Goal: Task Accomplishment & Management: Manage account settings

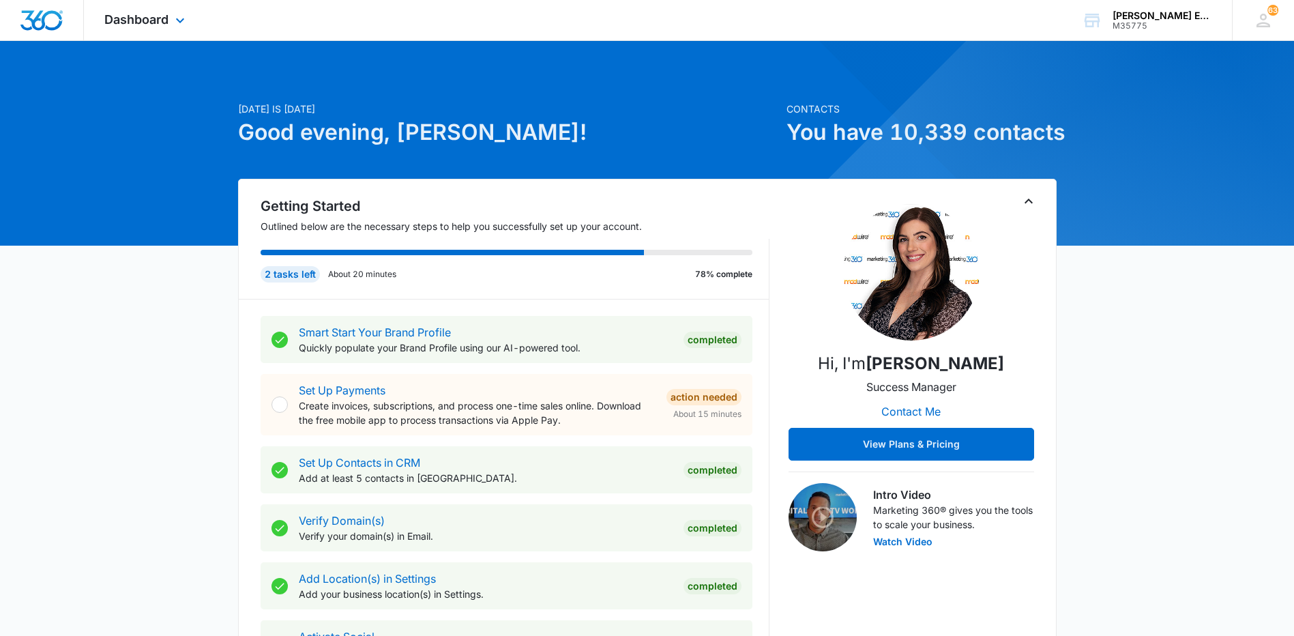
click at [136, 27] on div "Dashboard Apps Reputation Websites Forms CRM Email Social Shop Payments POS Con…" at bounding box center [146, 20] width 125 height 40
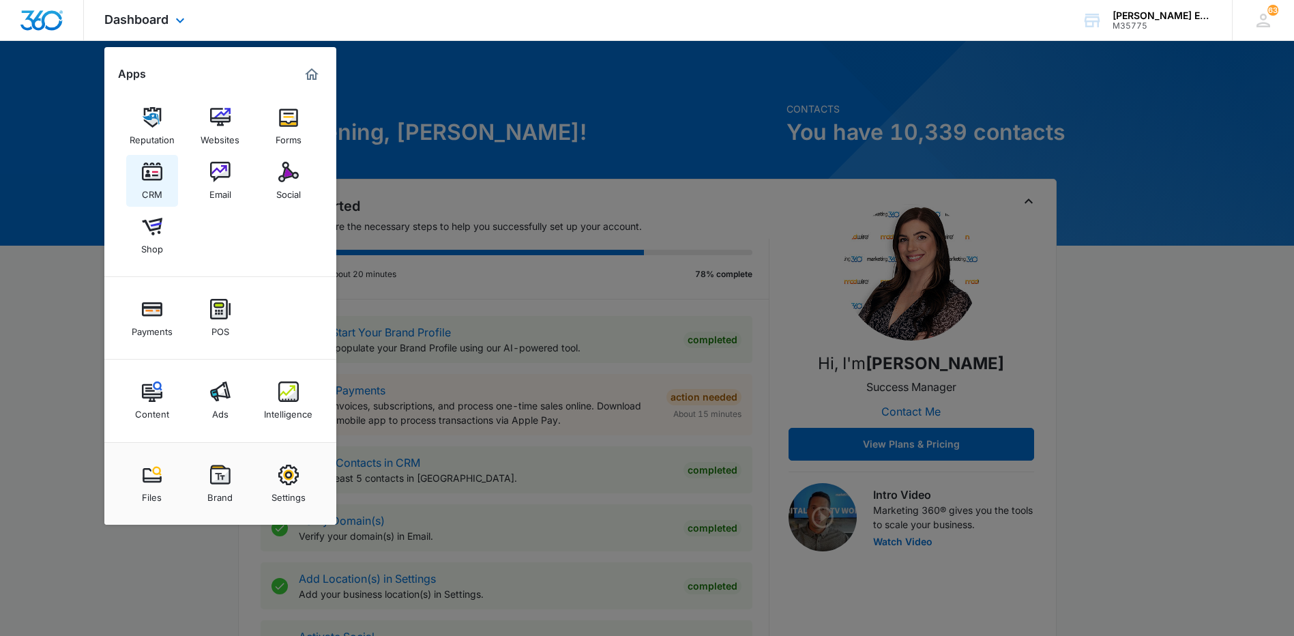
click at [139, 186] on link "CRM" at bounding box center [152, 181] width 52 height 52
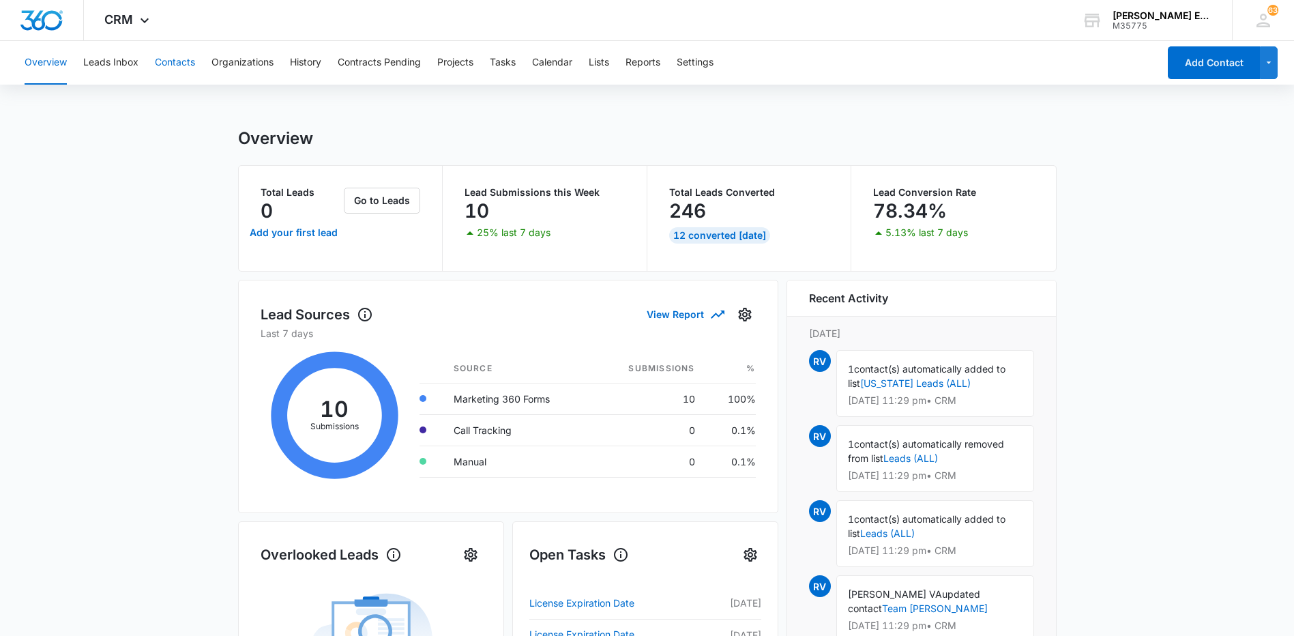
click at [194, 58] on button "Contacts" at bounding box center [175, 63] width 40 height 44
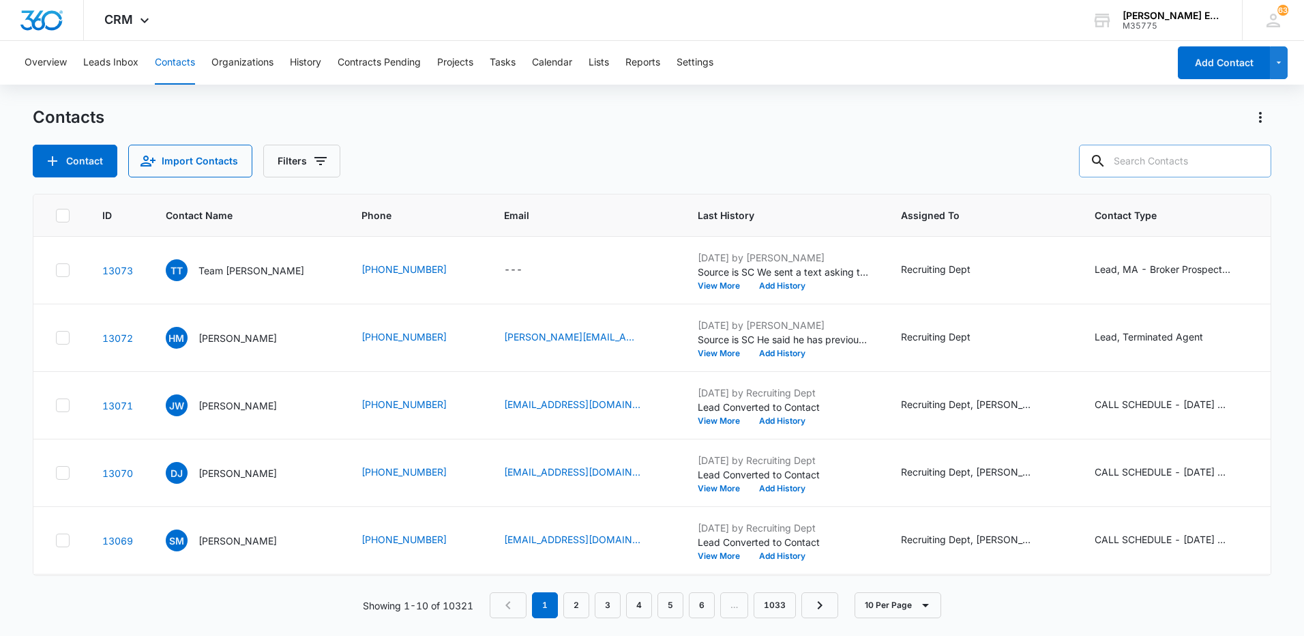
click at [1167, 164] on input "text" at bounding box center [1175, 161] width 192 height 33
type input "hoskins"
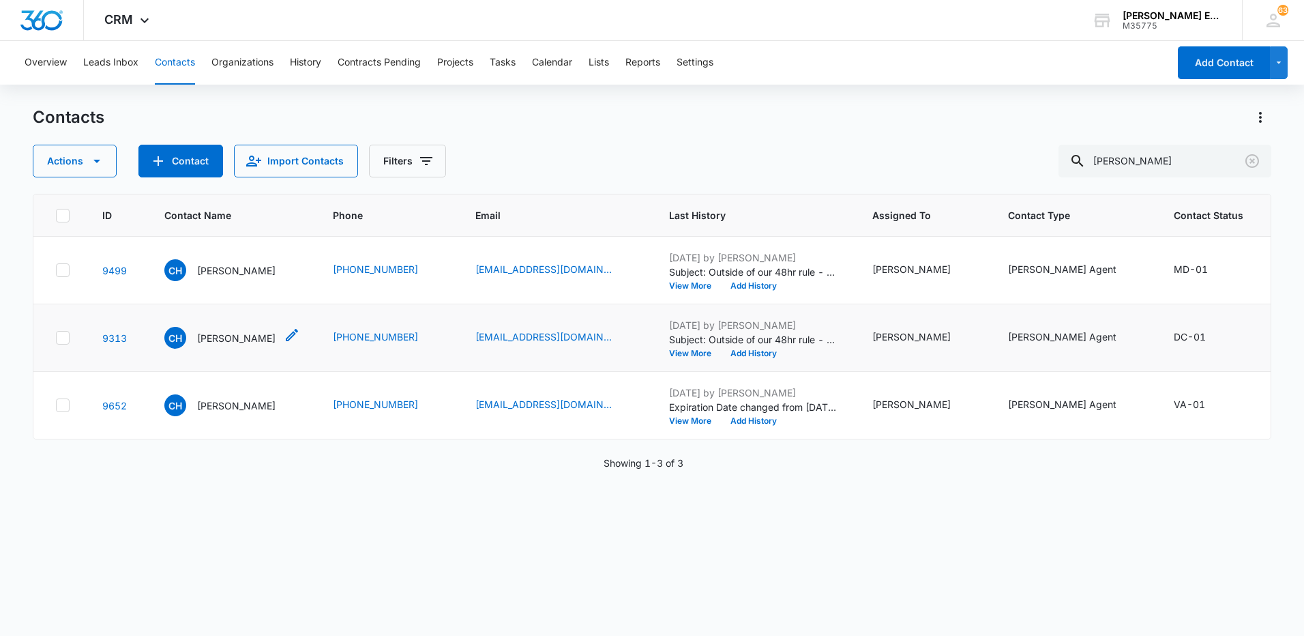
click at [238, 345] on p "Charles Hoskins" at bounding box center [236, 338] width 78 height 14
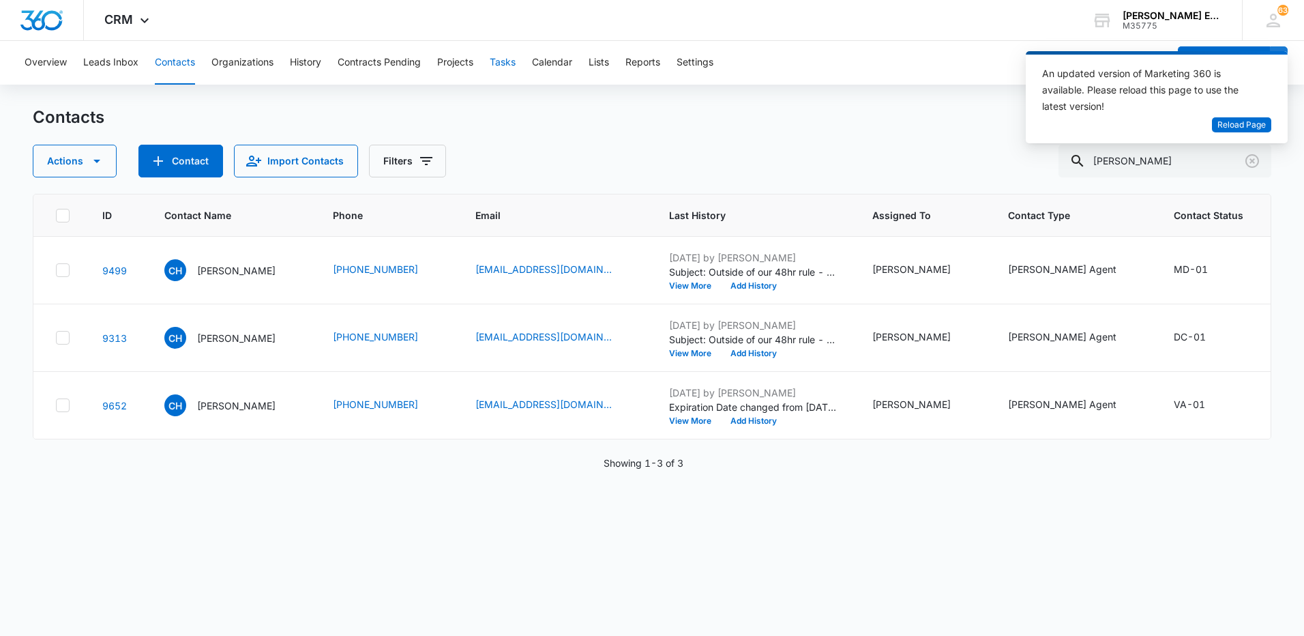
click at [503, 61] on button "Tasks" at bounding box center [503, 63] width 26 height 44
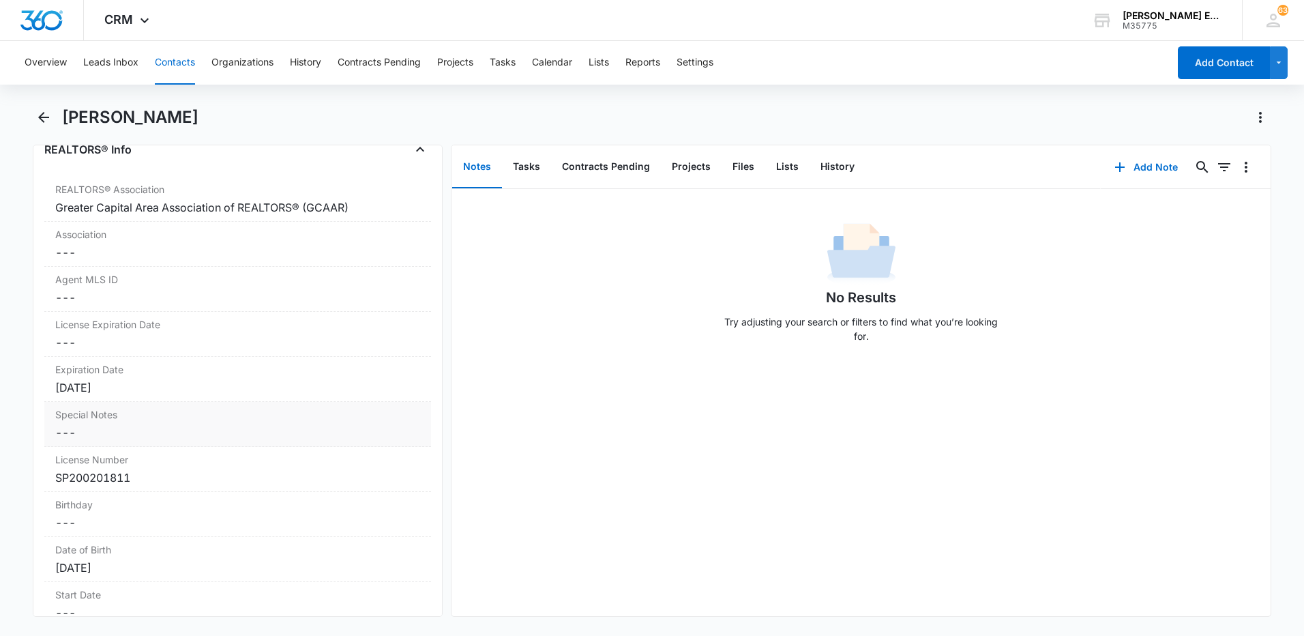
scroll to position [1159, 0]
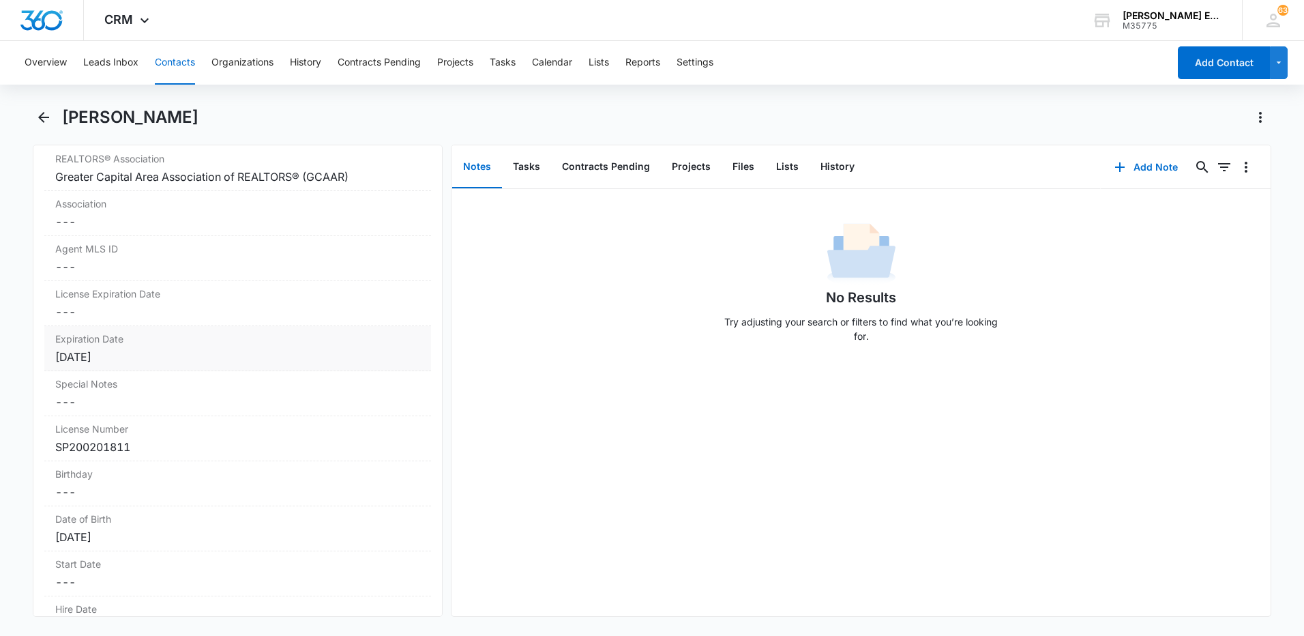
click at [149, 356] on div "Aug 31, 2025" at bounding box center [237, 356] width 365 height 16
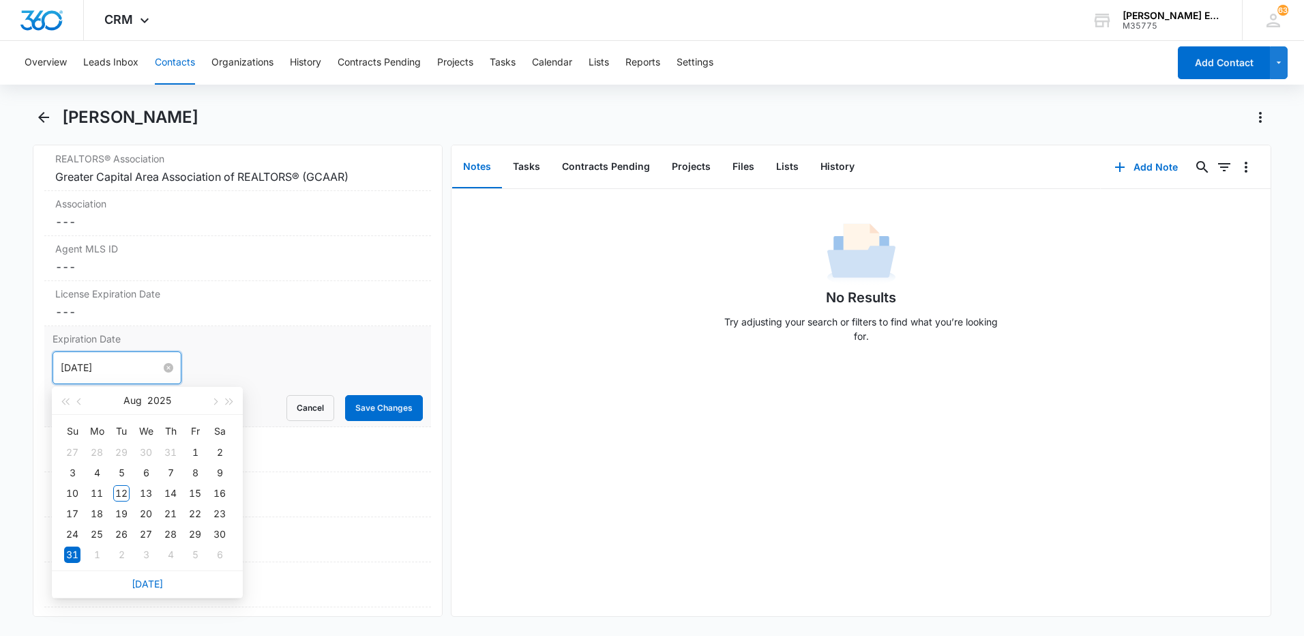
click at [117, 368] on input "Aug 31, 2025" at bounding box center [111, 367] width 100 height 15
click at [230, 402] on span "button" at bounding box center [229, 401] width 7 height 7
type input "Aug 31, 2027"
click at [119, 540] on div "31" at bounding box center [121, 534] width 16 height 16
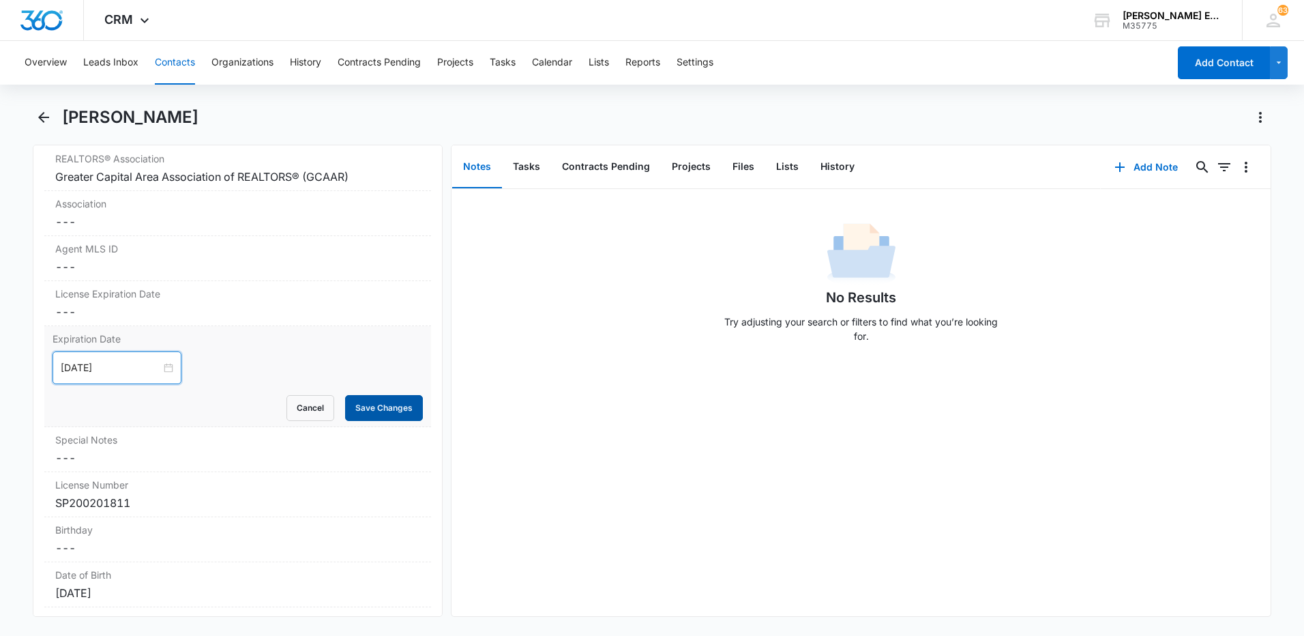
click at [356, 413] on button "Save Changes" at bounding box center [384, 408] width 78 height 26
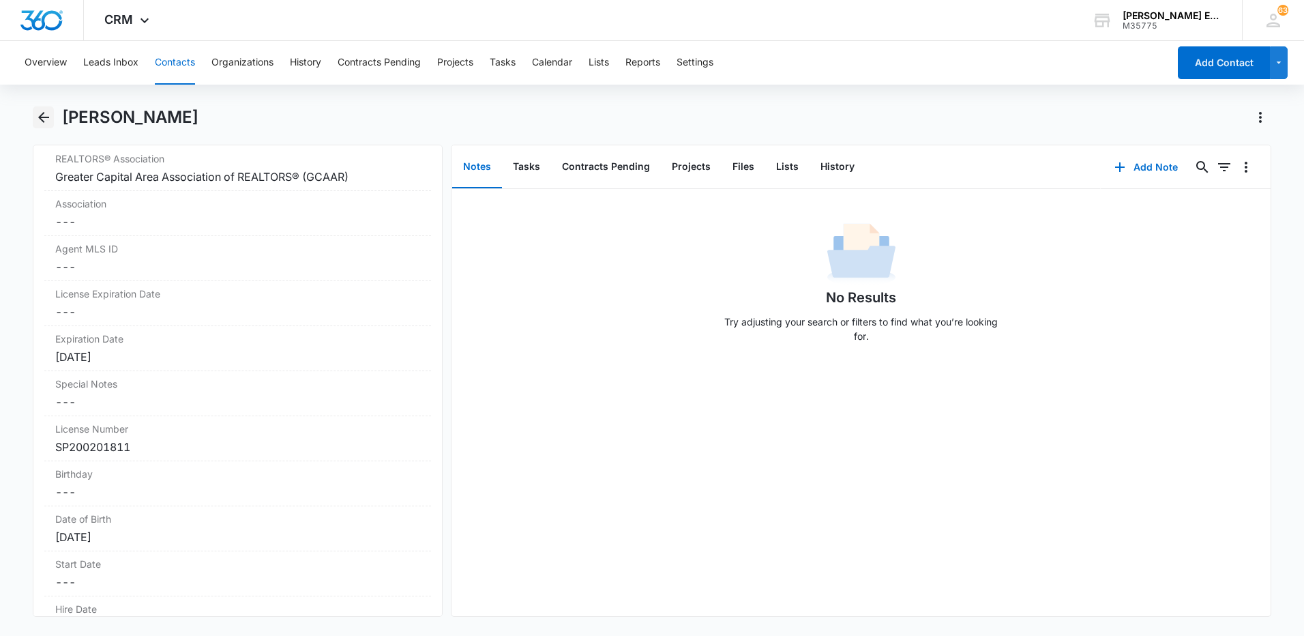
click at [43, 119] on icon "Back" at bounding box center [43, 117] width 16 height 16
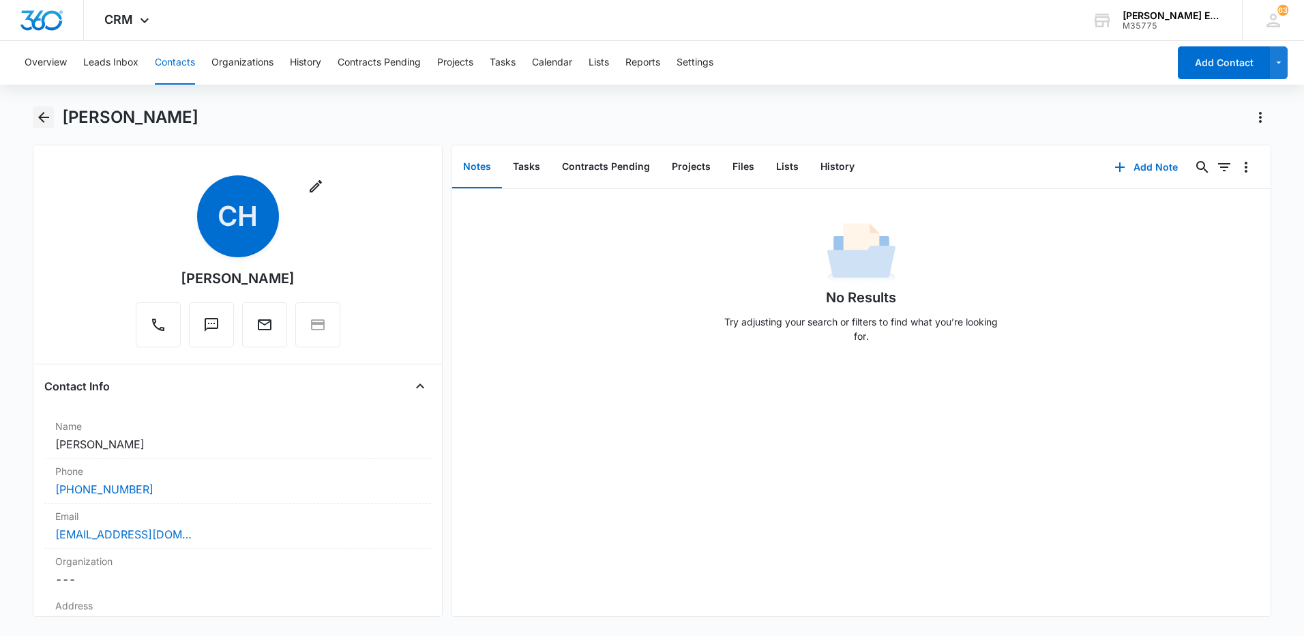
click at [39, 115] on icon "Back" at bounding box center [43, 117] width 16 height 16
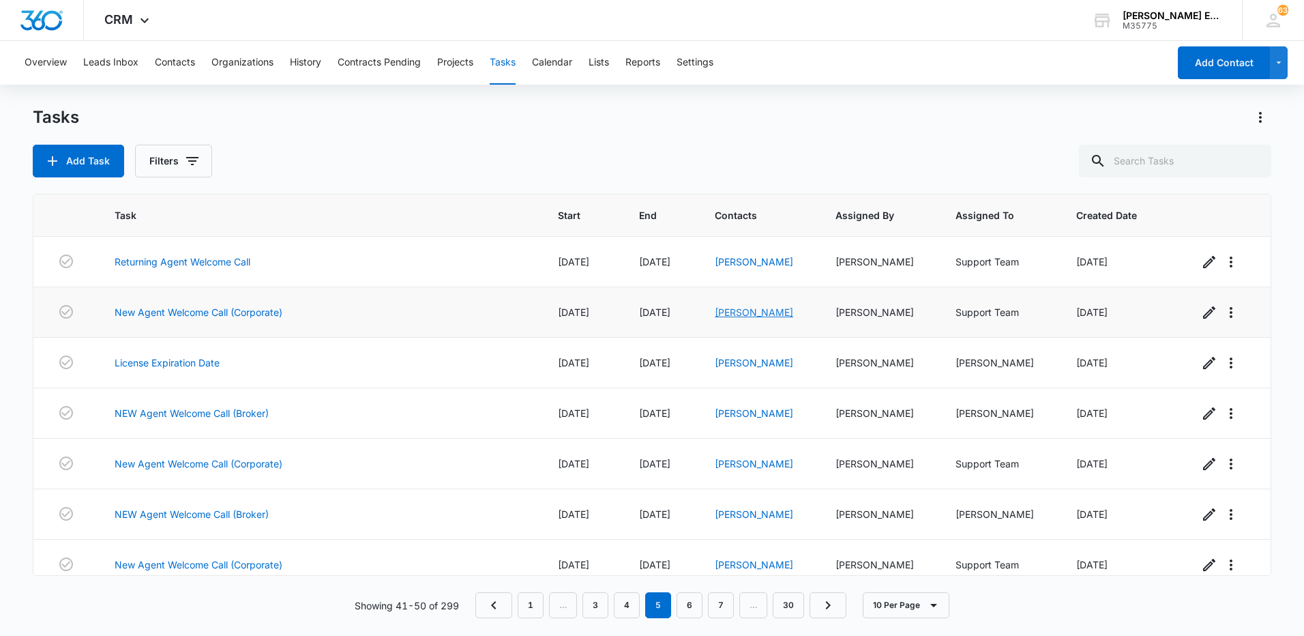
click at [736, 311] on link "[PERSON_NAME]" at bounding box center [754, 312] width 78 height 12
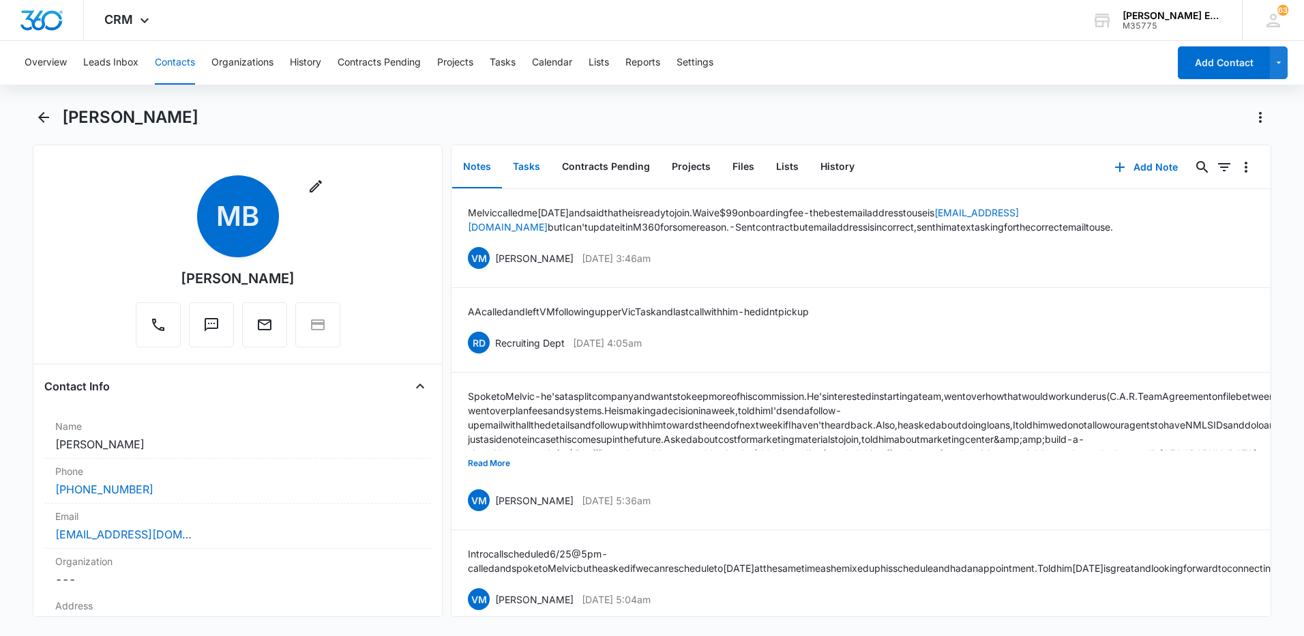
click at [531, 162] on button "Tasks" at bounding box center [526, 167] width 49 height 42
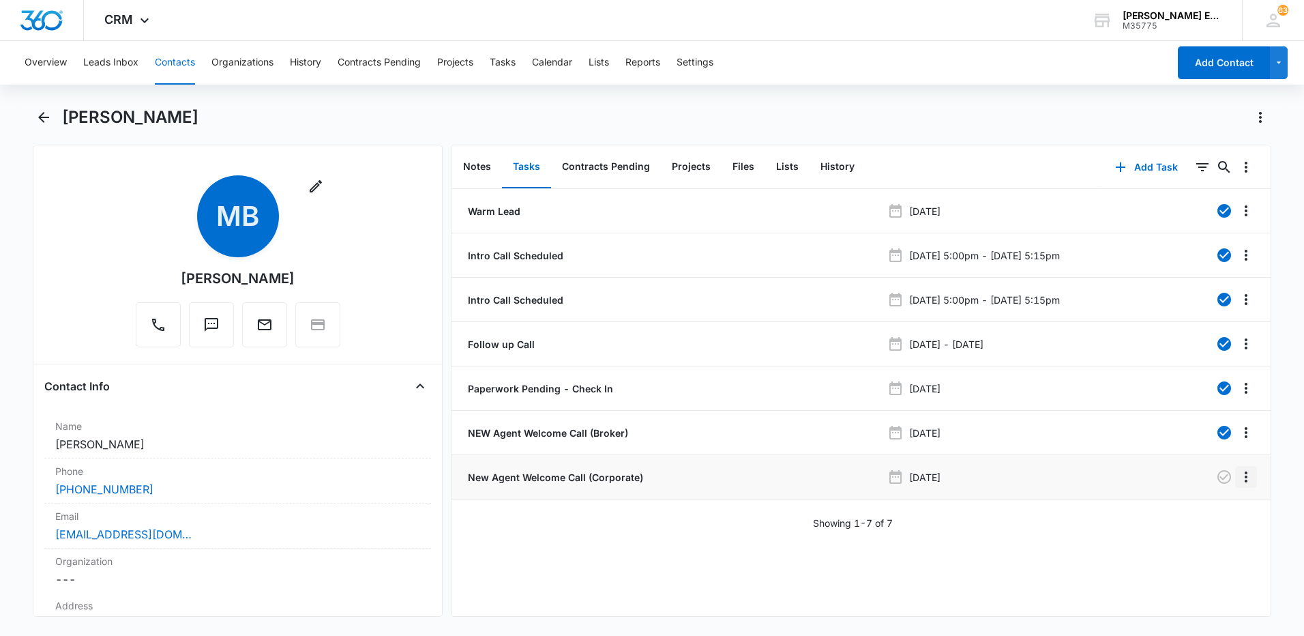
click at [1238, 477] on icon "Overflow Menu" at bounding box center [1246, 476] width 16 height 16
click at [1204, 539] on div "Delete" at bounding box center [1199, 536] width 29 height 10
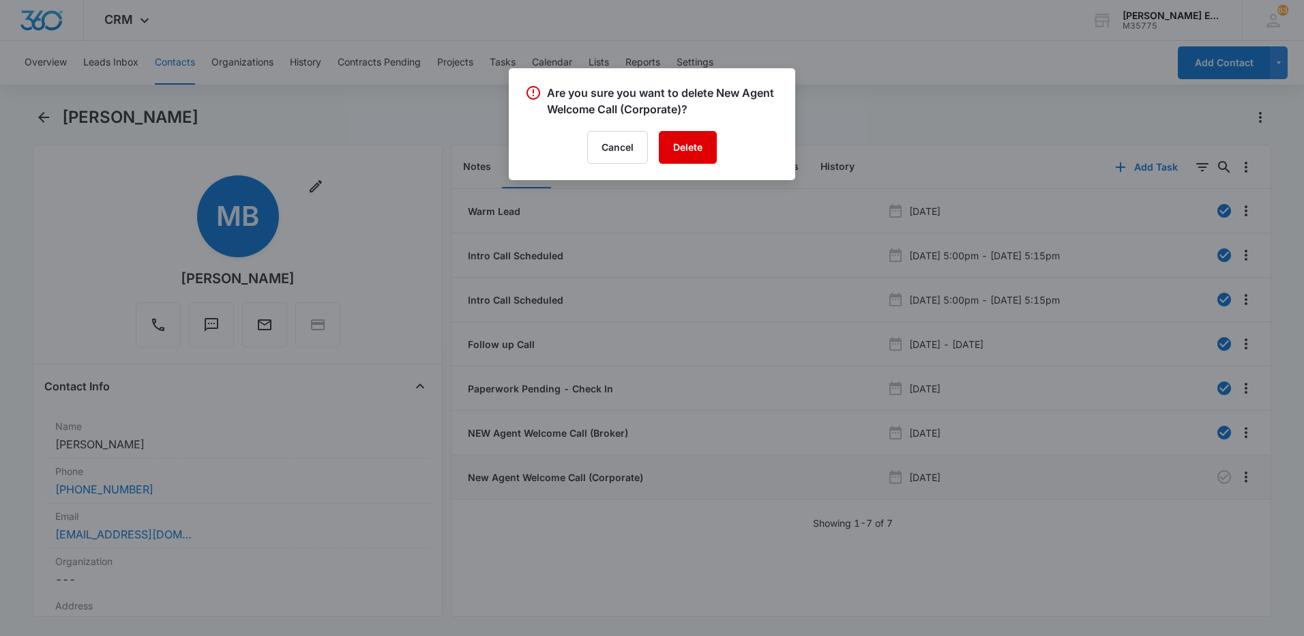
drag, startPoint x: 684, startPoint y: 158, endPoint x: 695, endPoint y: 189, distance: 33.2
click at [683, 159] on button "Delete" at bounding box center [688, 147] width 58 height 33
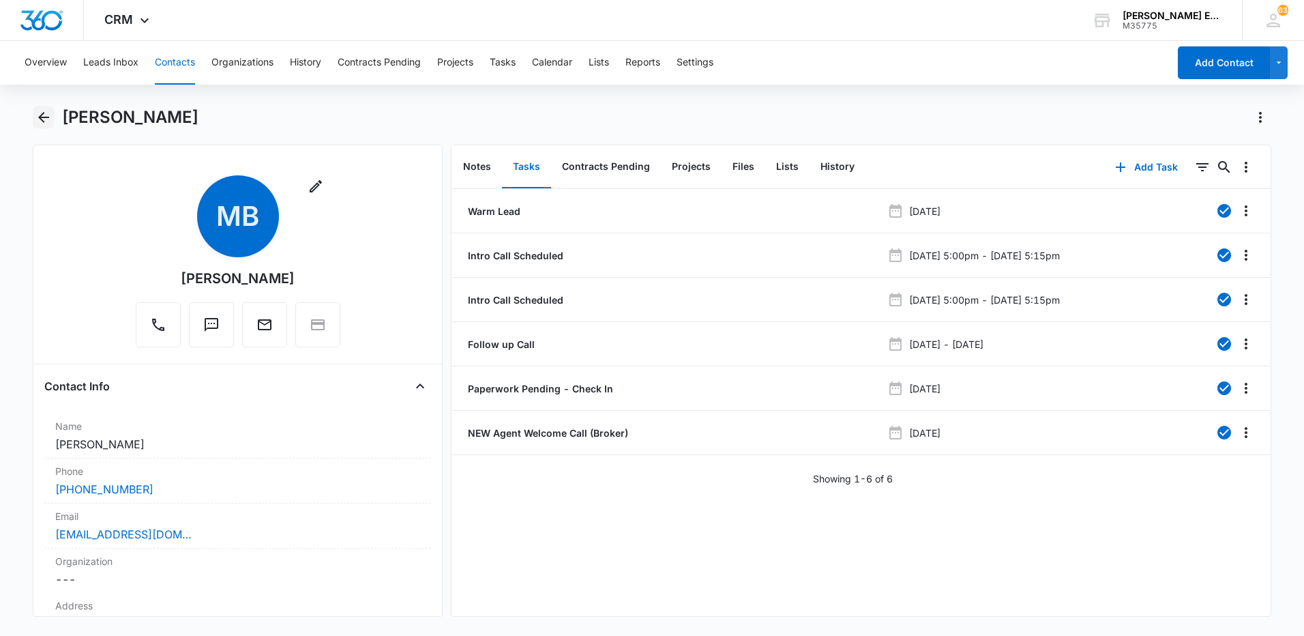
click at [42, 117] on icon "Back" at bounding box center [43, 117] width 11 height 11
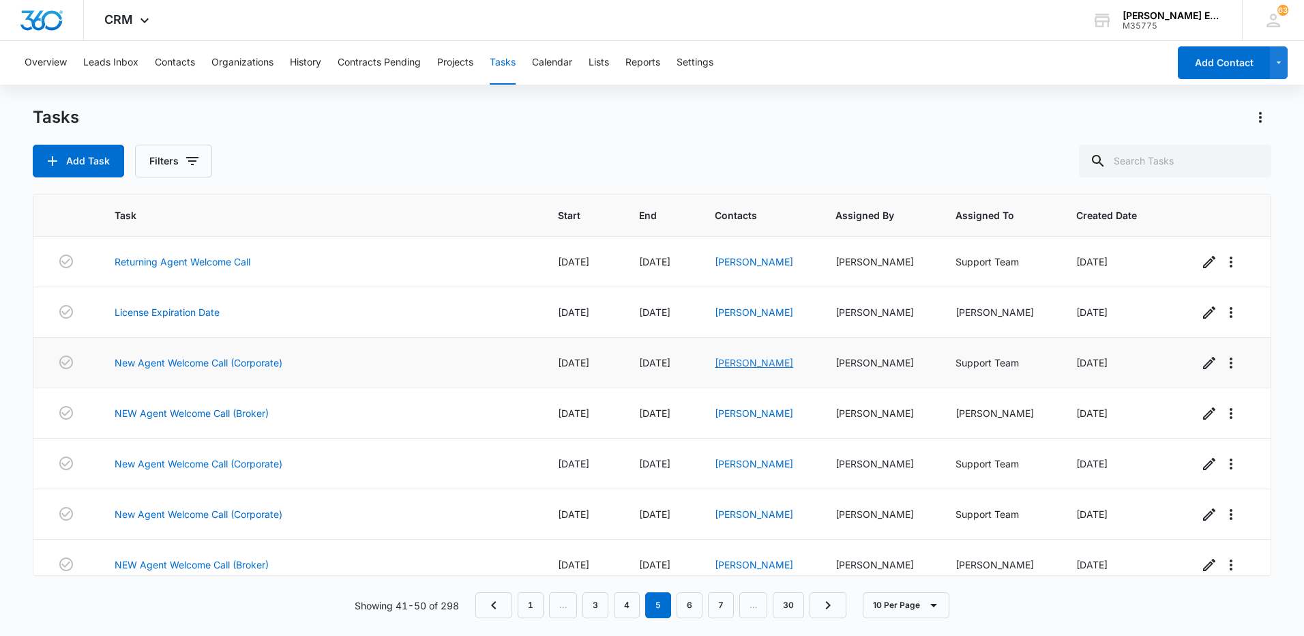
click at [758, 366] on link "[PERSON_NAME]" at bounding box center [754, 363] width 78 height 12
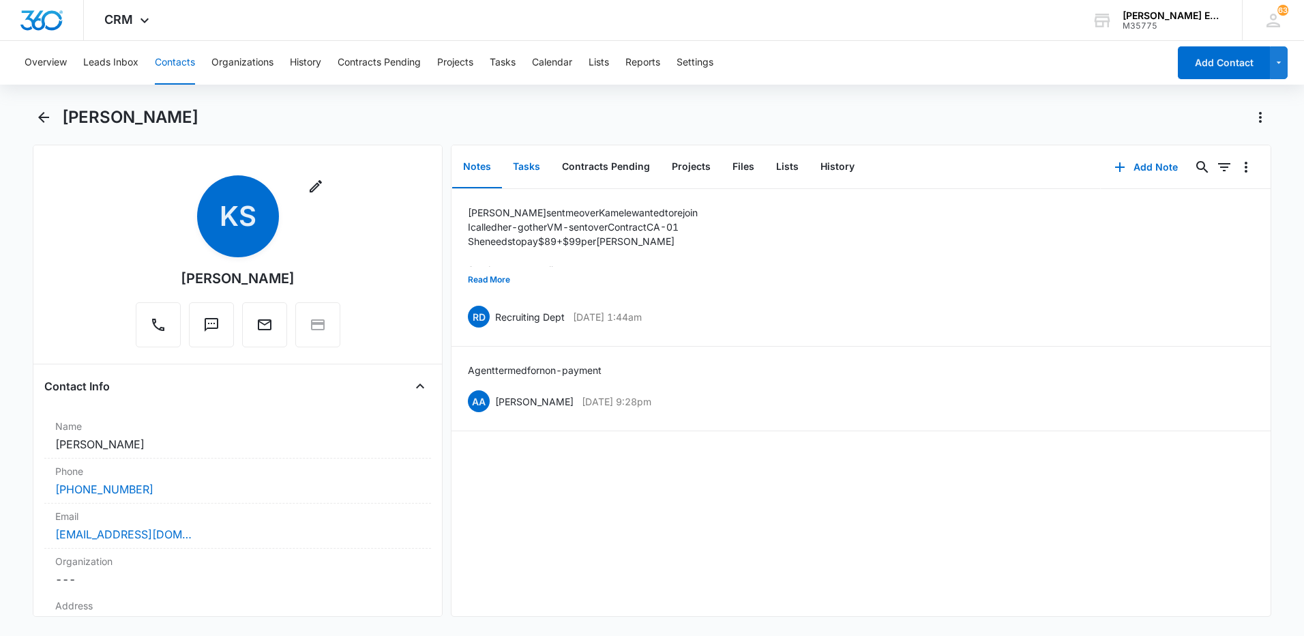
click at [515, 165] on button "Tasks" at bounding box center [526, 167] width 49 height 42
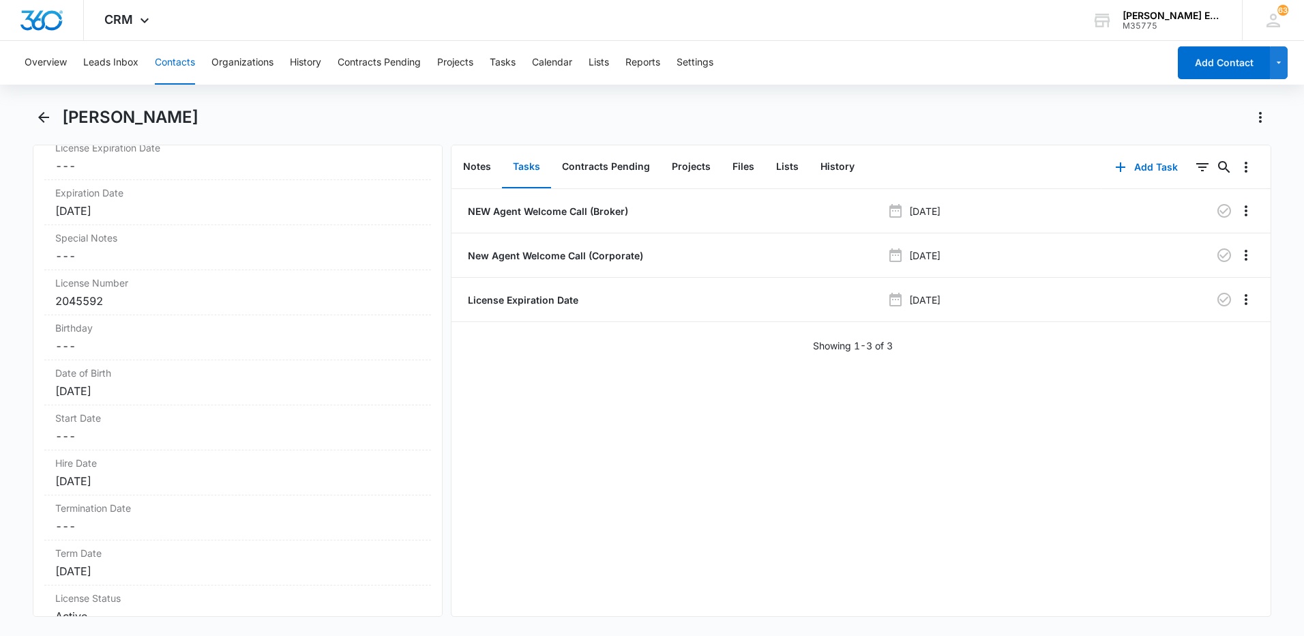
scroll to position [1296, 0]
click at [1245, 215] on icon "Overflow Menu" at bounding box center [1246, 210] width 3 height 11
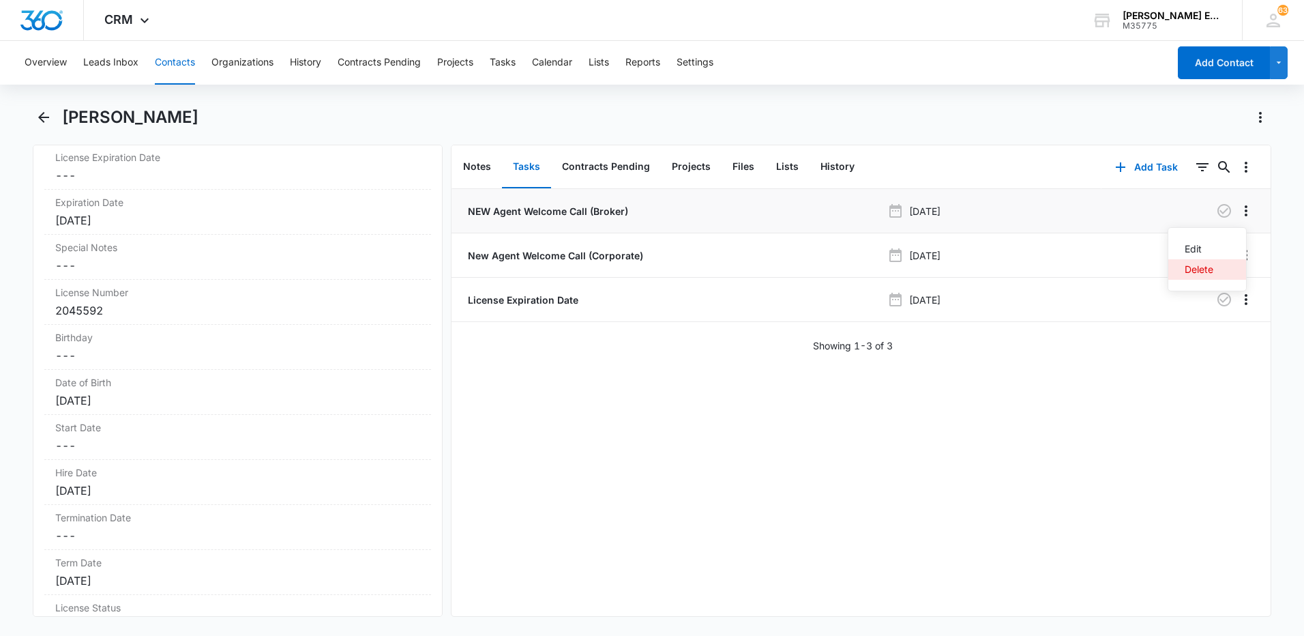
click at [1203, 266] on div "Delete" at bounding box center [1199, 270] width 29 height 10
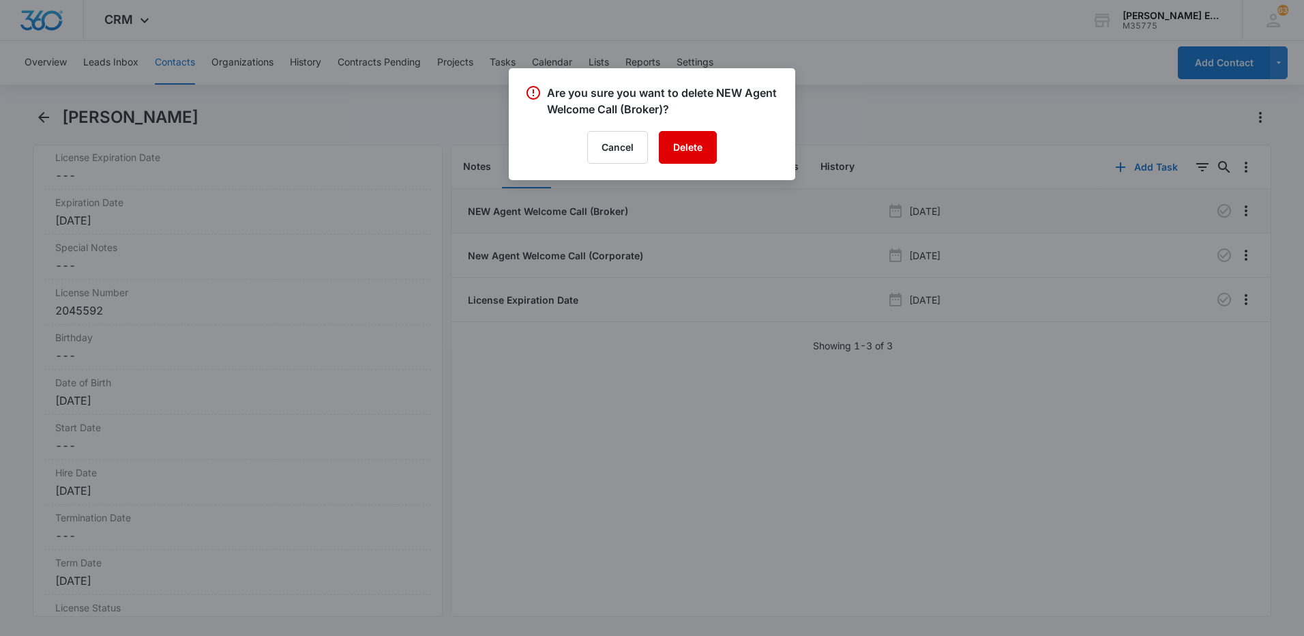
click at [717, 140] on button "Delete" at bounding box center [688, 147] width 58 height 33
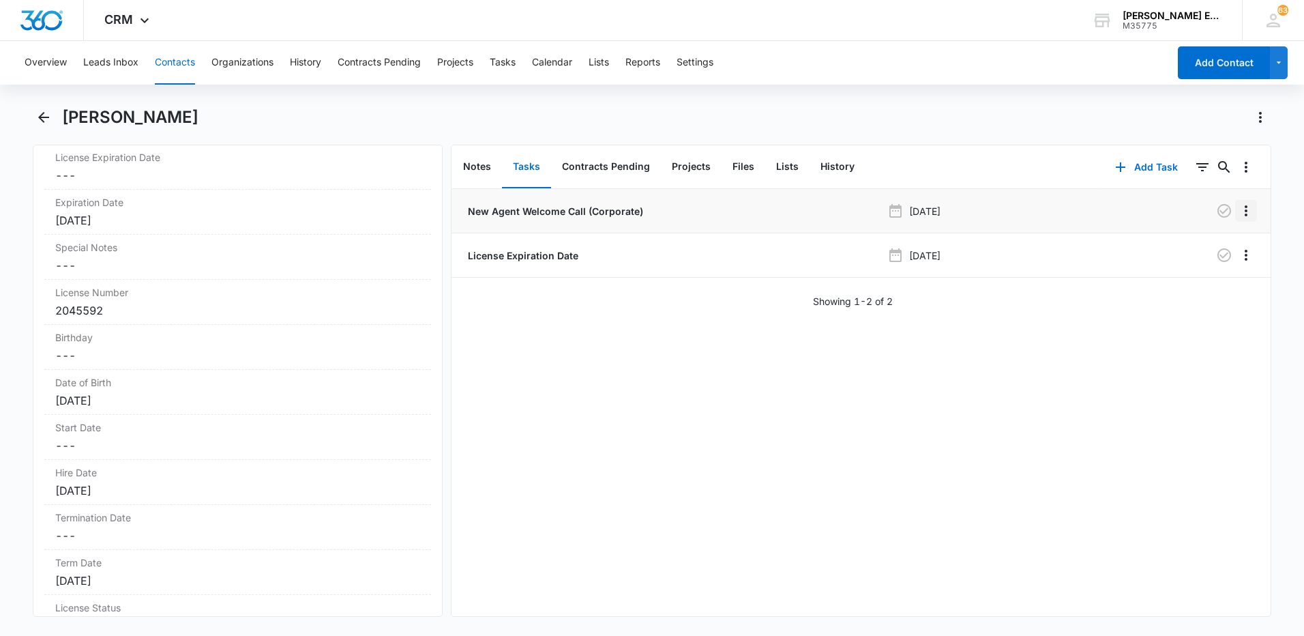
drag, startPoint x: 1236, startPoint y: 210, endPoint x: 1223, endPoint y: 222, distance: 17.4
click at [1245, 210] on icon "Overflow Menu" at bounding box center [1246, 210] width 3 height 11
click at [1197, 266] on div "Delete" at bounding box center [1199, 270] width 29 height 10
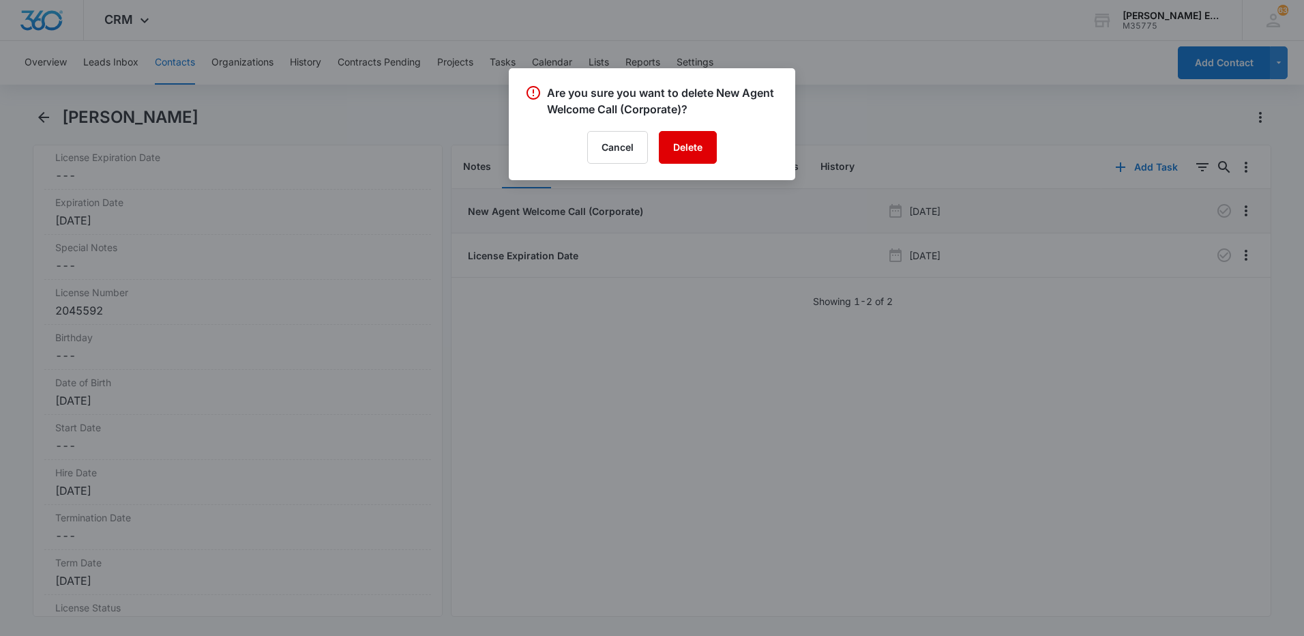
click at [696, 136] on button "Delete" at bounding box center [688, 147] width 58 height 33
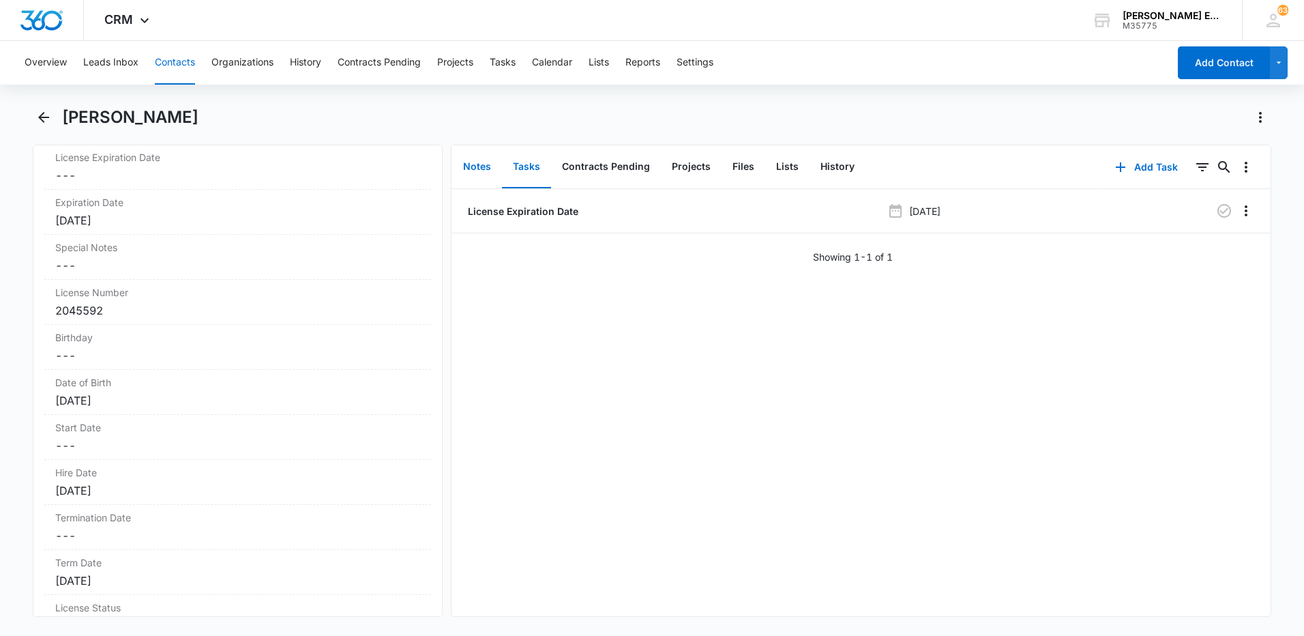
click at [470, 158] on button "Notes" at bounding box center [477, 167] width 50 height 42
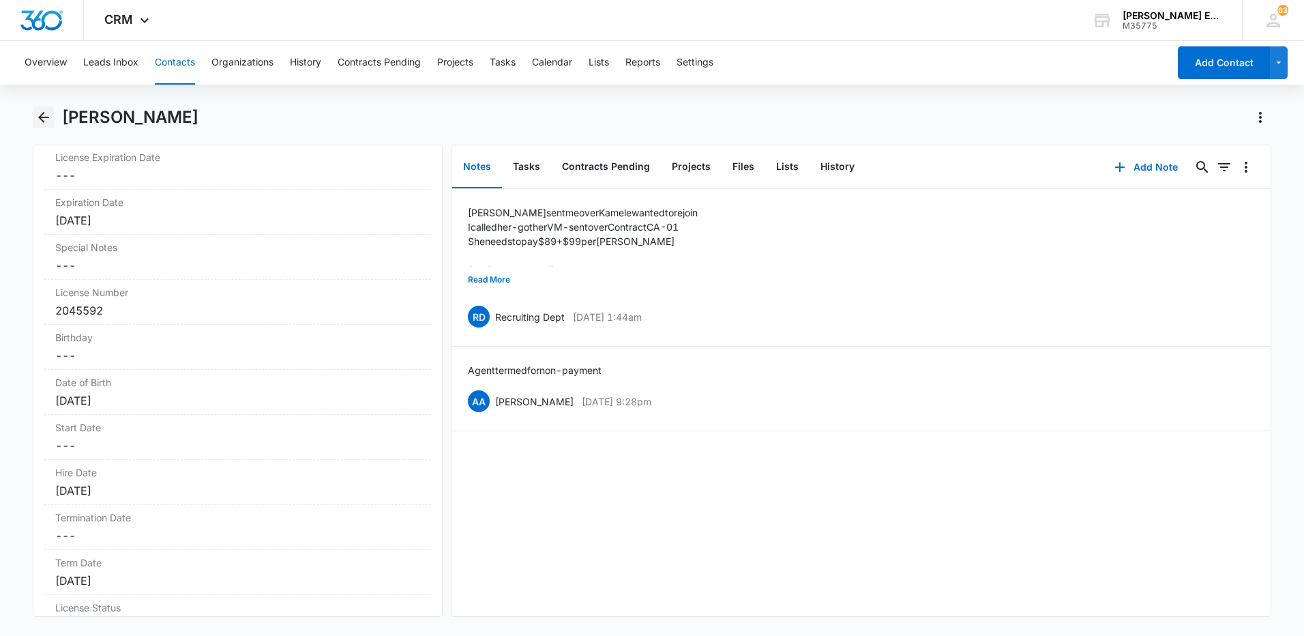
click at [45, 125] on button "Back" at bounding box center [43, 117] width 21 height 22
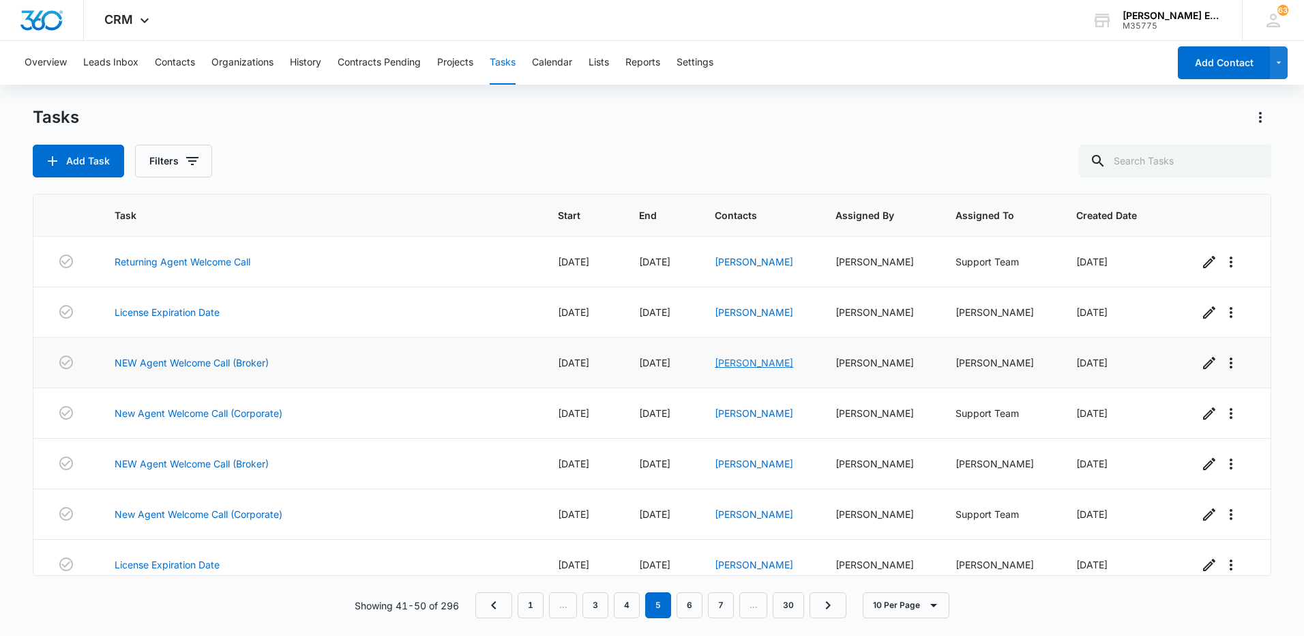
click at [722, 365] on link "[PERSON_NAME]" at bounding box center [754, 363] width 78 height 12
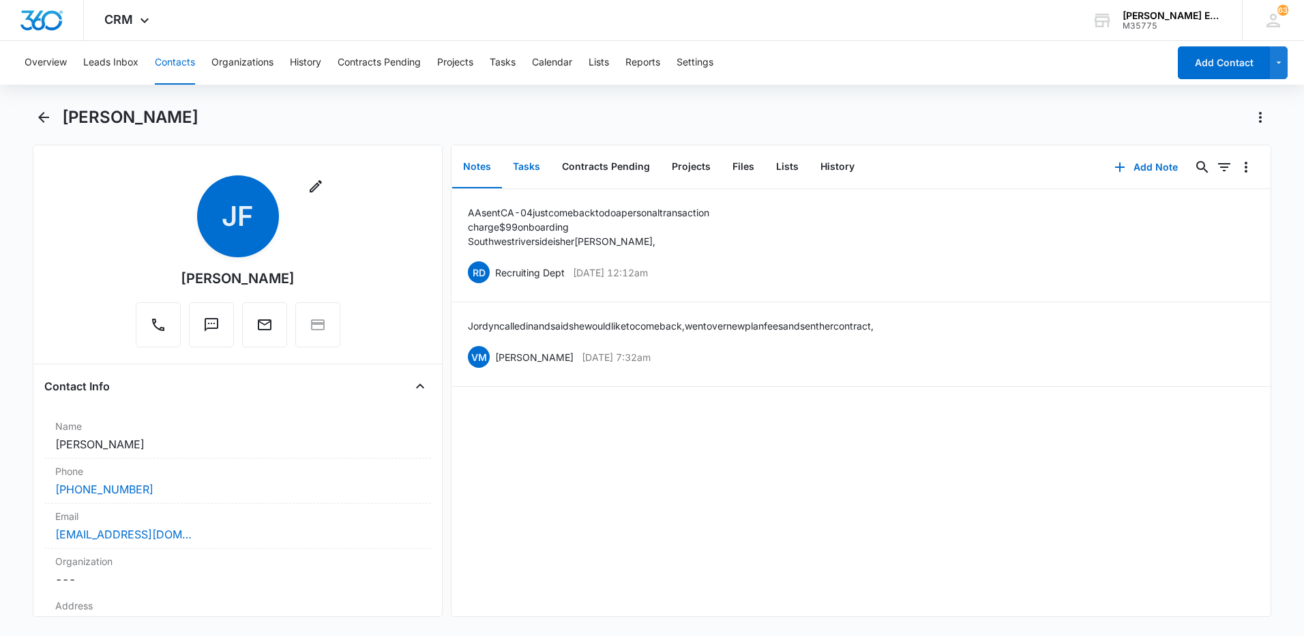
click at [513, 162] on button "Tasks" at bounding box center [526, 167] width 49 height 42
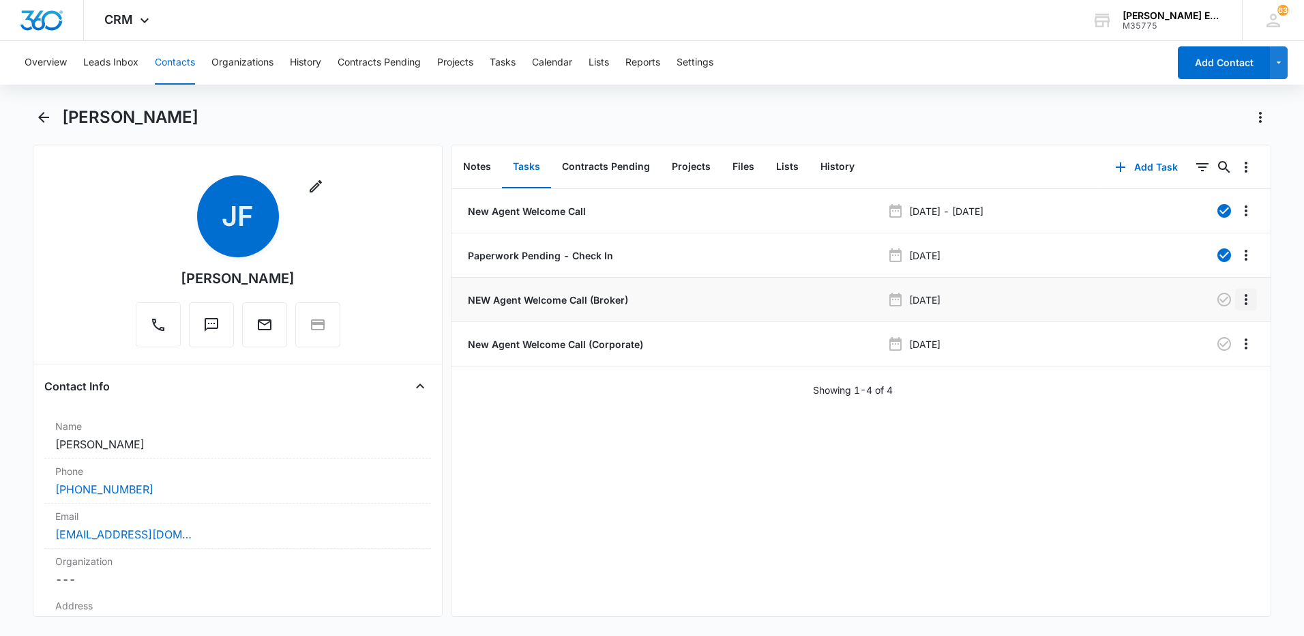
click at [1238, 303] on icon "Overflow Menu" at bounding box center [1246, 299] width 16 height 16
click at [1214, 358] on button "Delete" at bounding box center [1207, 358] width 78 height 20
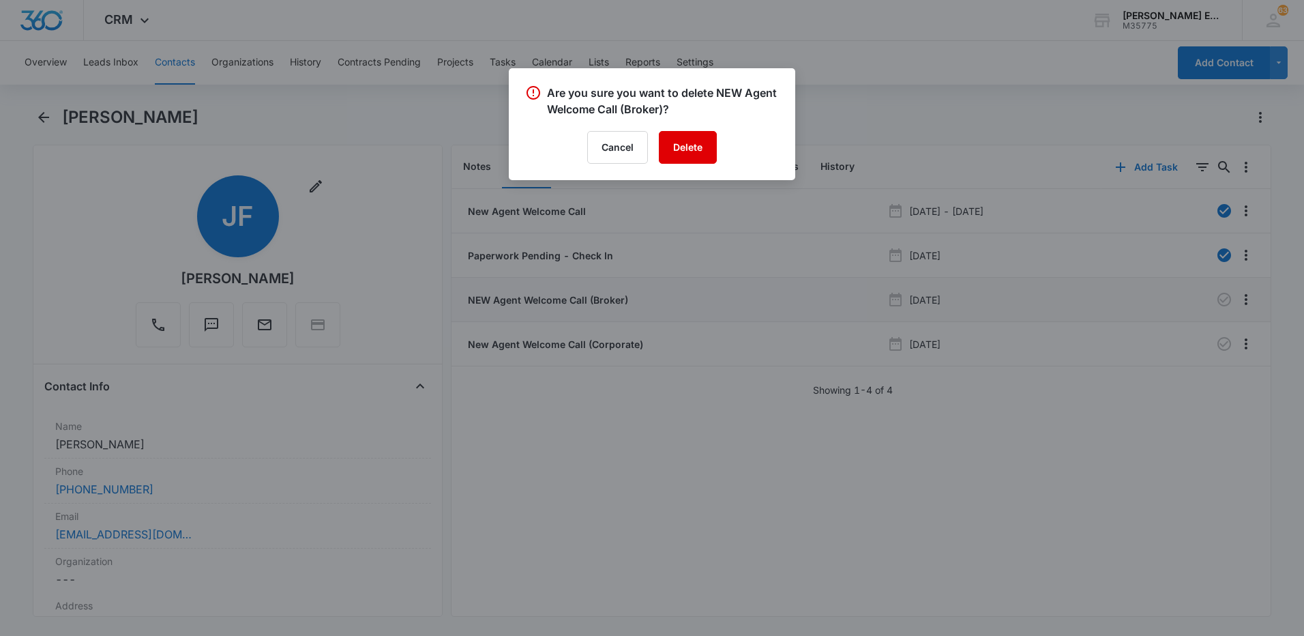
click at [687, 152] on button "Delete" at bounding box center [688, 147] width 58 height 33
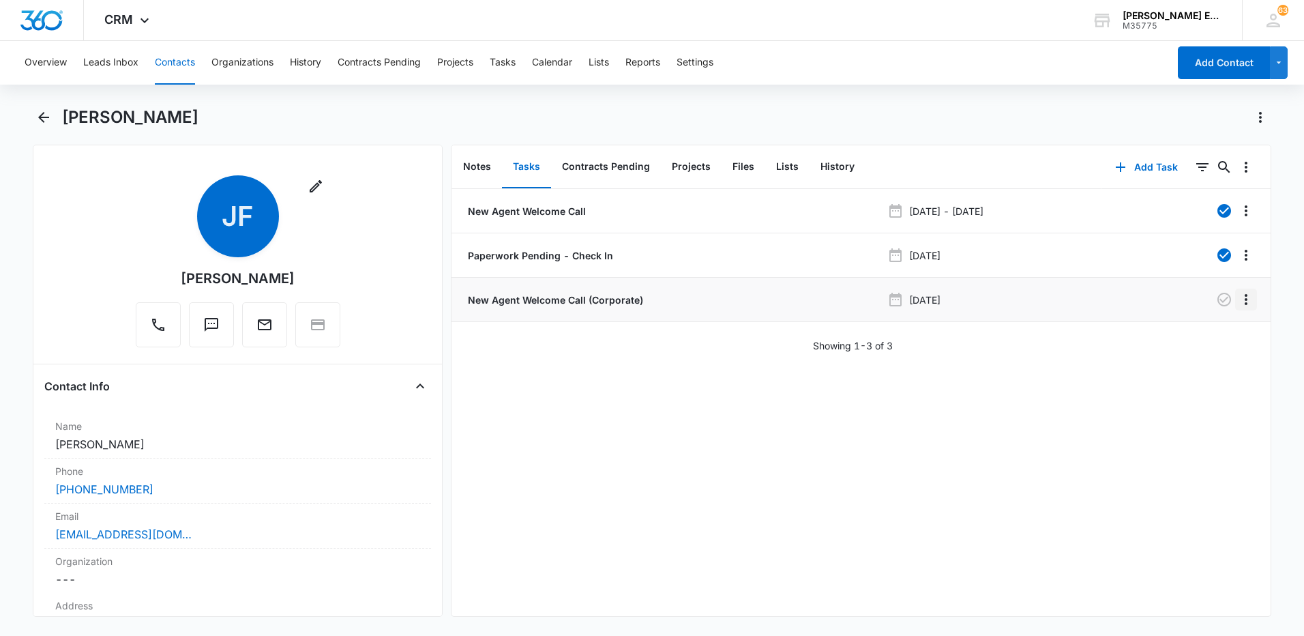
click at [1244, 302] on icon "Overflow Menu" at bounding box center [1246, 299] width 16 height 16
click at [1221, 364] on button "Delete" at bounding box center [1207, 358] width 78 height 20
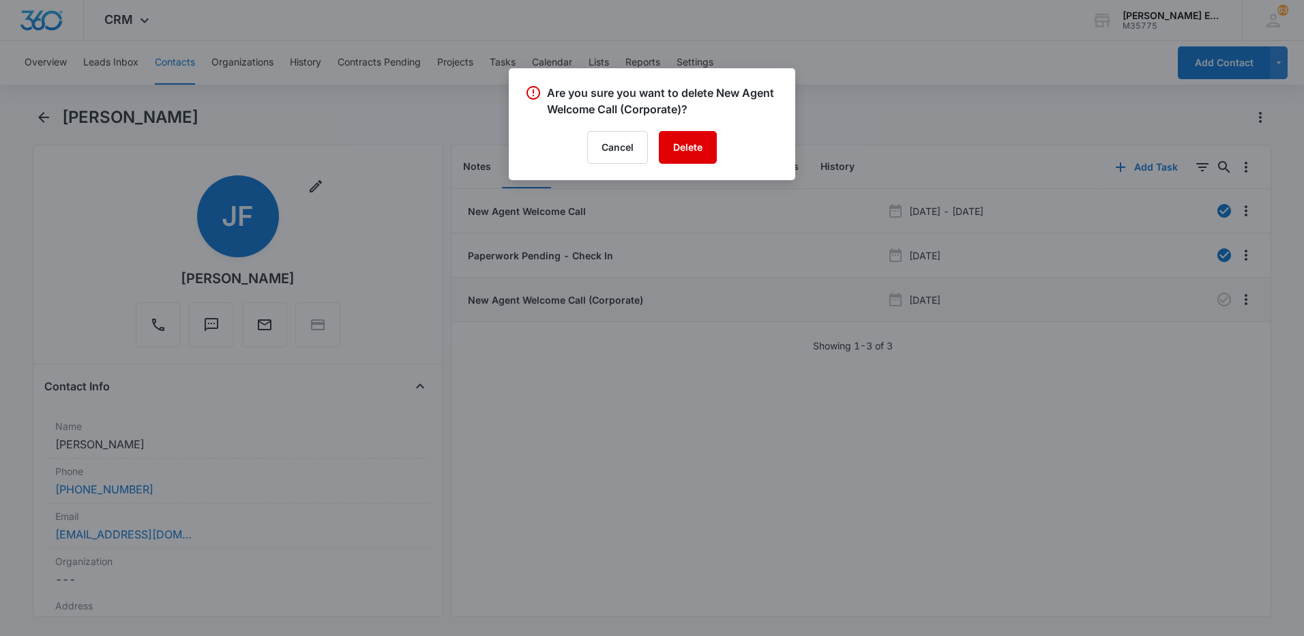
click at [690, 157] on button "Delete" at bounding box center [688, 147] width 58 height 33
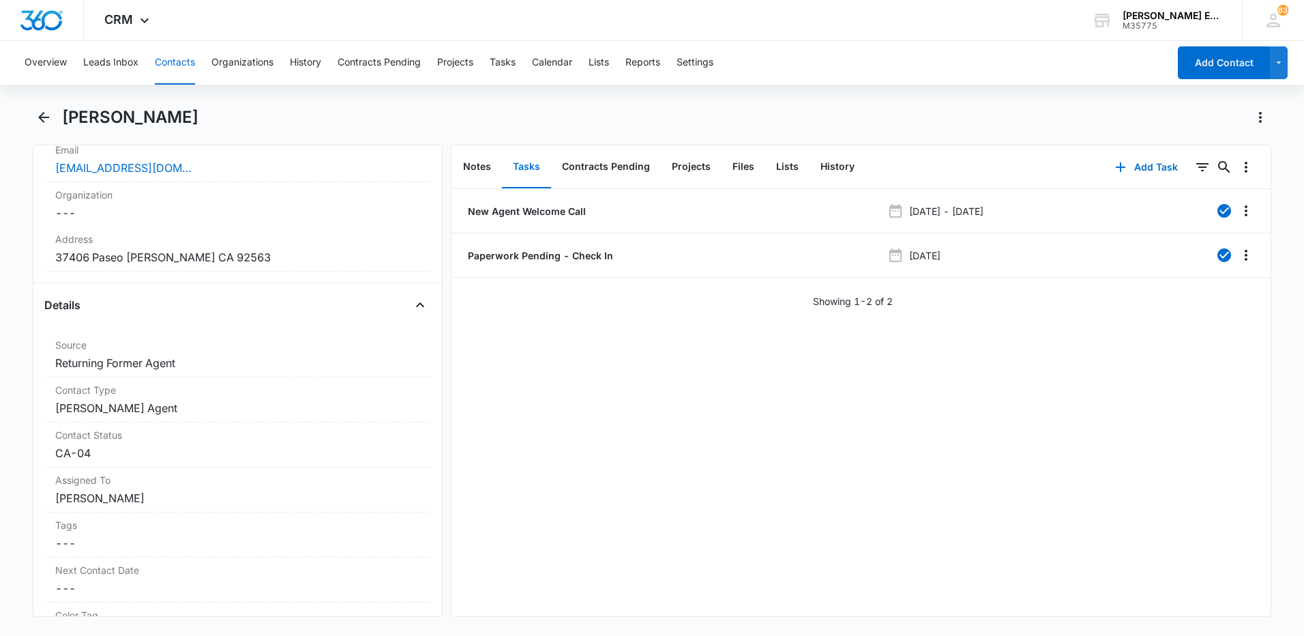
scroll to position [409, 0]
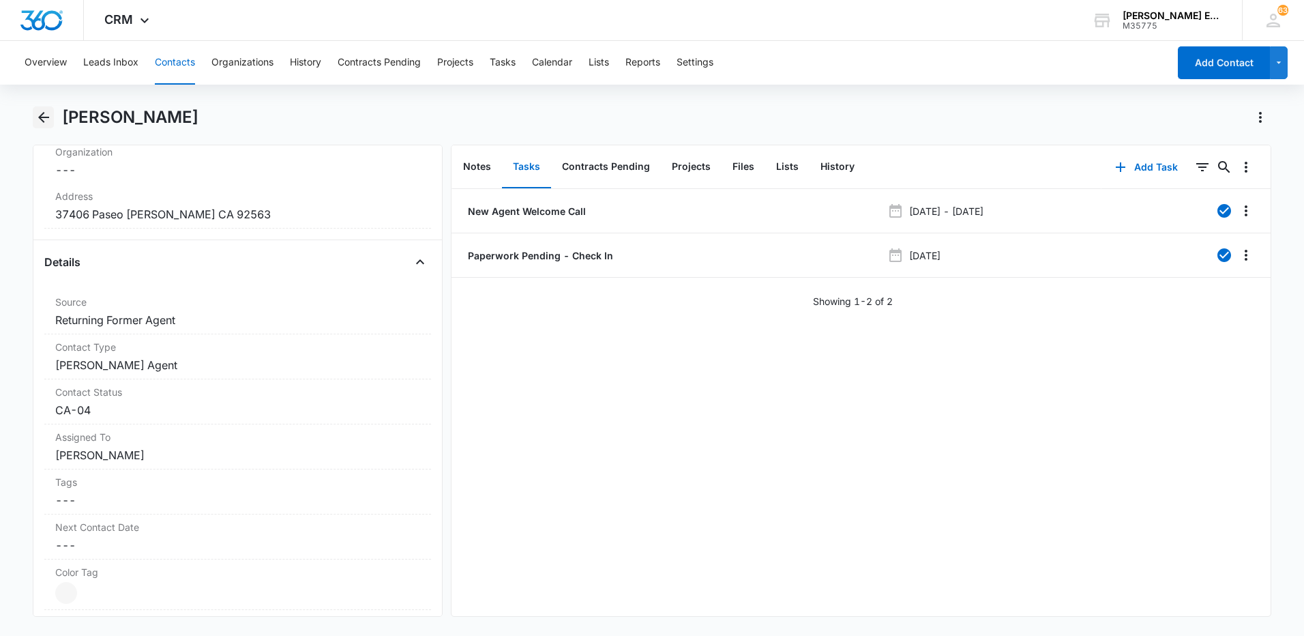
click at [40, 118] on icon "Back" at bounding box center [43, 117] width 11 height 11
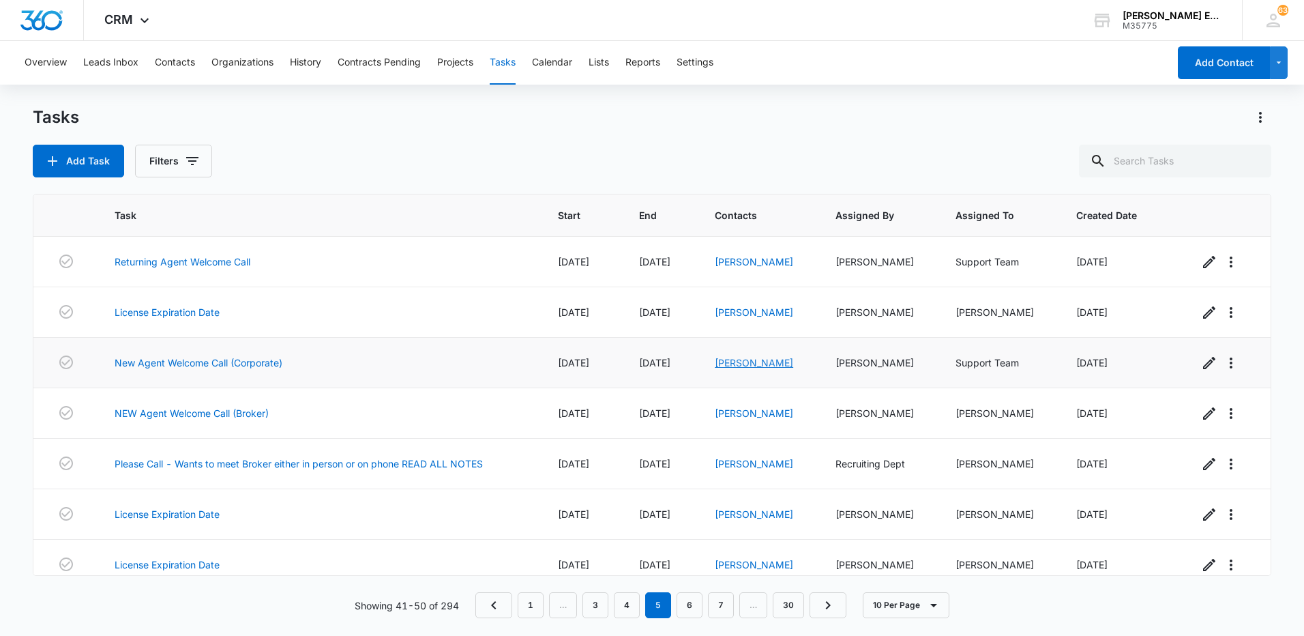
click at [758, 367] on link "[PERSON_NAME]" at bounding box center [754, 363] width 78 height 12
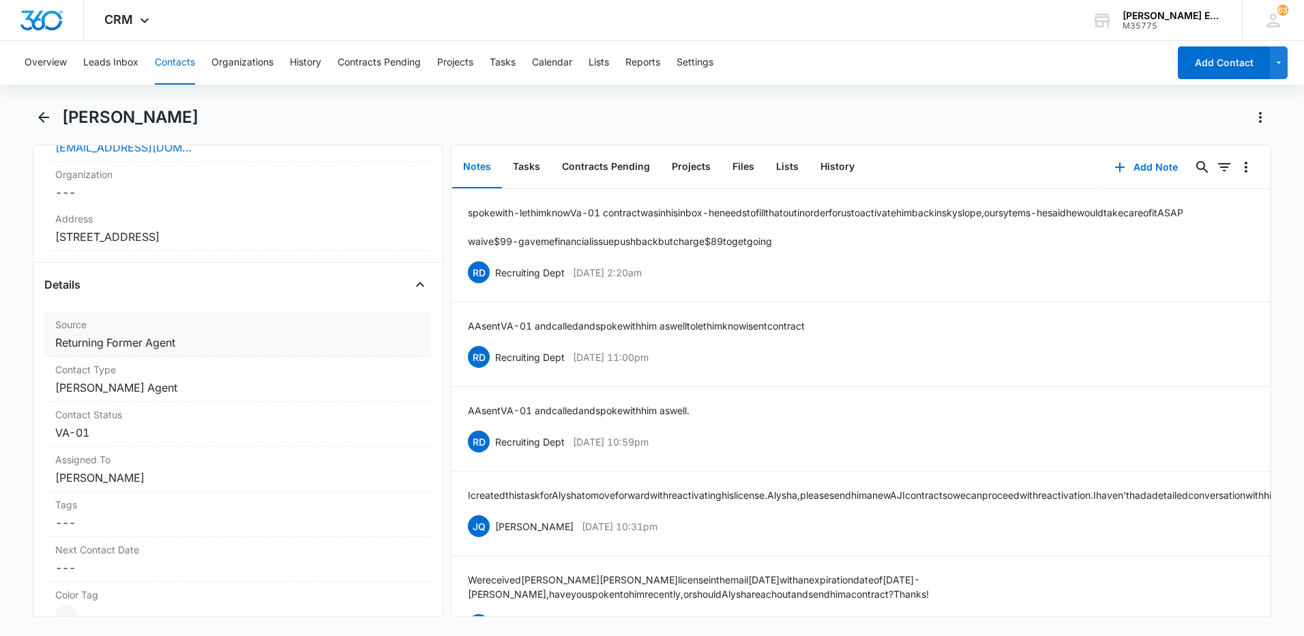
scroll to position [409, 0]
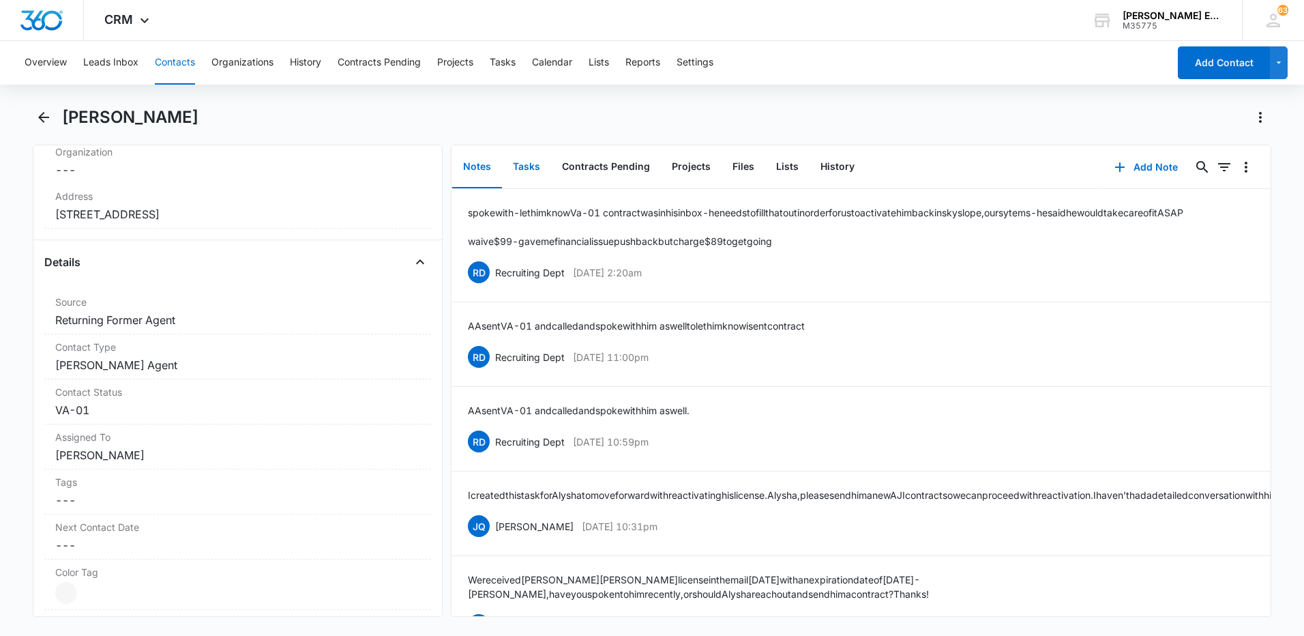
click at [539, 167] on button "Tasks" at bounding box center [526, 167] width 49 height 42
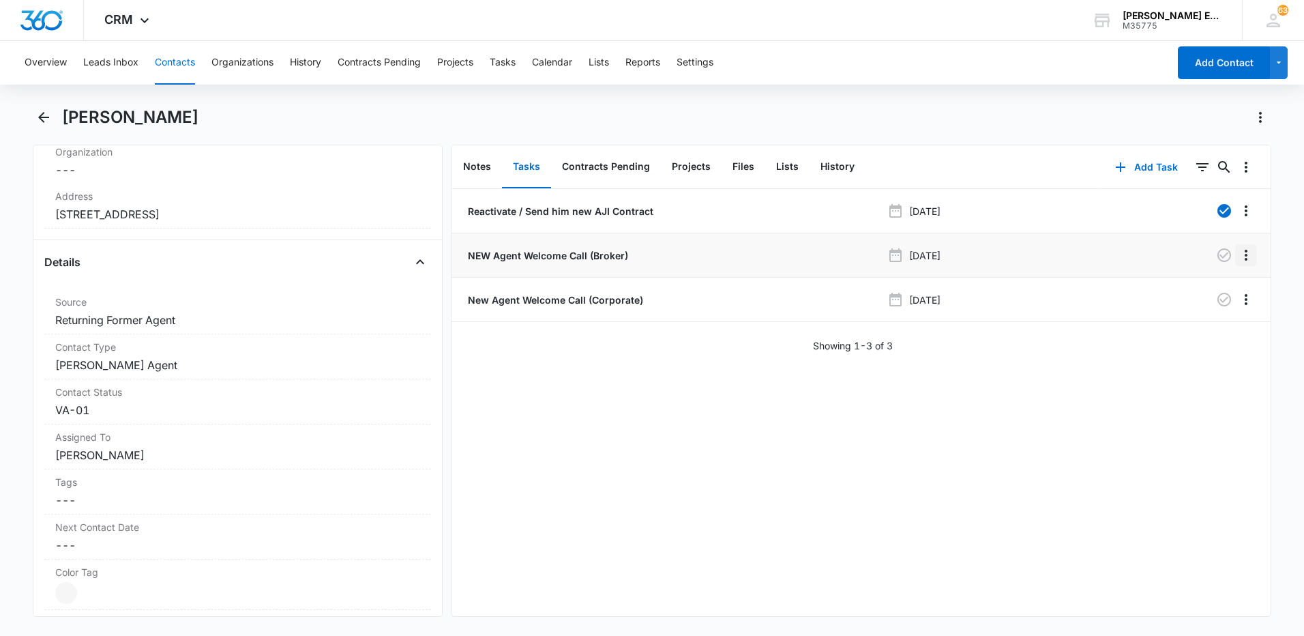
click at [1245, 260] on icon "Overflow Menu" at bounding box center [1246, 255] width 3 height 11
click at [1210, 314] on div "Delete" at bounding box center [1199, 314] width 29 height 10
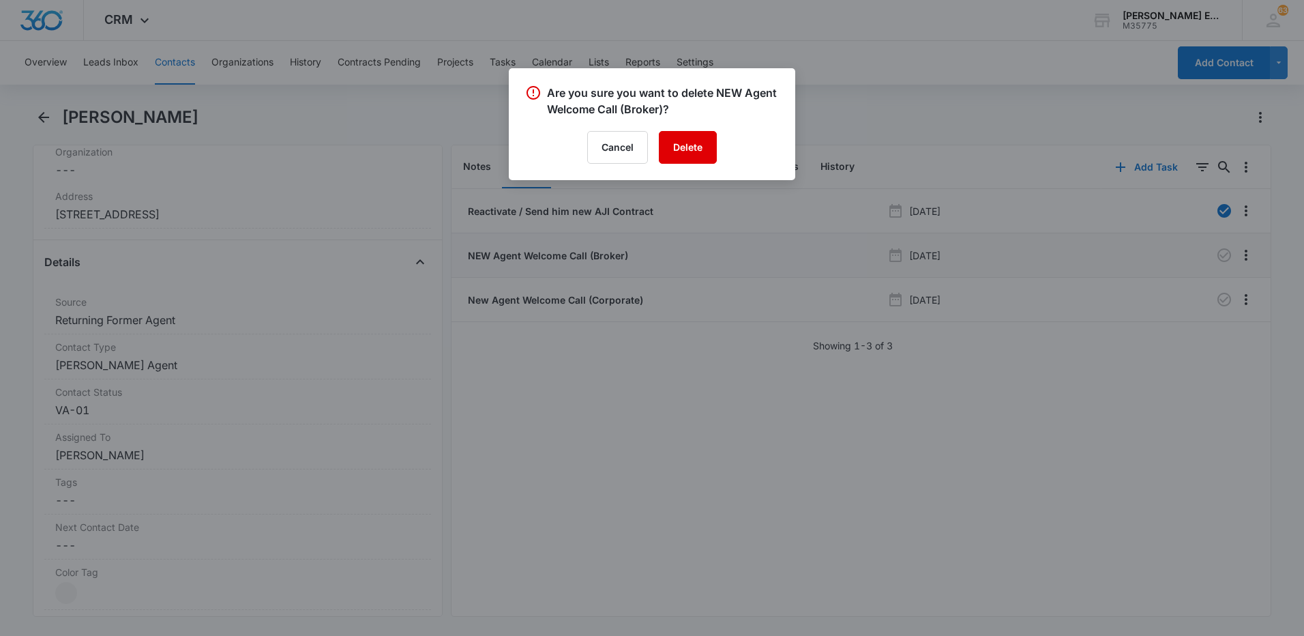
click at [707, 155] on button "Delete" at bounding box center [688, 147] width 58 height 33
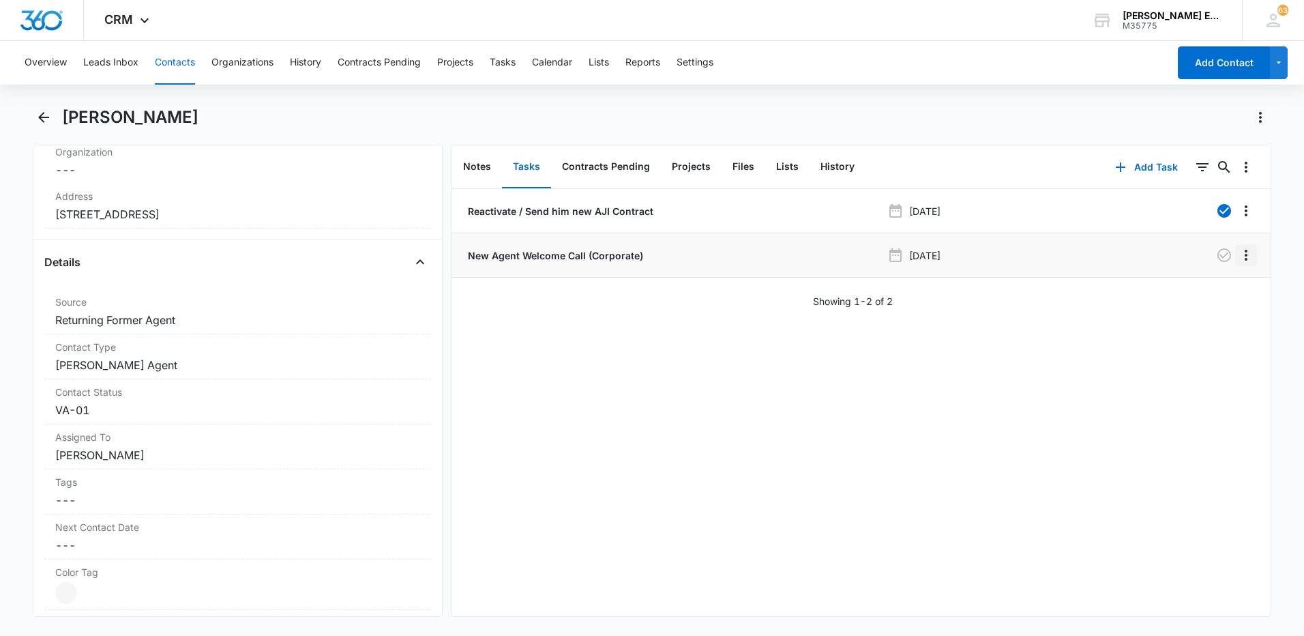
click at [1245, 254] on icon "Overflow Menu" at bounding box center [1246, 255] width 3 height 11
click at [1204, 316] on div "Delete" at bounding box center [1199, 314] width 29 height 10
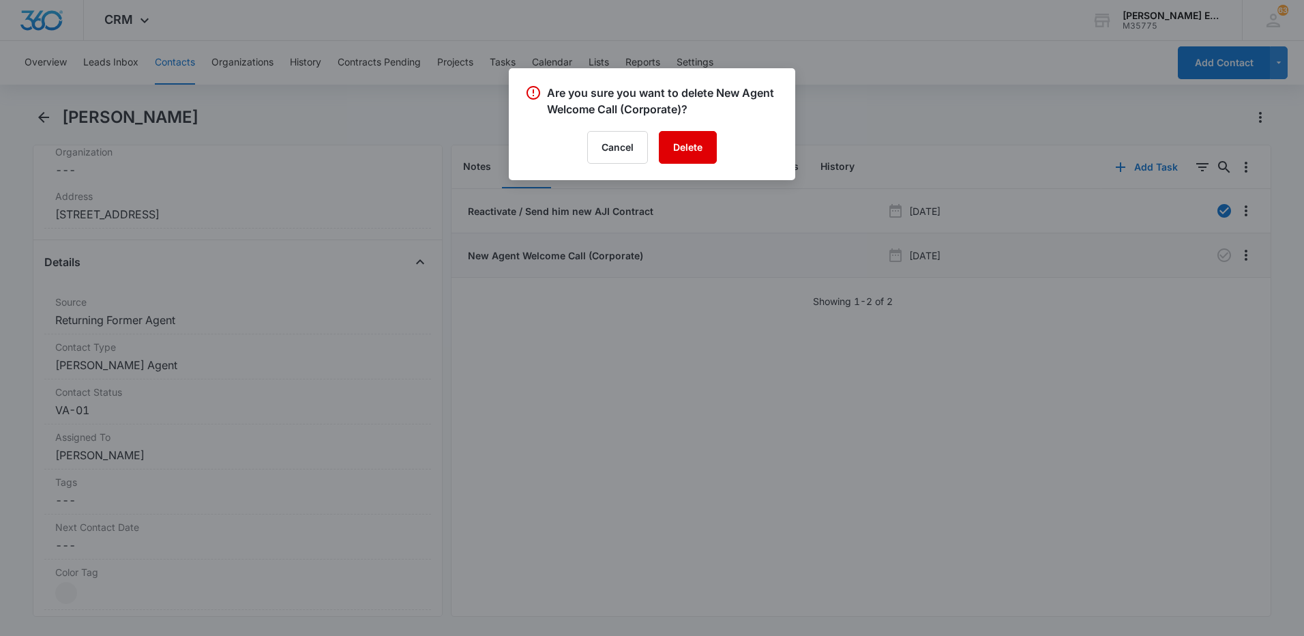
click at [689, 158] on button "Delete" at bounding box center [688, 147] width 58 height 33
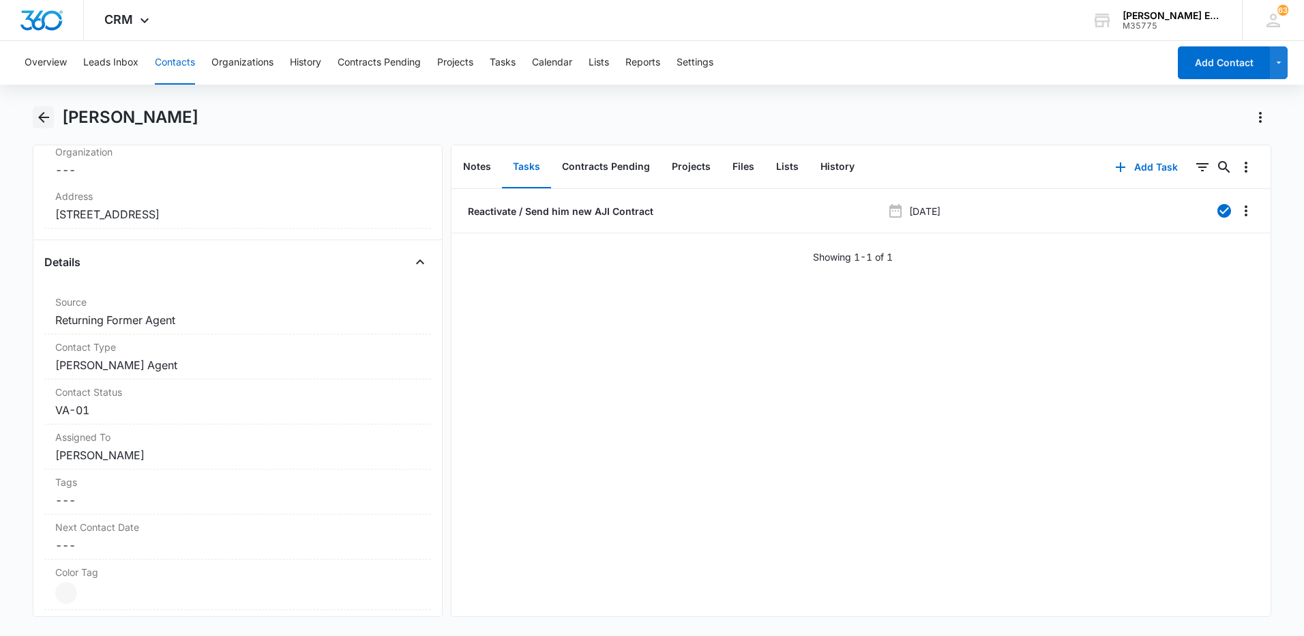
click at [40, 122] on icon "Back" at bounding box center [43, 117] width 16 height 16
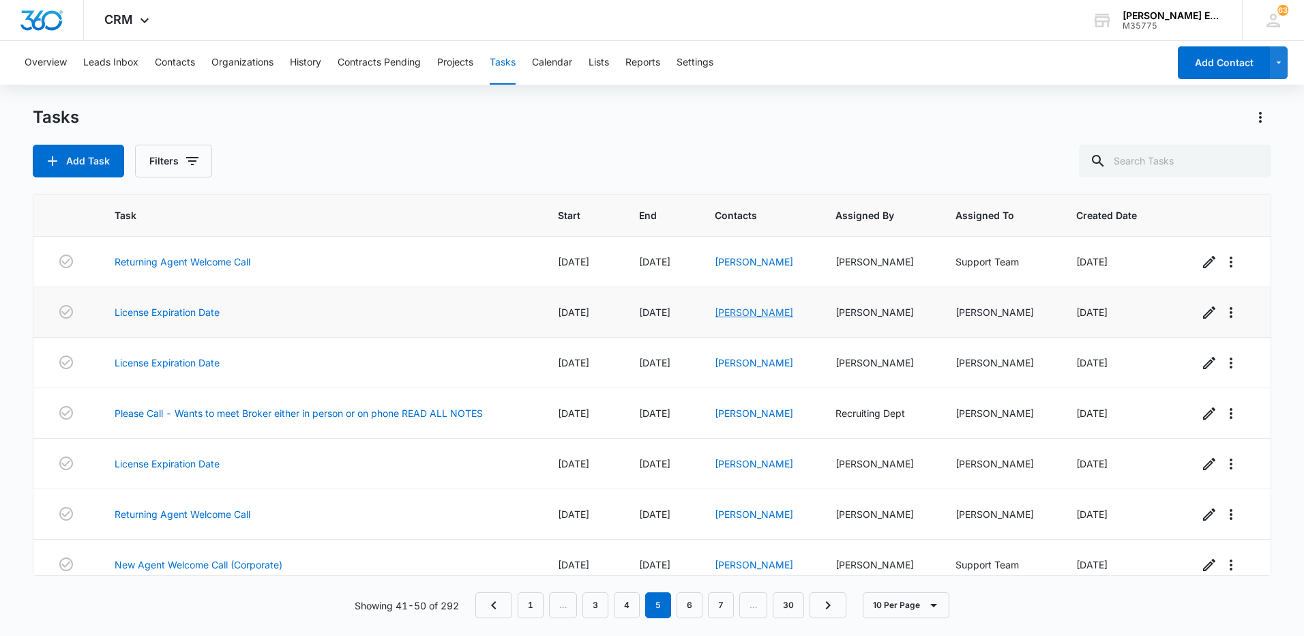
click at [736, 307] on link "[PERSON_NAME]" at bounding box center [754, 312] width 78 height 12
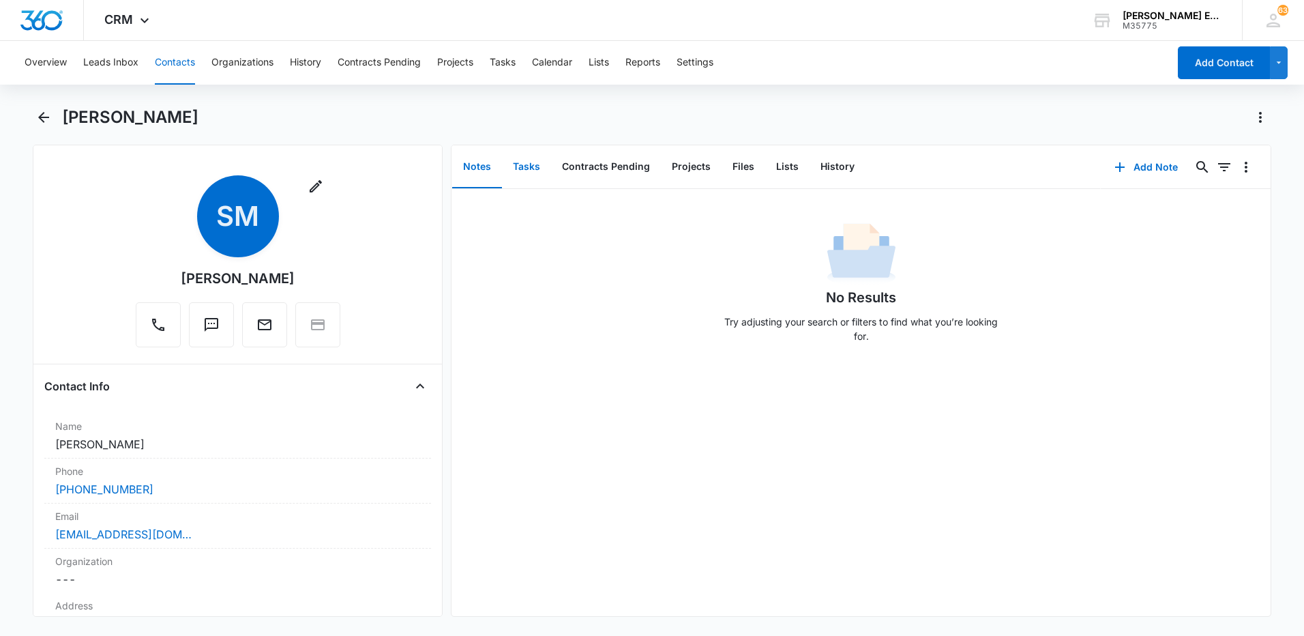
click at [529, 162] on button "Tasks" at bounding box center [526, 167] width 49 height 42
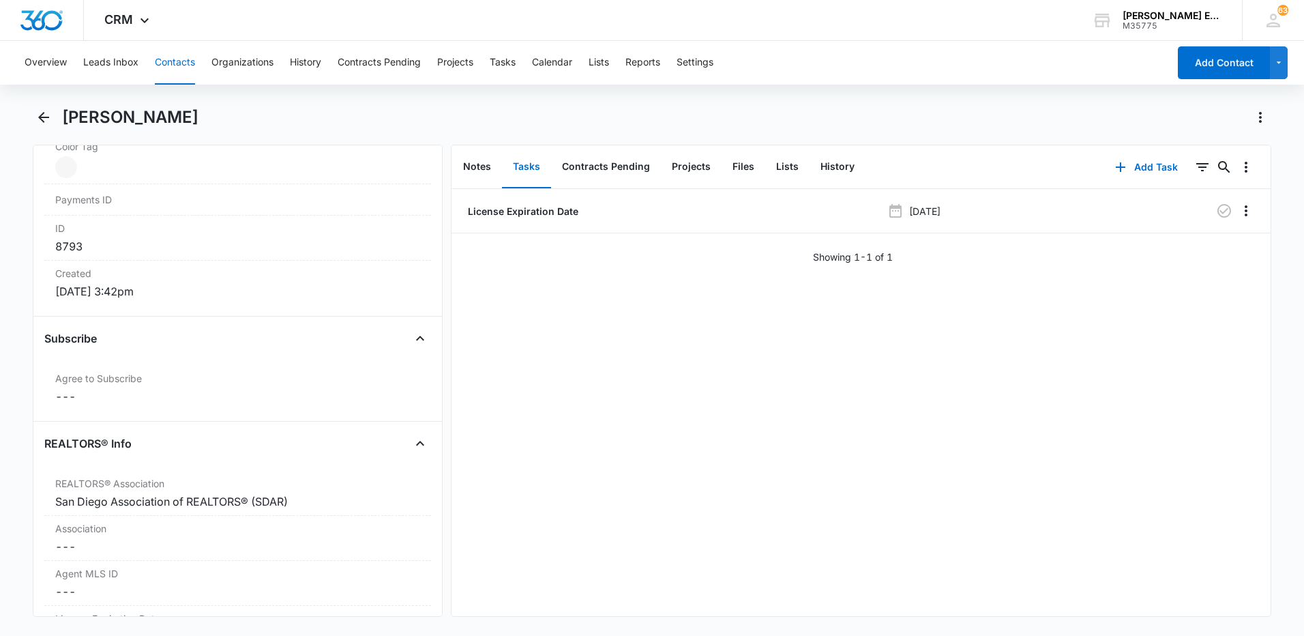
scroll to position [1023, 0]
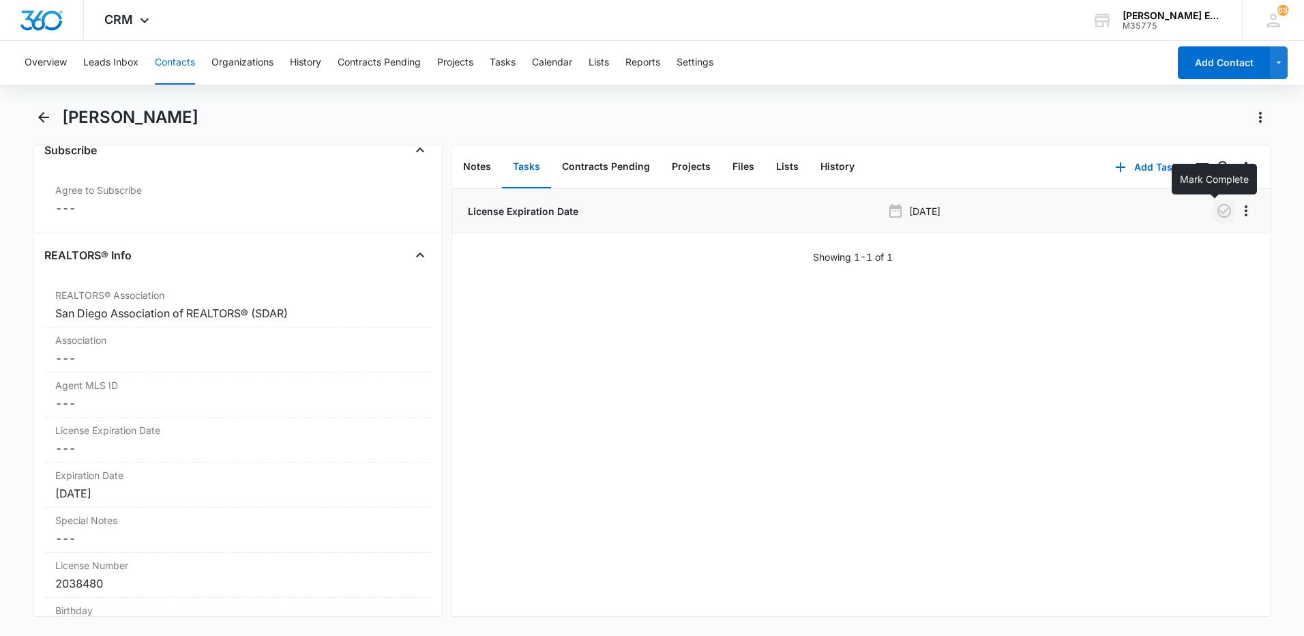
click at [1216, 210] on icon "button" at bounding box center [1224, 211] width 16 height 16
click at [50, 121] on icon "Back" at bounding box center [43, 117] width 16 height 16
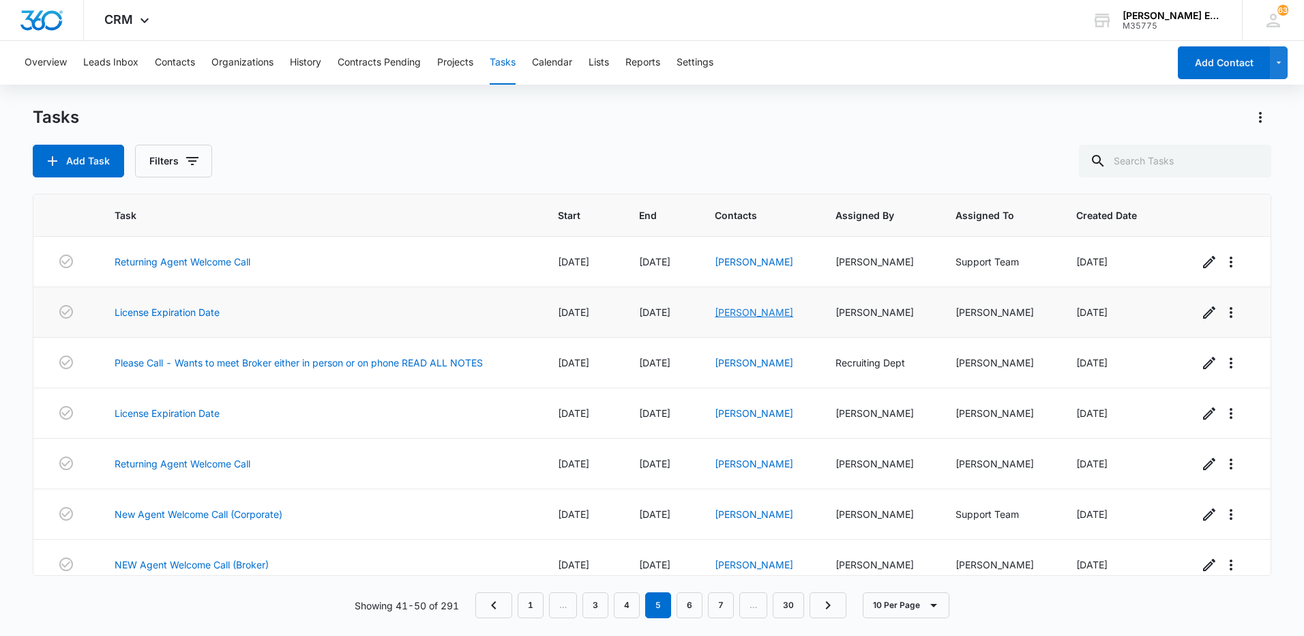
click at [734, 309] on link "[PERSON_NAME]" at bounding box center [754, 312] width 78 height 12
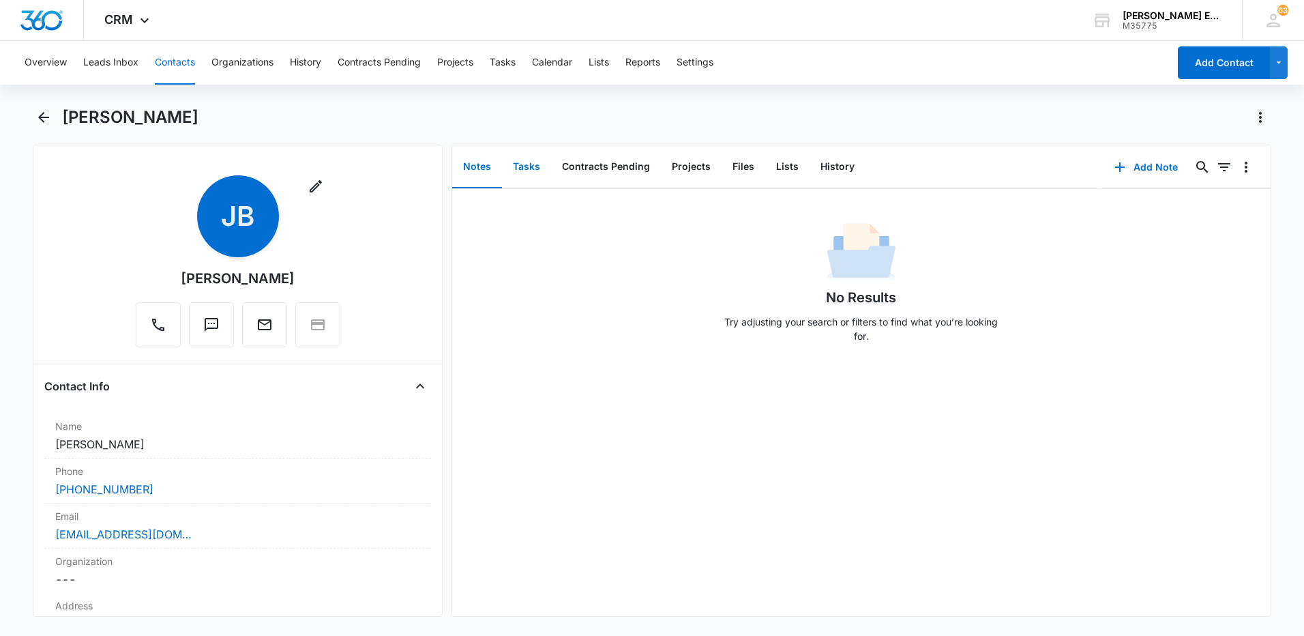
click at [529, 158] on button "Tasks" at bounding box center [526, 167] width 49 height 42
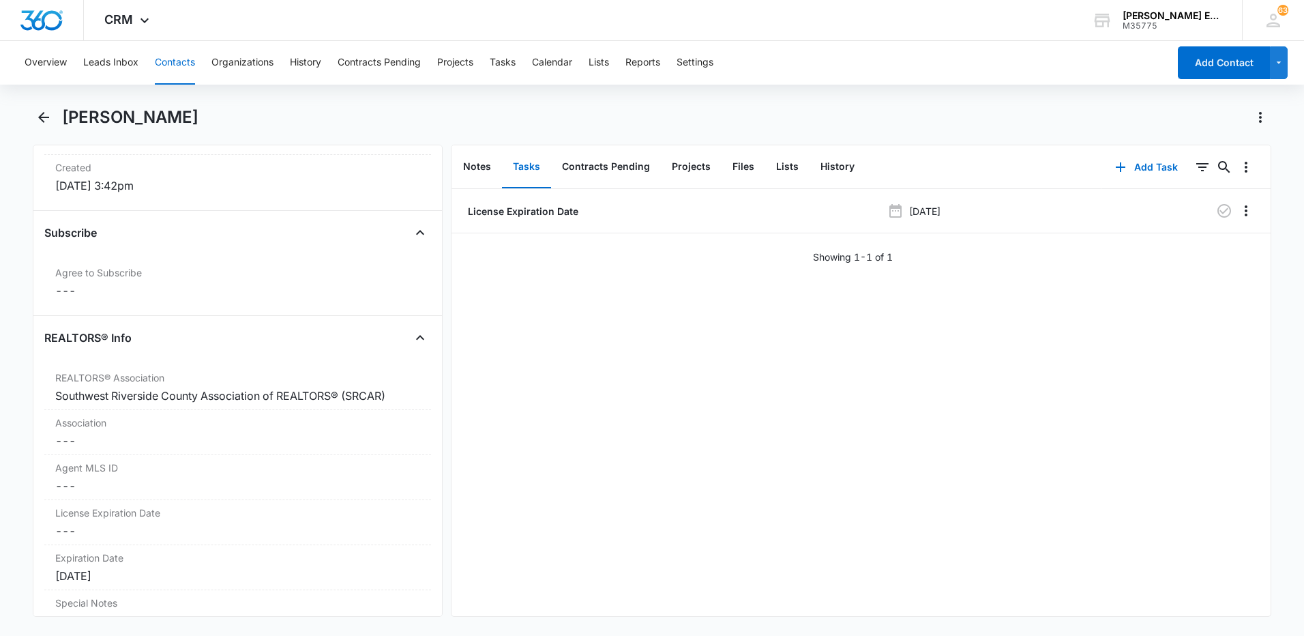
scroll to position [955, 0]
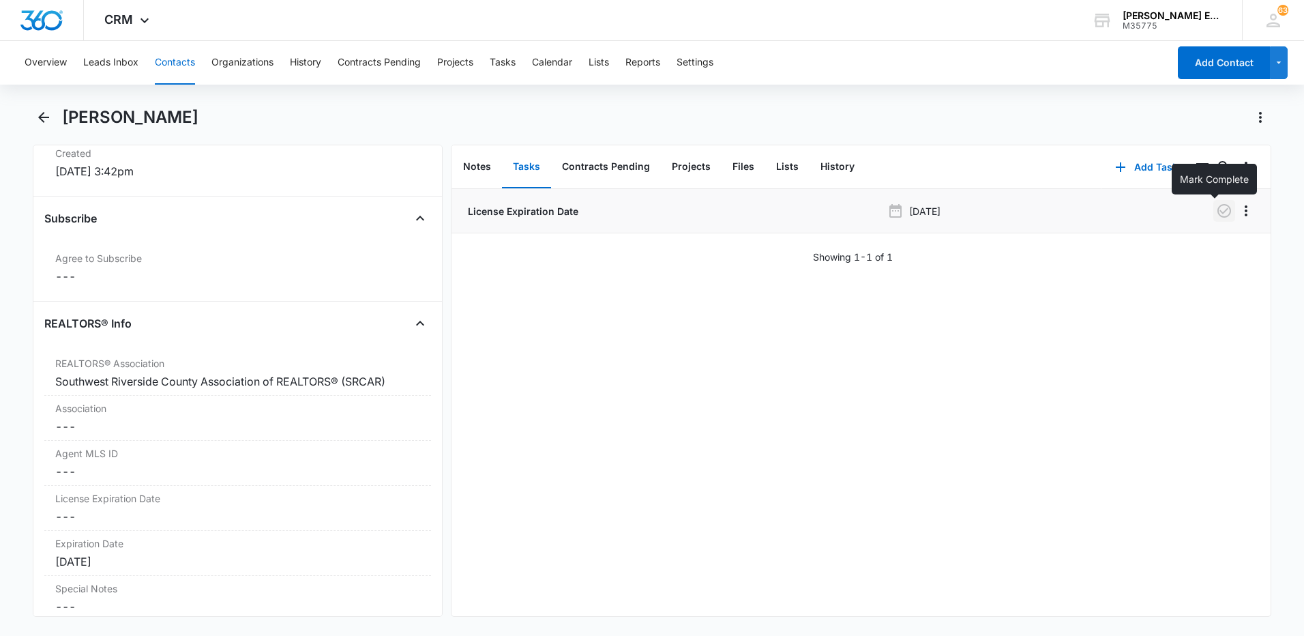
click at [1217, 211] on icon "button" at bounding box center [1224, 211] width 16 height 16
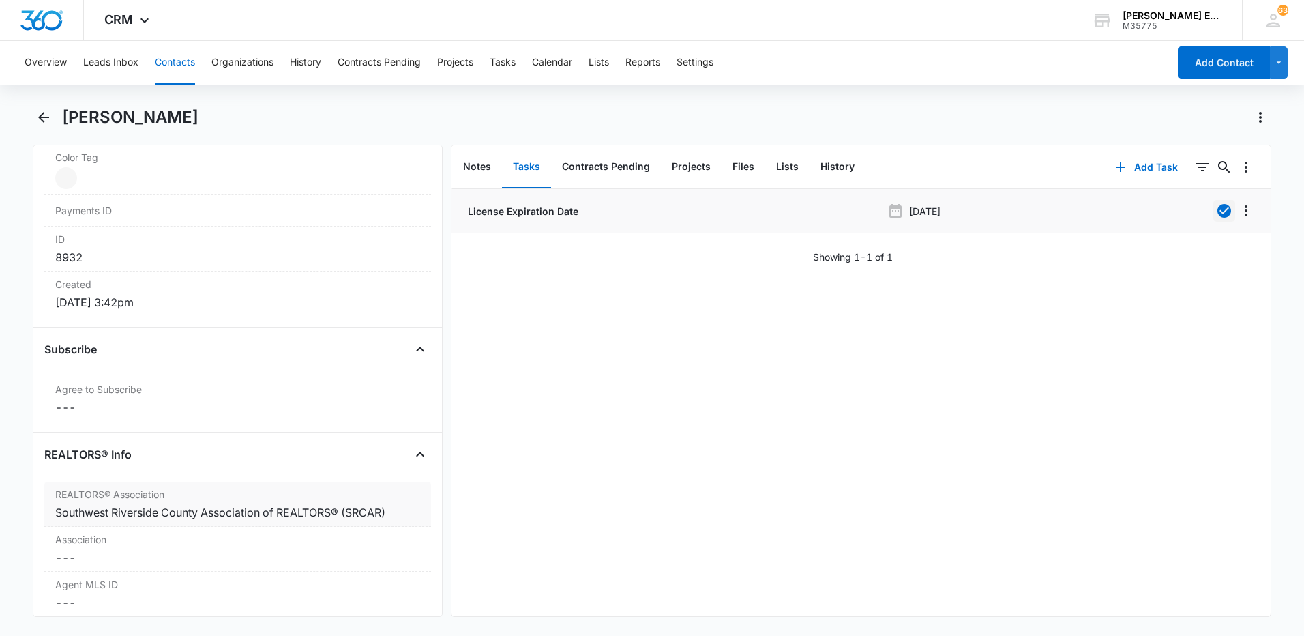
scroll to position [818, 0]
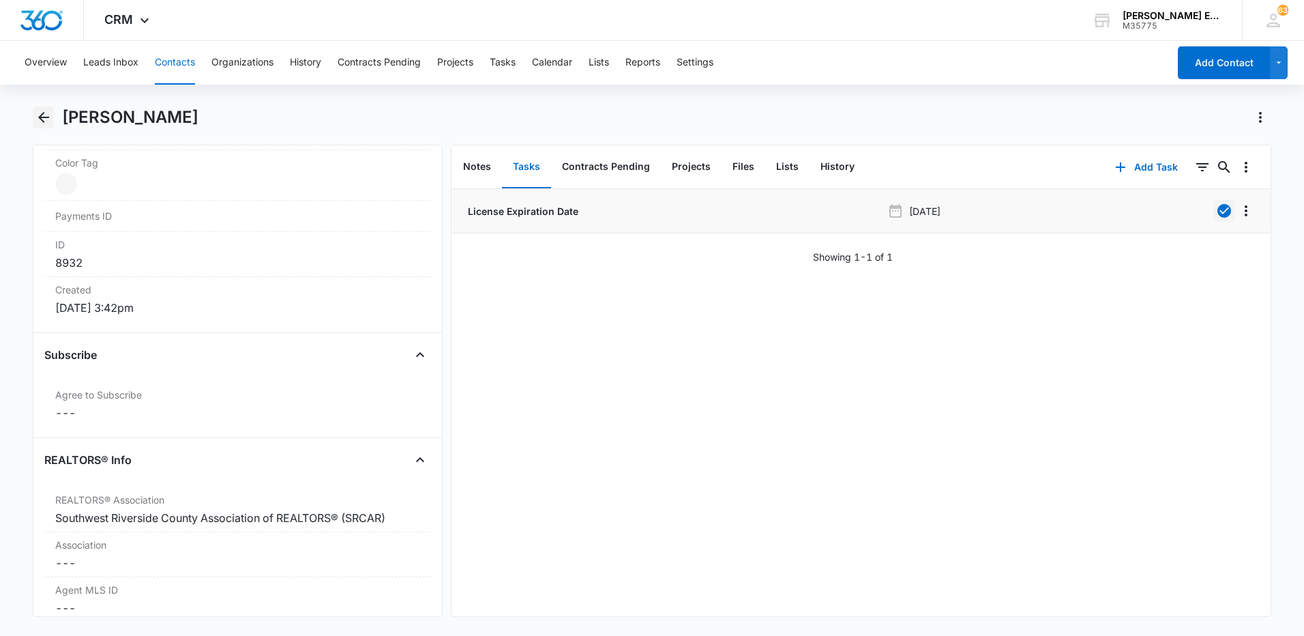
click at [42, 116] on icon "Back" at bounding box center [43, 117] width 16 height 16
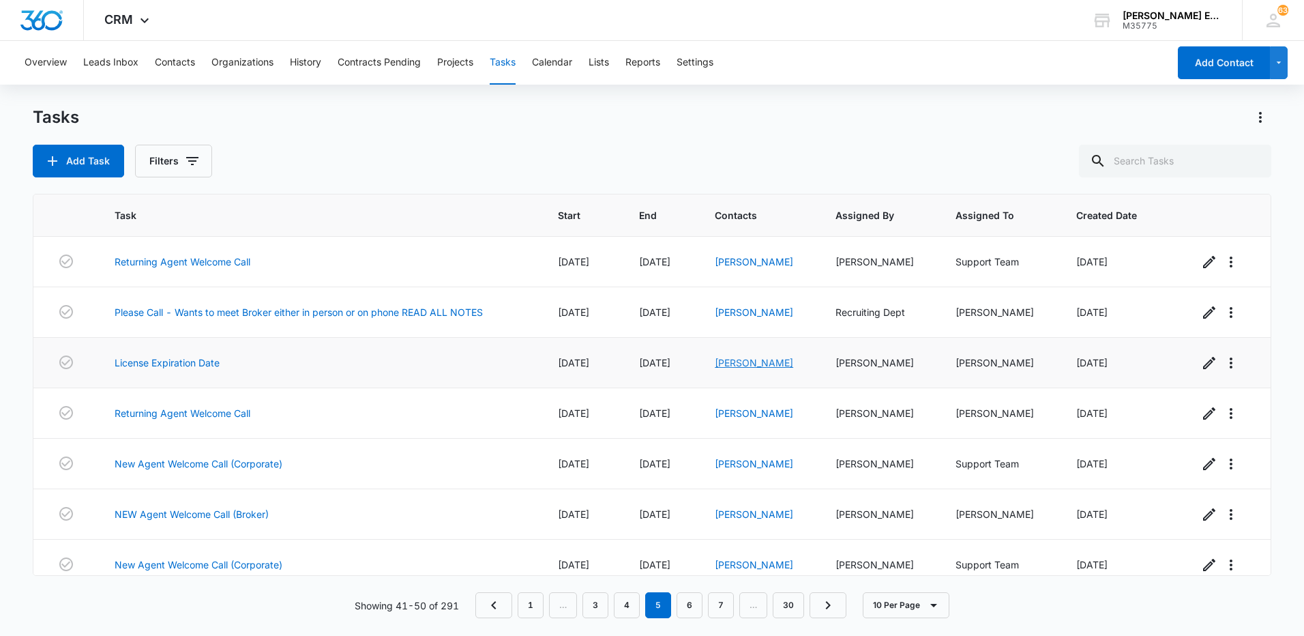
click at [715, 365] on link "[PERSON_NAME]" at bounding box center [754, 363] width 78 height 12
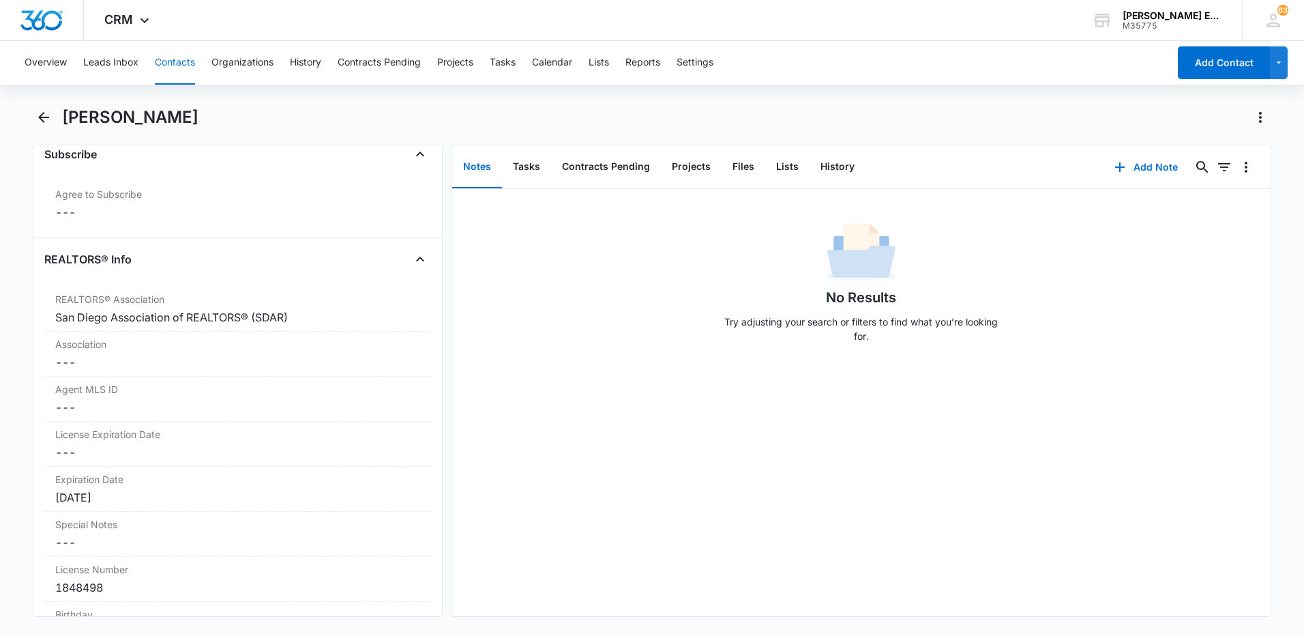
scroll to position [1023, 0]
click at [532, 172] on button "Tasks" at bounding box center [526, 167] width 49 height 42
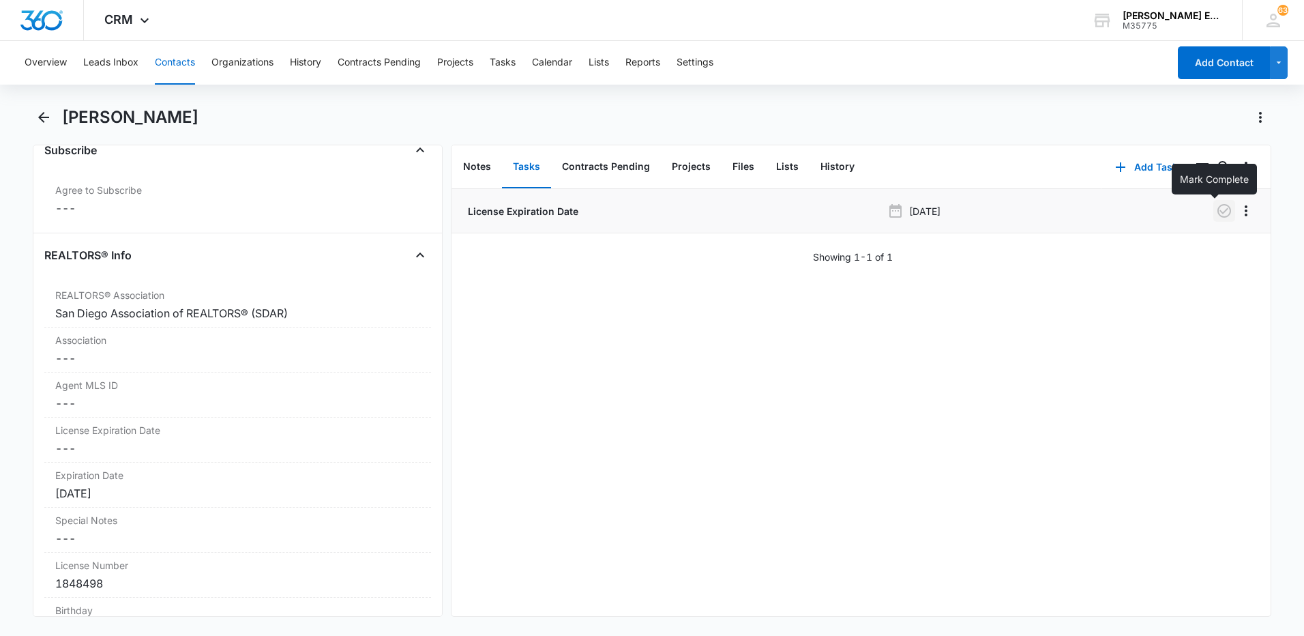
click at [1217, 211] on icon "button" at bounding box center [1224, 211] width 14 height 14
click at [42, 122] on icon "Back" at bounding box center [43, 117] width 16 height 16
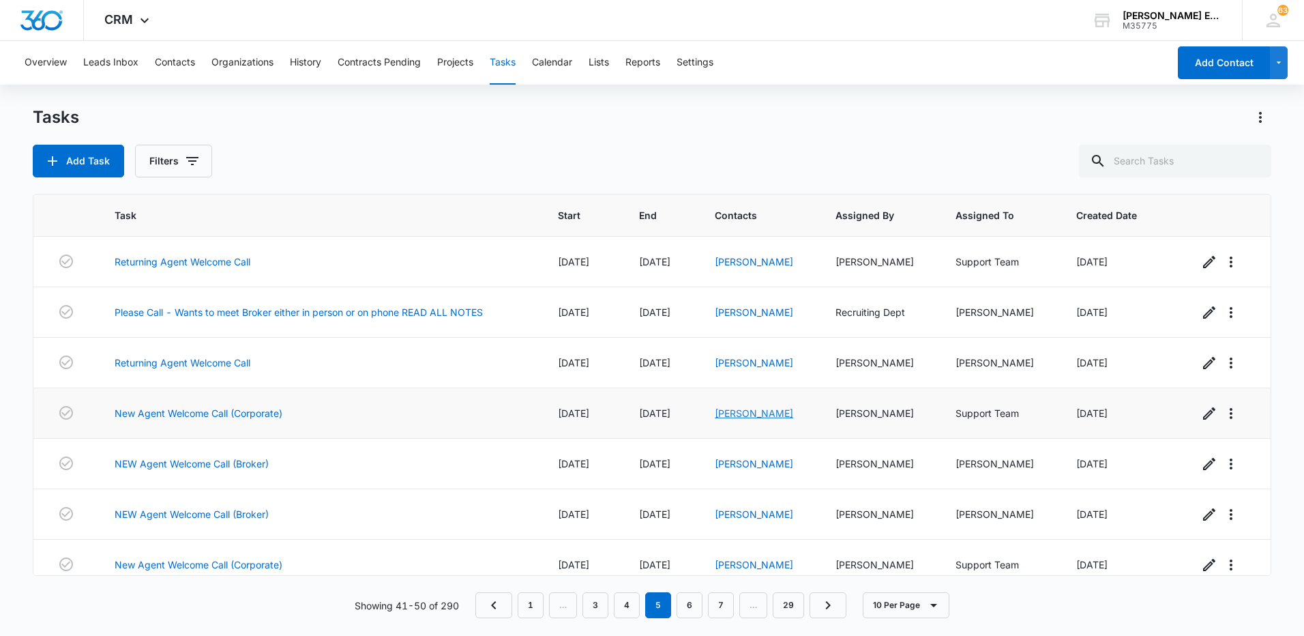
click at [728, 413] on link "[PERSON_NAME]" at bounding box center [754, 413] width 78 height 12
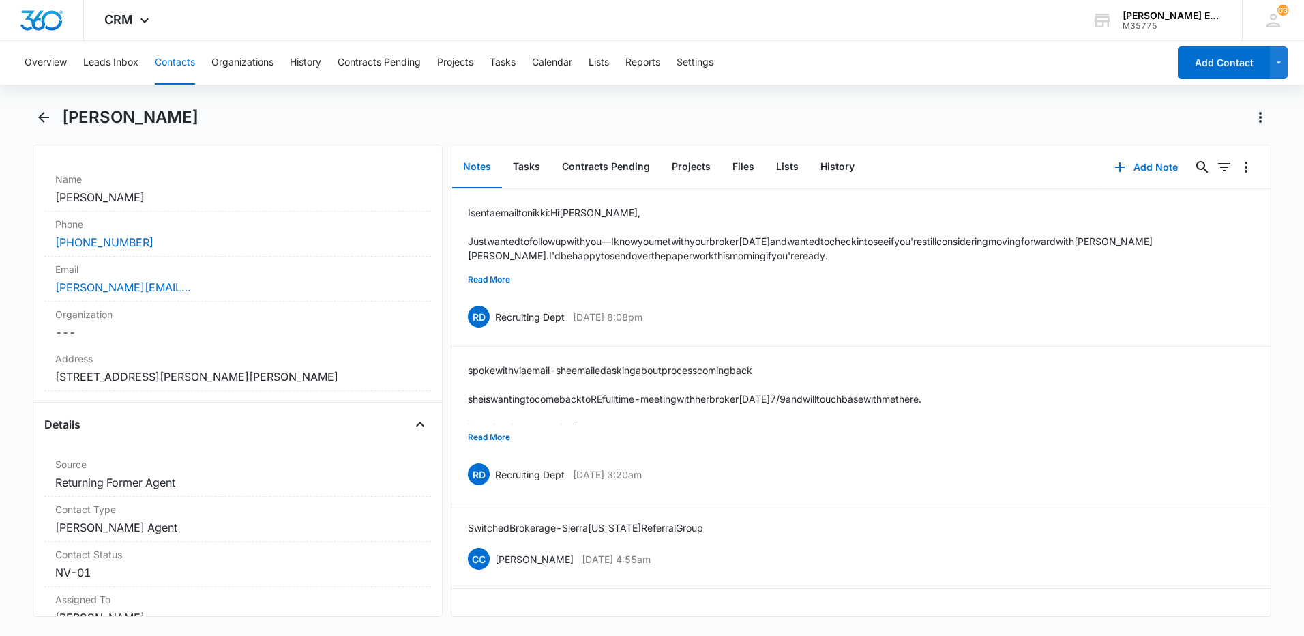
scroll to position [341, 0]
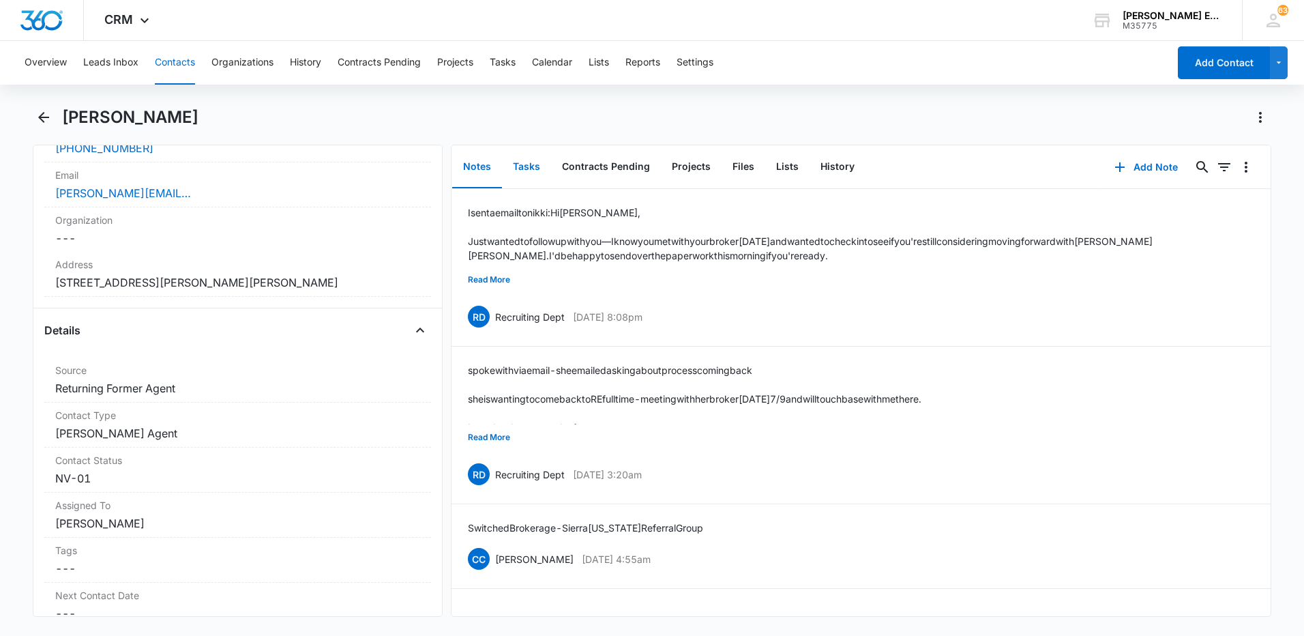
click at [520, 166] on button "Tasks" at bounding box center [526, 167] width 49 height 42
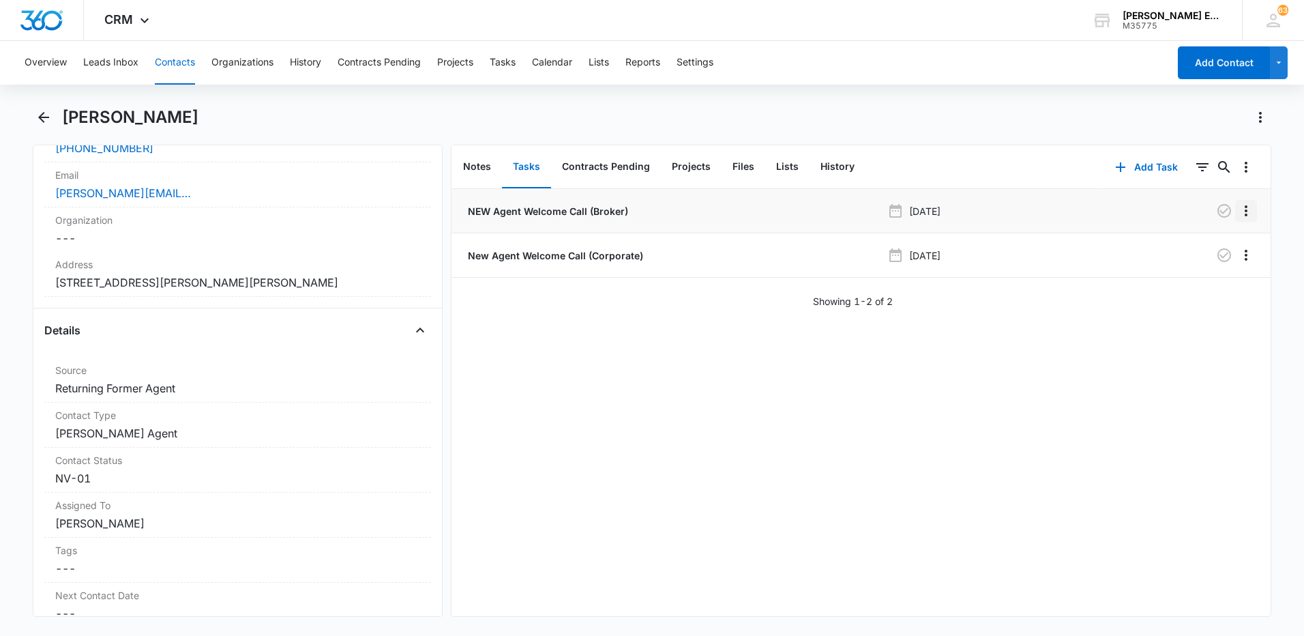
click at [1238, 211] on icon "Overflow Menu" at bounding box center [1246, 211] width 16 height 16
click at [1215, 267] on button "Delete" at bounding box center [1207, 269] width 78 height 20
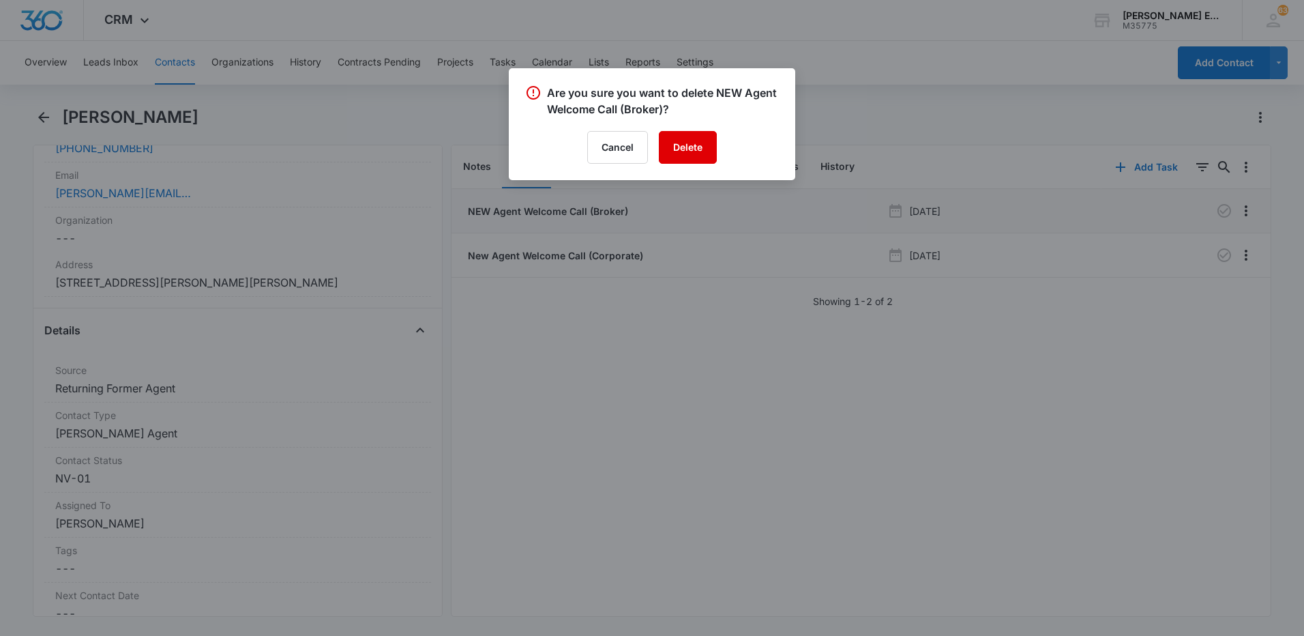
click at [666, 151] on button "Delete" at bounding box center [688, 147] width 58 height 33
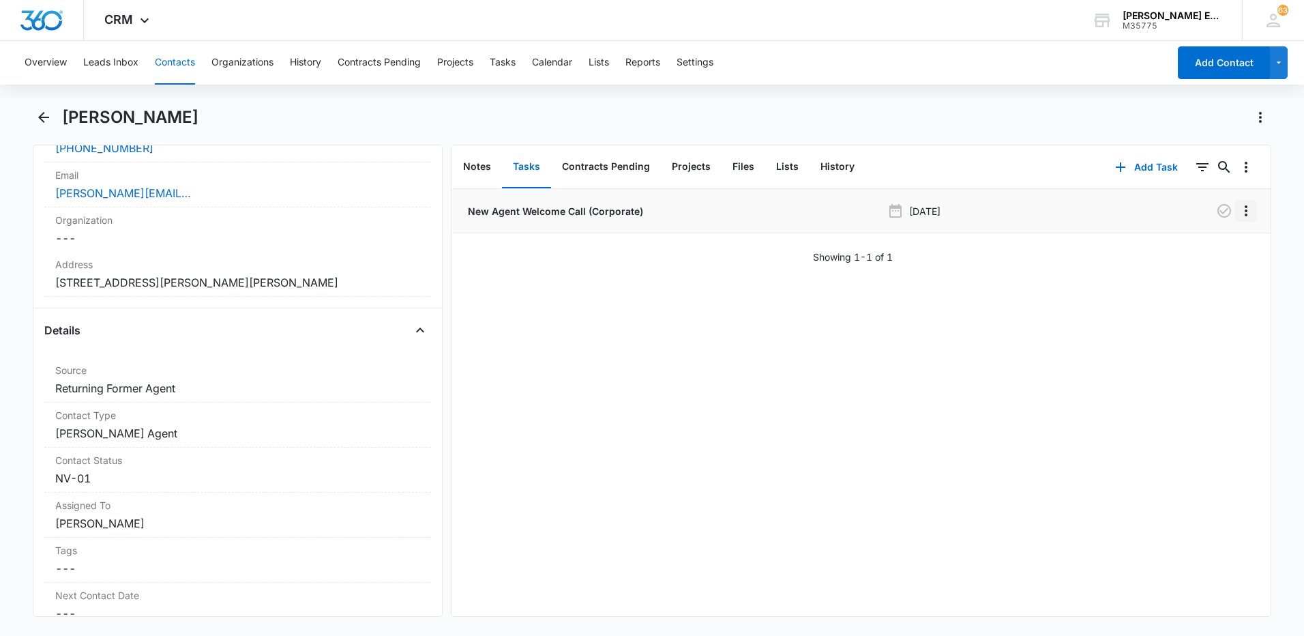
click at [1241, 210] on icon "Overflow Menu" at bounding box center [1246, 211] width 16 height 16
click at [1195, 273] on div "Delete" at bounding box center [1199, 270] width 29 height 10
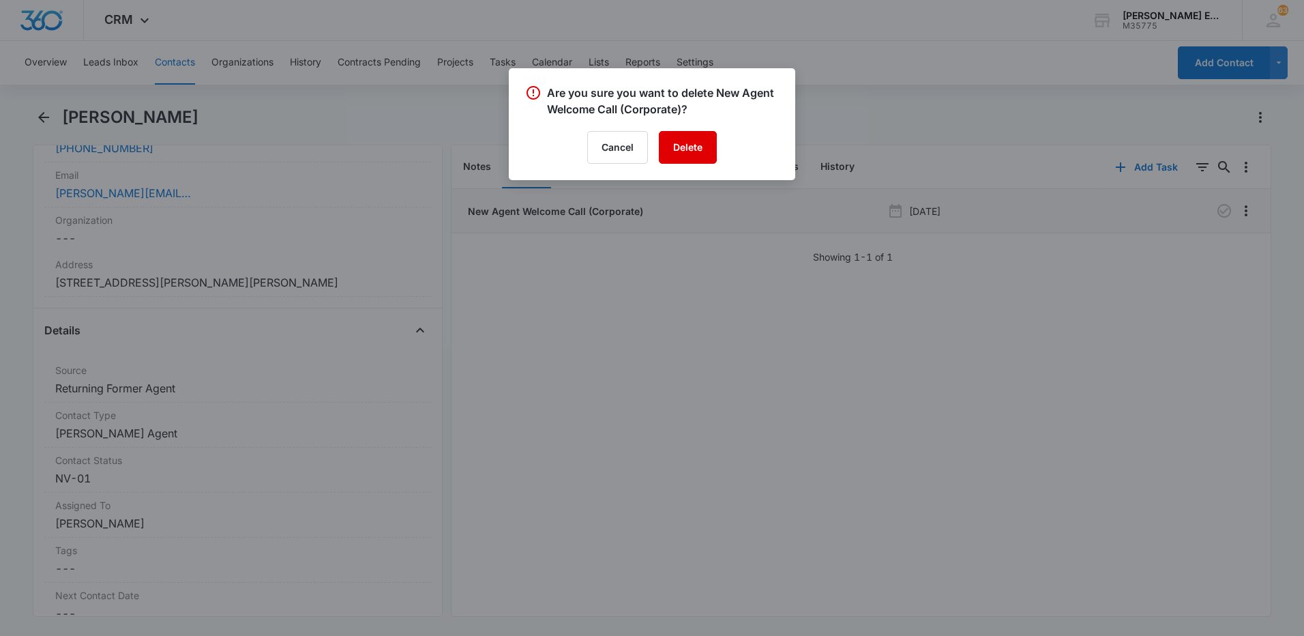
click at [685, 147] on button "Delete" at bounding box center [688, 147] width 58 height 33
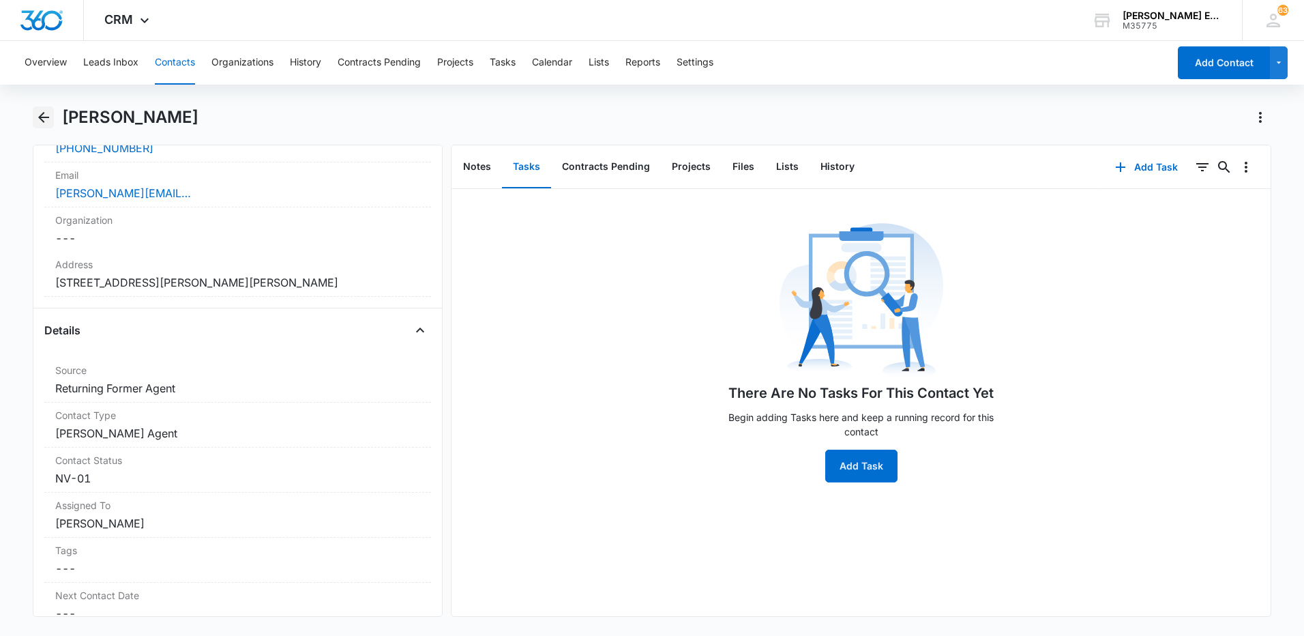
click at [48, 120] on icon "Back" at bounding box center [43, 117] width 16 height 16
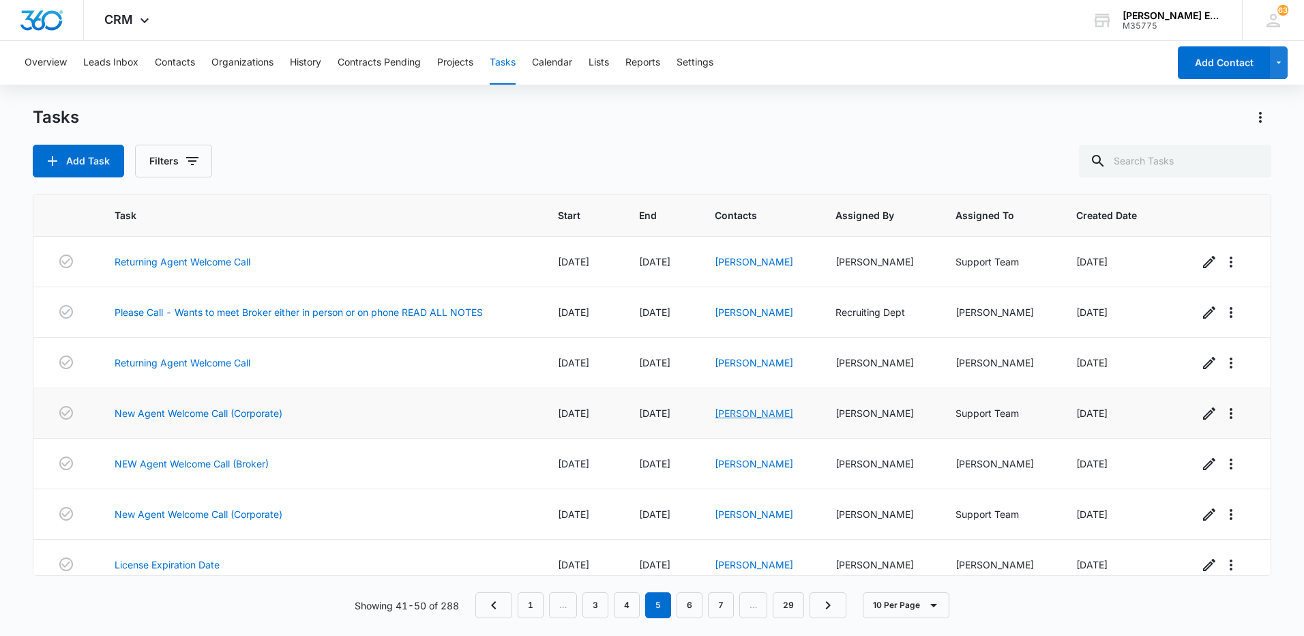
click at [724, 412] on link "[PERSON_NAME]" at bounding box center [754, 413] width 78 height 12
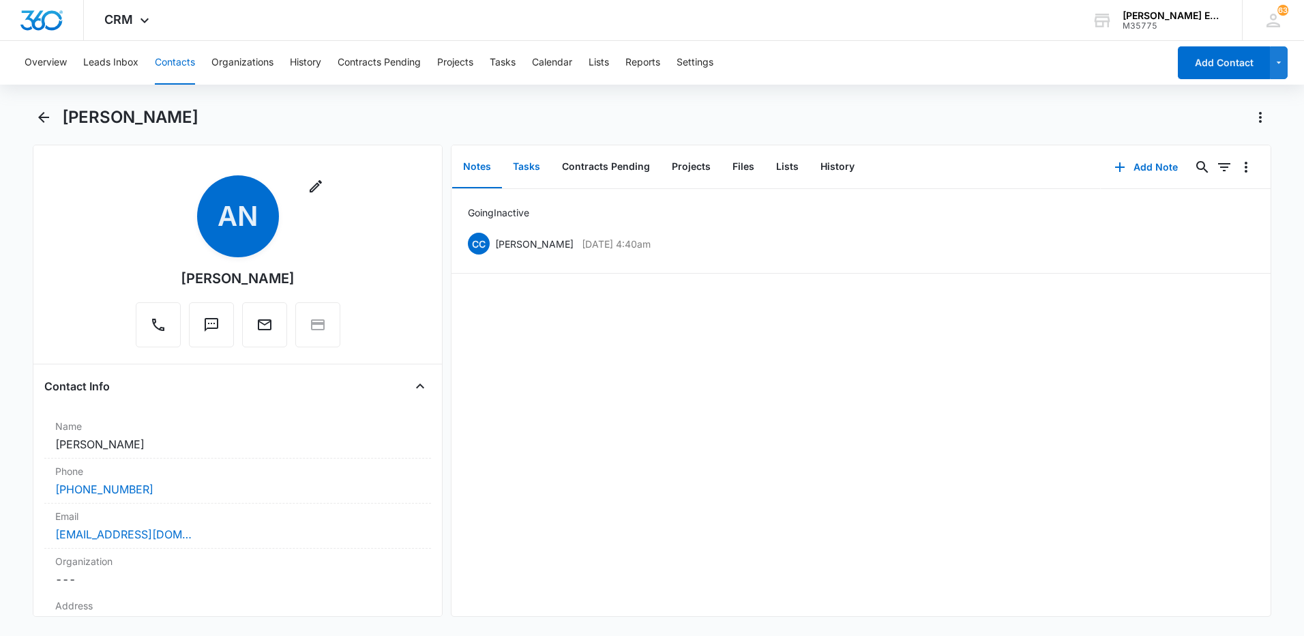
drag, startPoint x: 526, startPoint y: 166, endPoint x: 540, endPoint y: 179, distance: 19.3
click at [526, 166] on button "Tasks" at bounding box center [526, 167] width 49 height 42
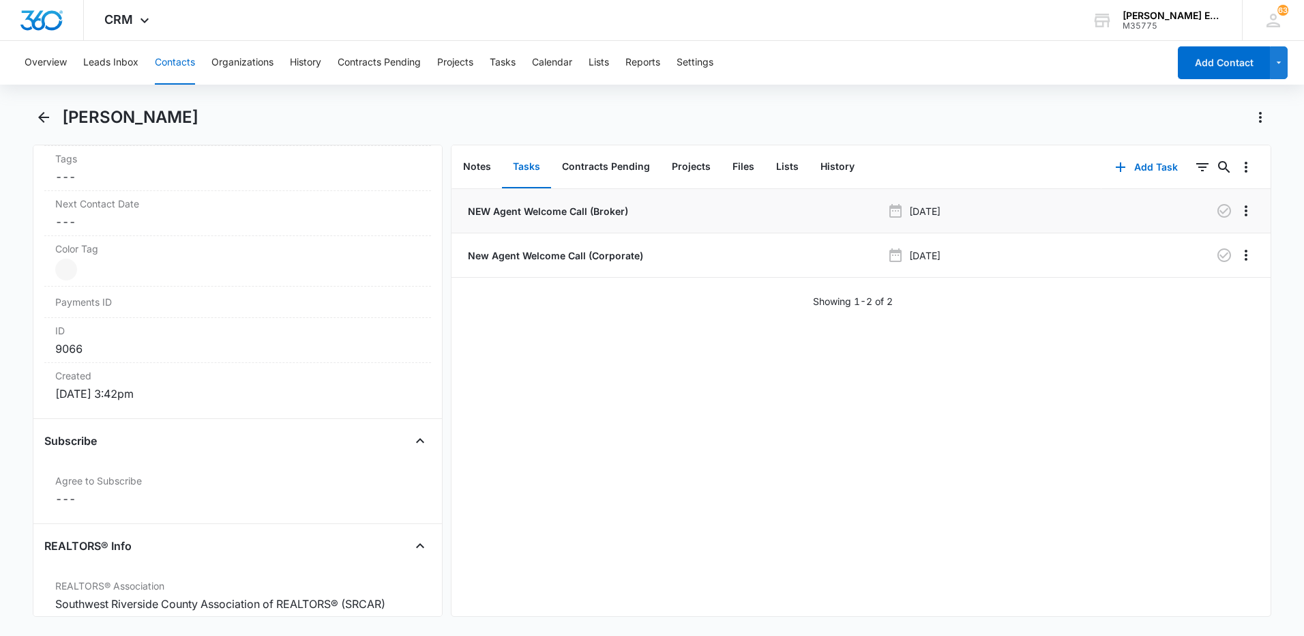
scroll to position [546, 0]
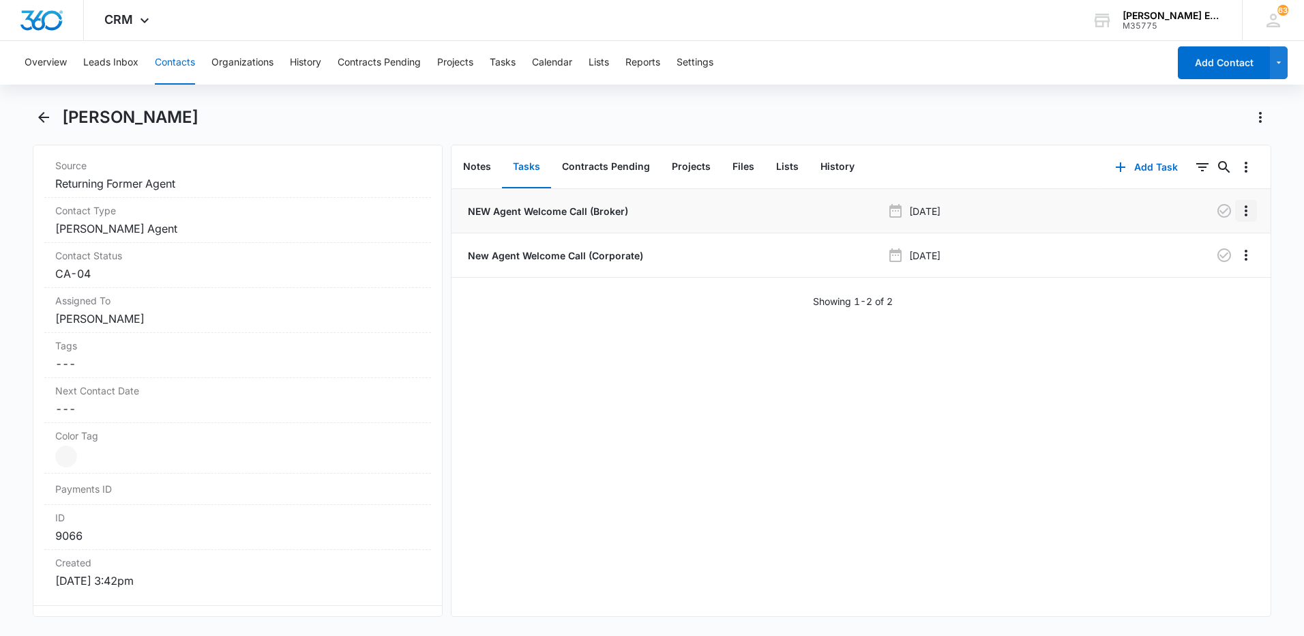
click at [1241, 214] on icon "Overflow Menu" at bounding box center [1246, 211] width 16 height 16
click at [1210, 267] on div "Delete" at bounding box center [1199, 270] width 29 height 10
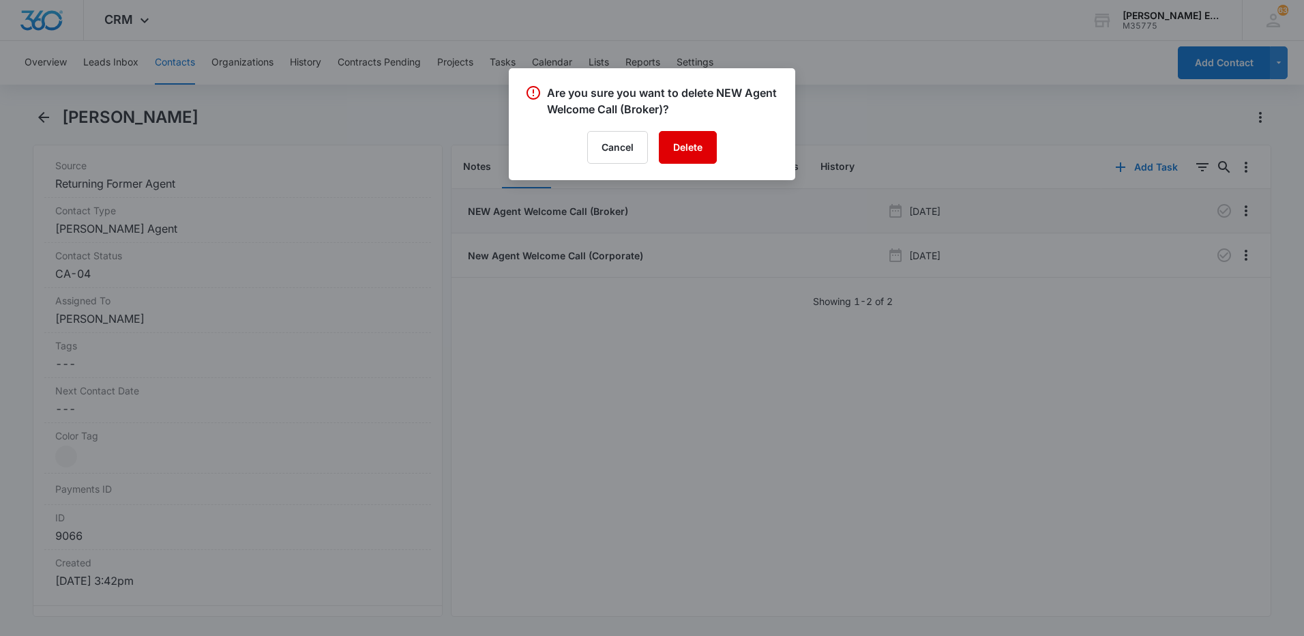
click at [692, 153] on button "Delete" at bounding box center [688, 147] width 58 height 33
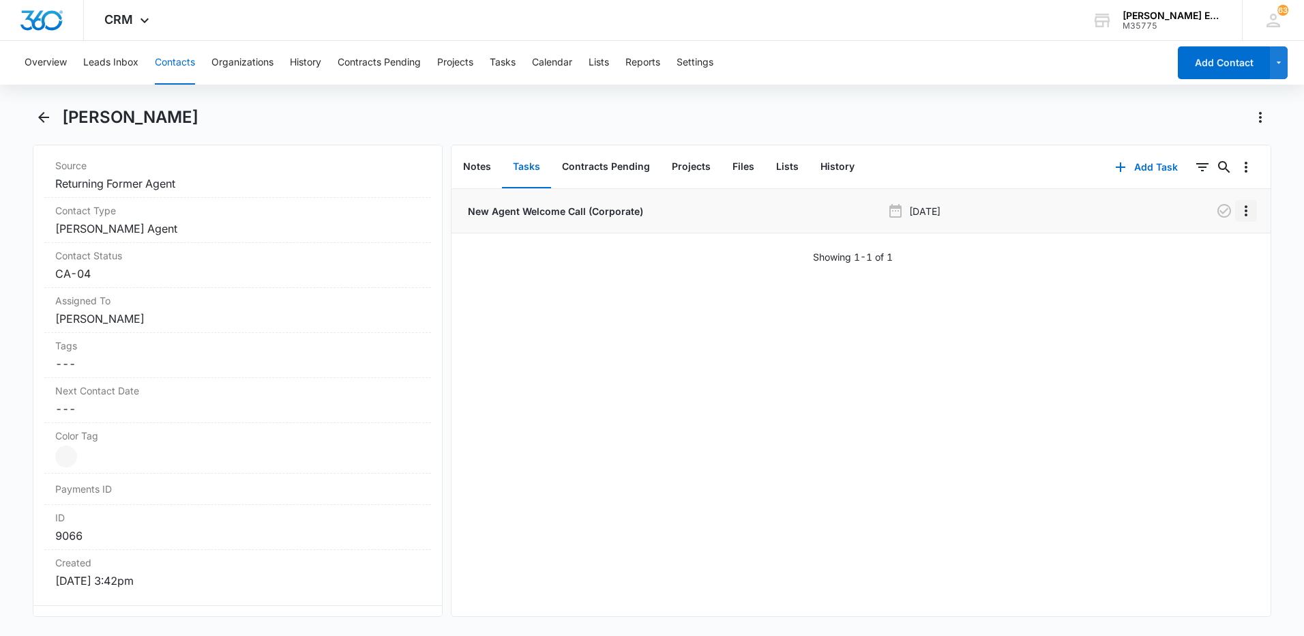
click at [1238, 209] on icon "Overflow Menu" at bounding box center [1246, 211] width 16 height 16
click at [1208, 275] on button "Delete" at bounding box center [1207, 269] width 78 height 20
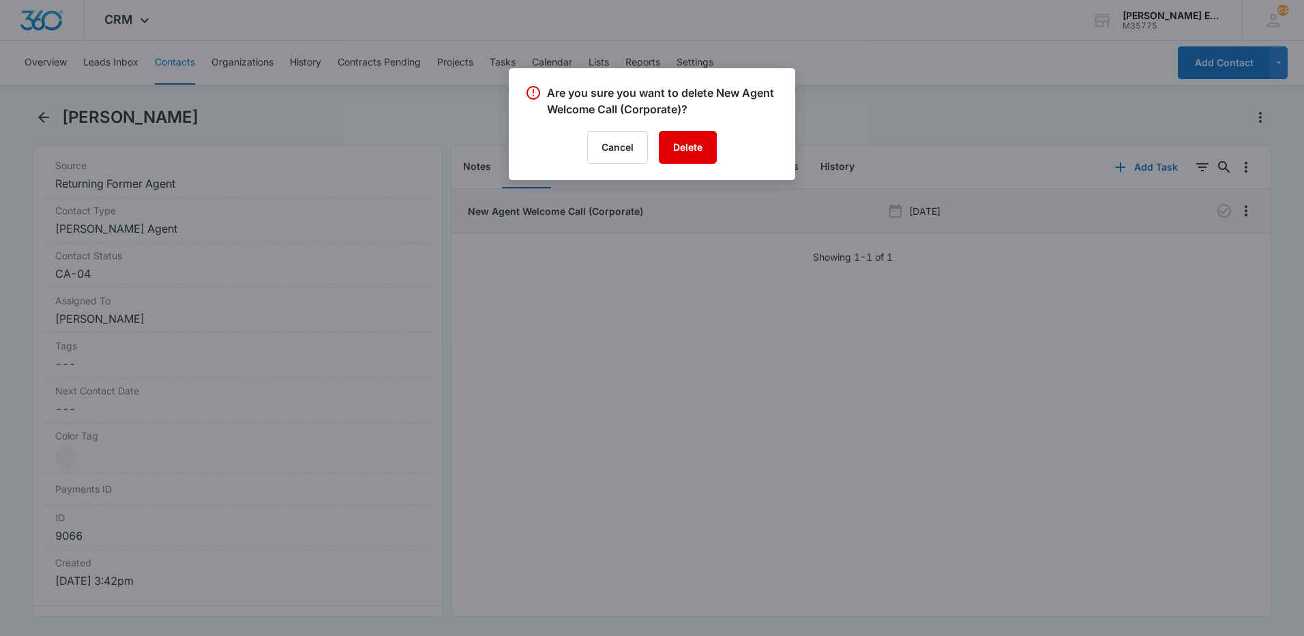
click at [692, 155] on button "Delete" at bounding box center [688, 147] width 58 height 33
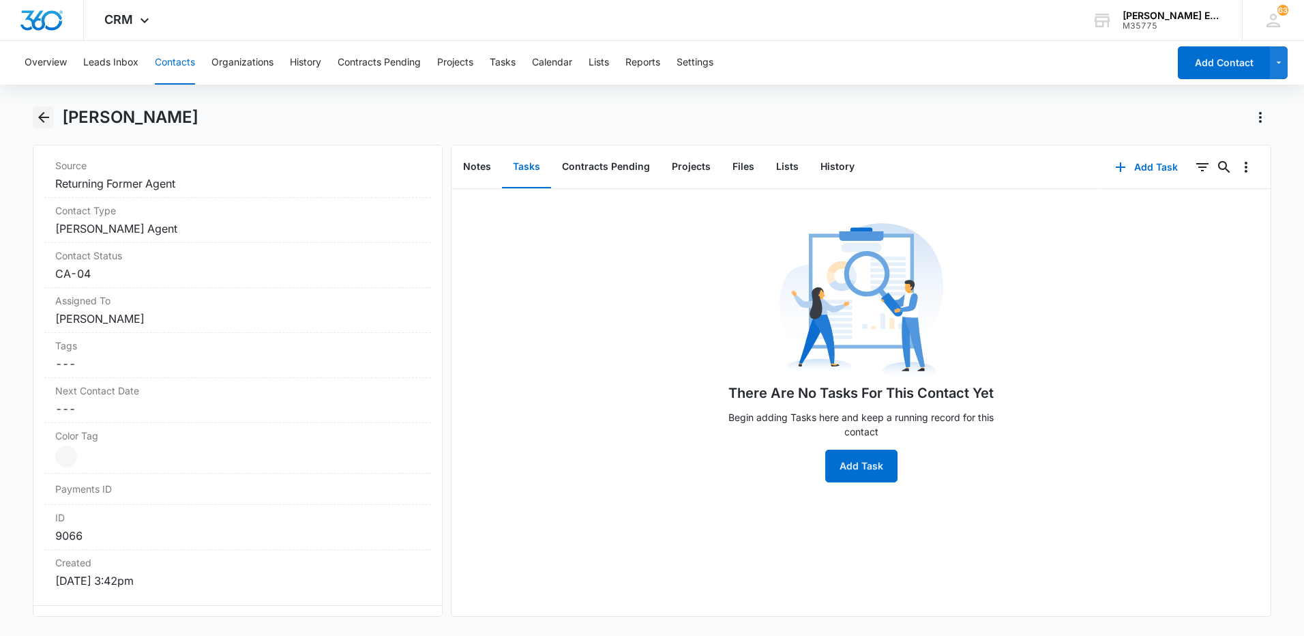
click at [41, 115] on icon "Back" at bounding box center [43, 117] width 16 height 16
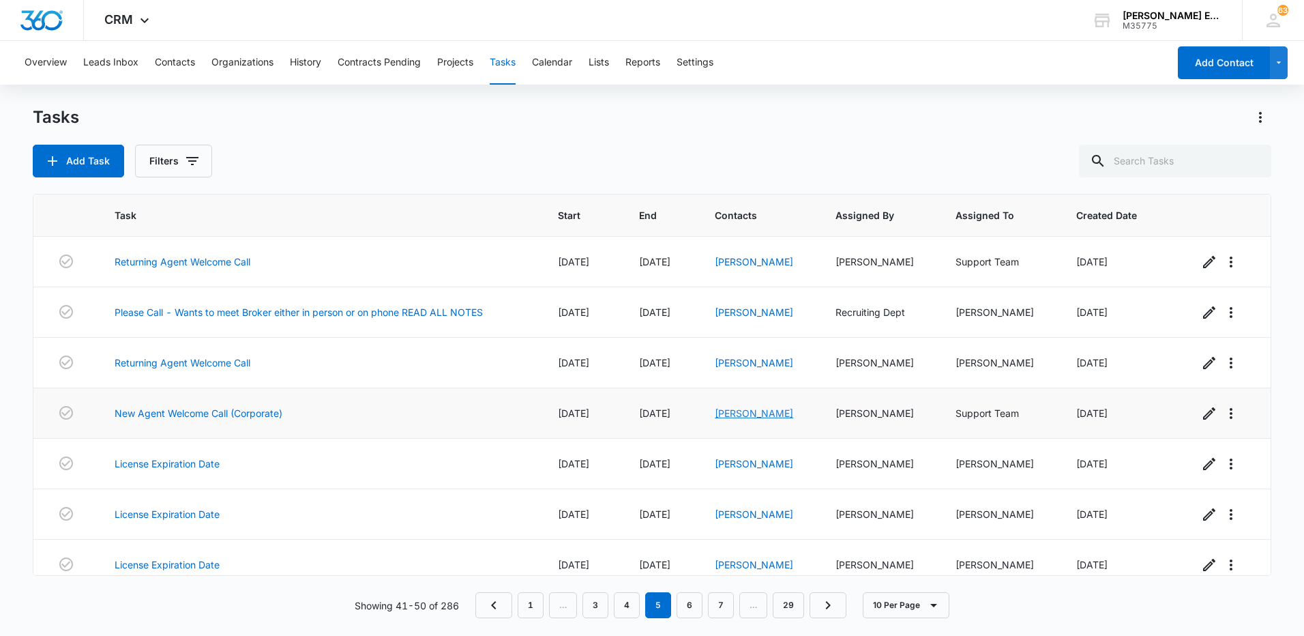
click at [766, 415] on link "[PERSON_NAME]" at bounding box center [754, 413] width 78 height 12
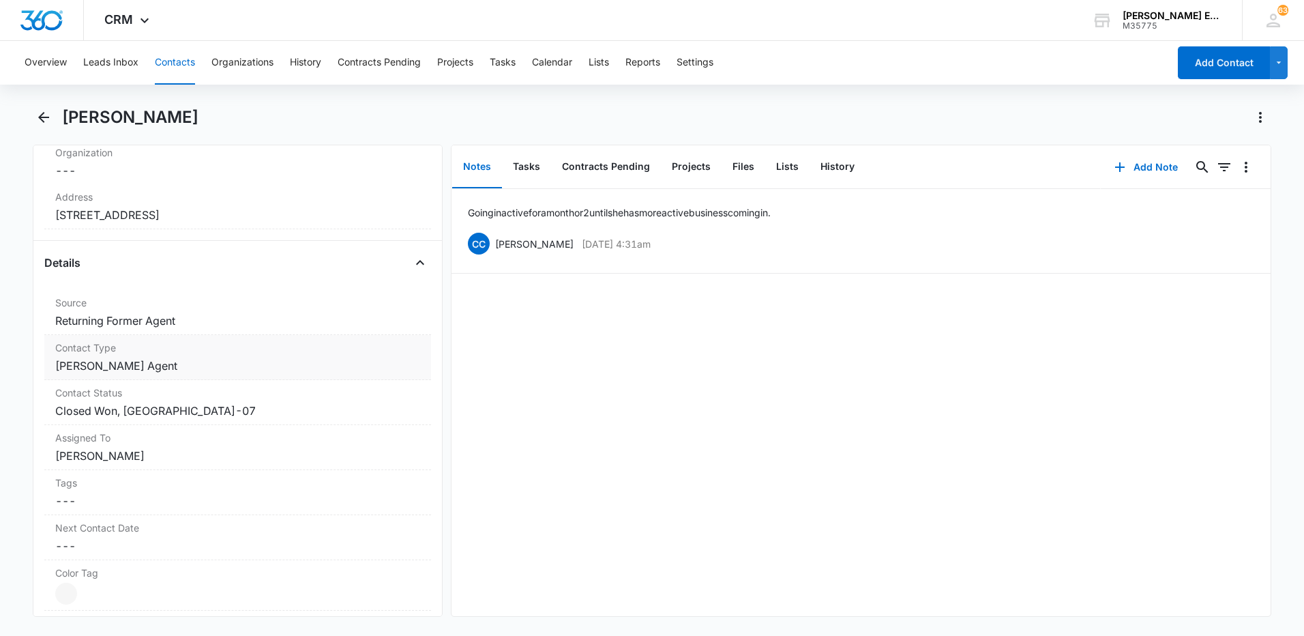
scroll to position [409, 0]
click at [535, 172] on button "Tasks" at bounding box center [526, 167] width 49 height 42
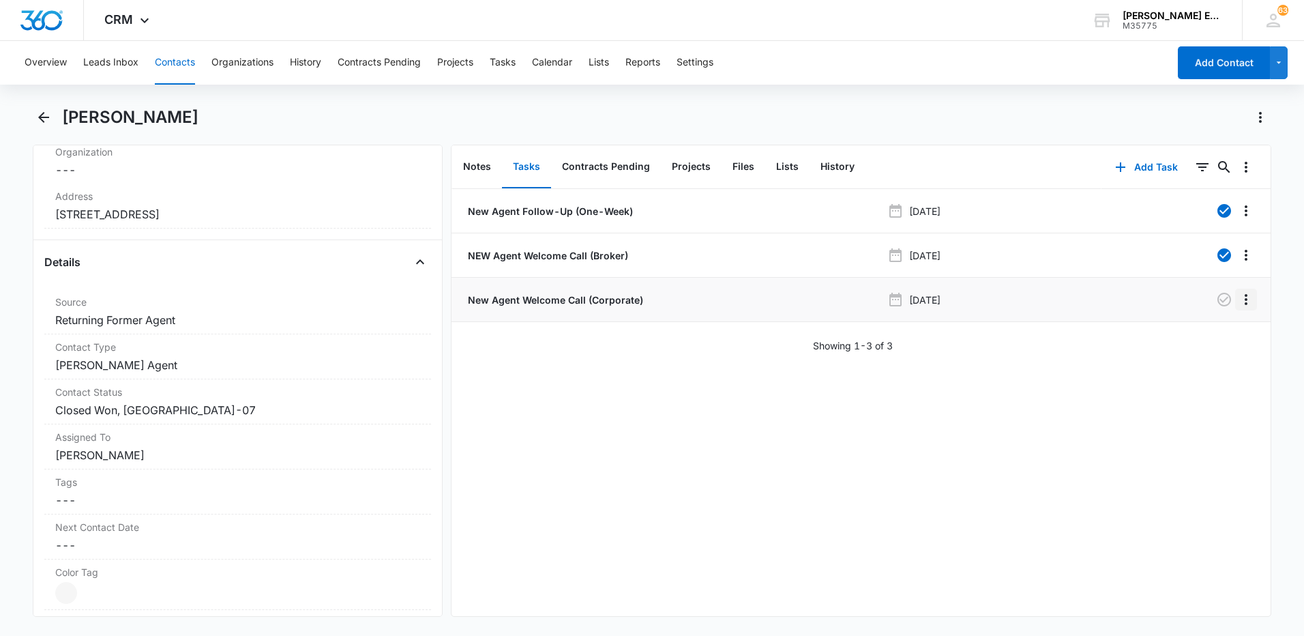
click at [1238, 306] on icon "Overflow Menu" at bounding box center [1246, 299] width 16 height 16
click at [1200, 355] on div "Delete" at bounding box center [1199, 358] width 29 height 10
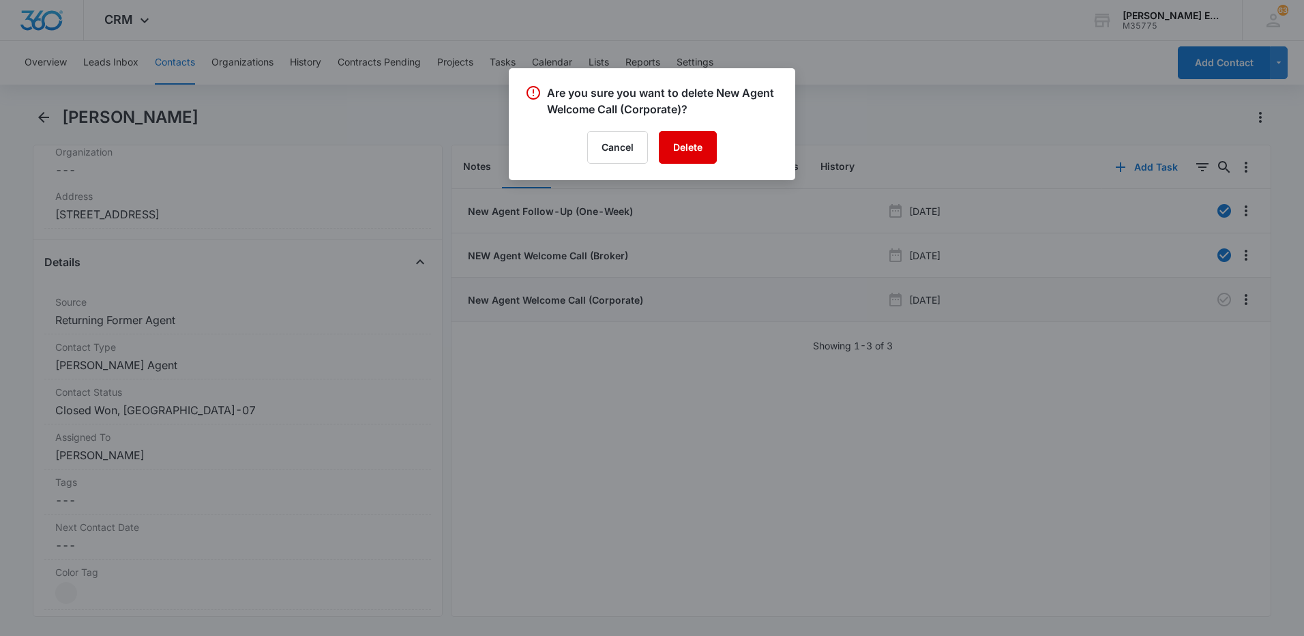
click at [678, 155] on button "Delete" at bounding box center [688, 147] width 58 height 33
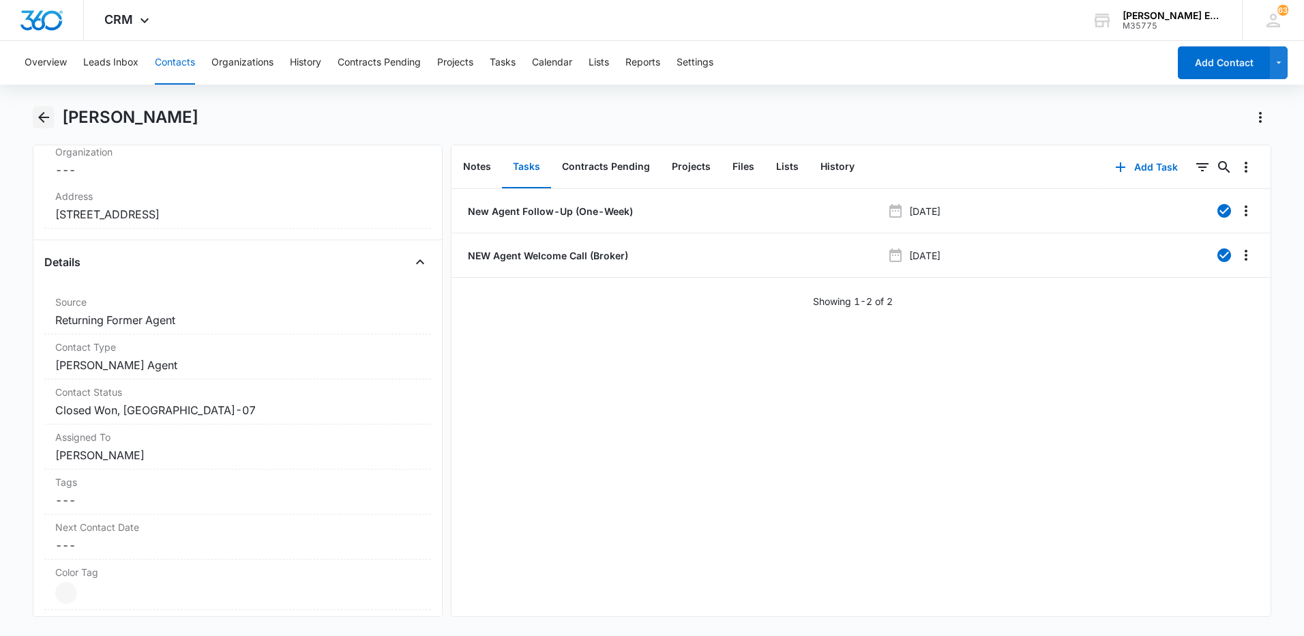
click at [40, 113] on icon "Back" at bounding box center [43, 117] width 16 height 16
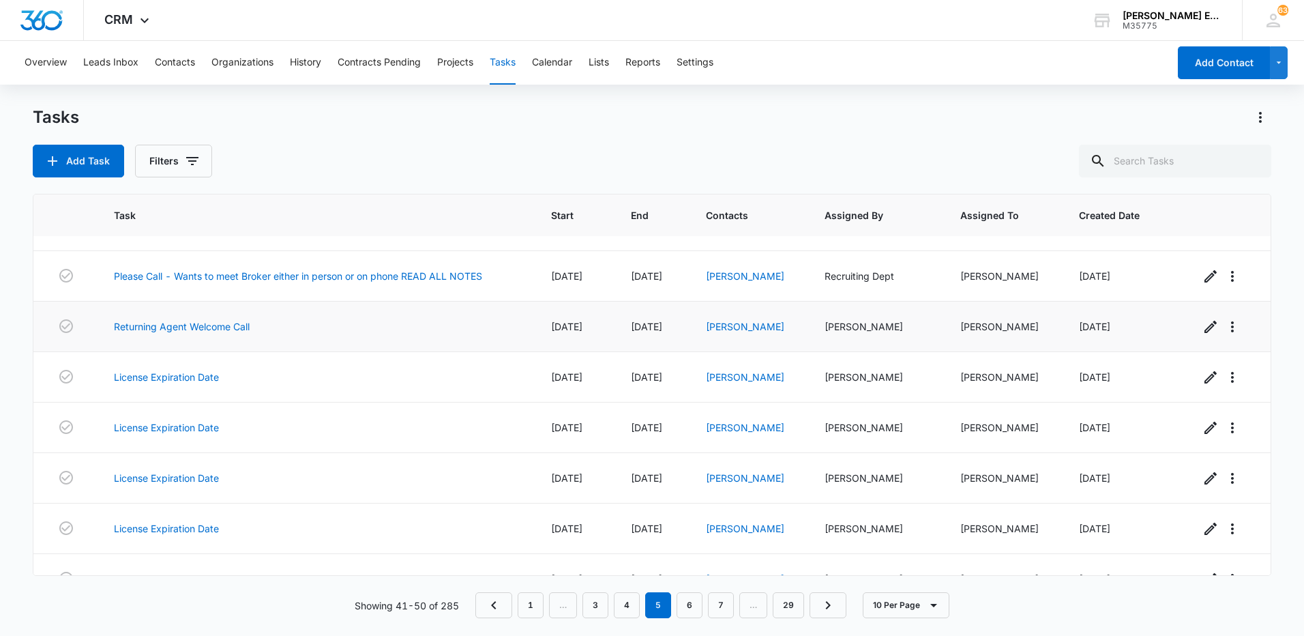
scroll to position [68, 0]
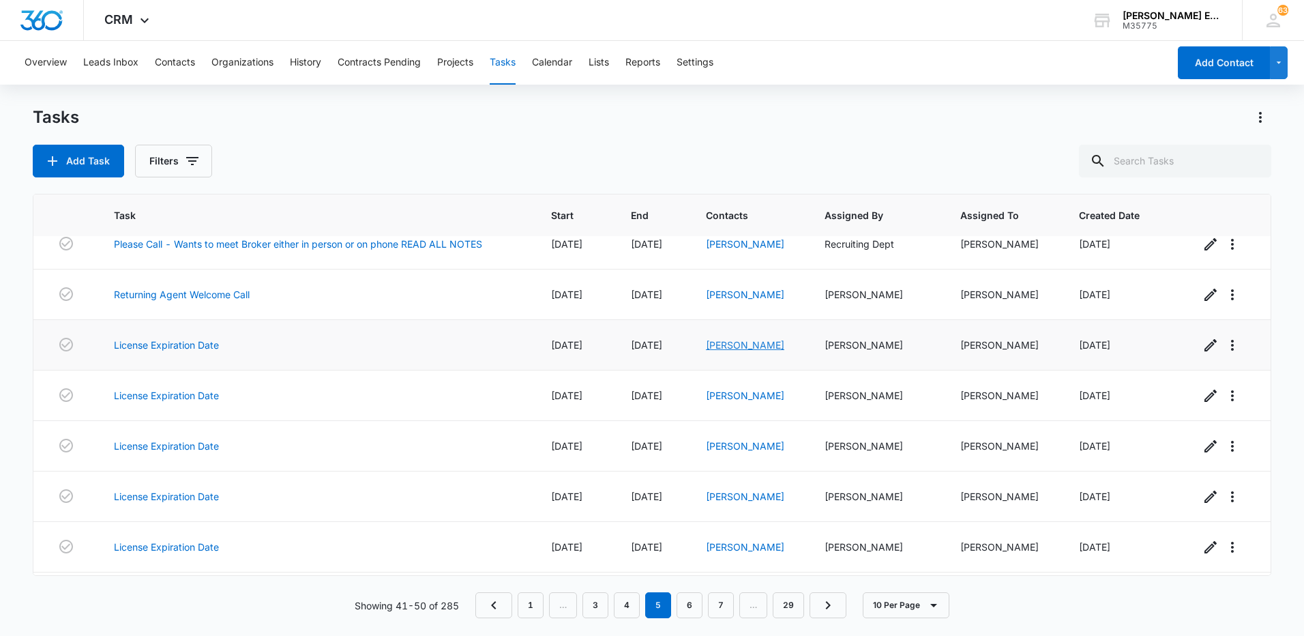
click at [769, 348] on link "[PERSON_NAME]" at bounding box center [745, 345] width 78 height 12
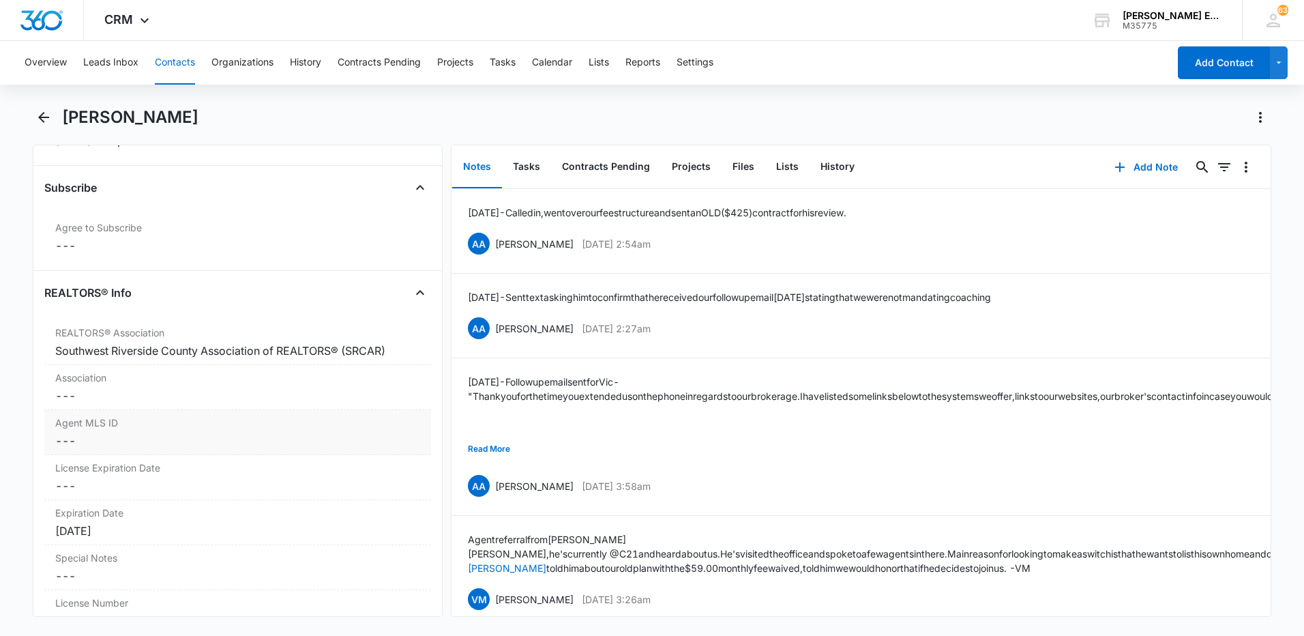
scroll to position [1023, 0]
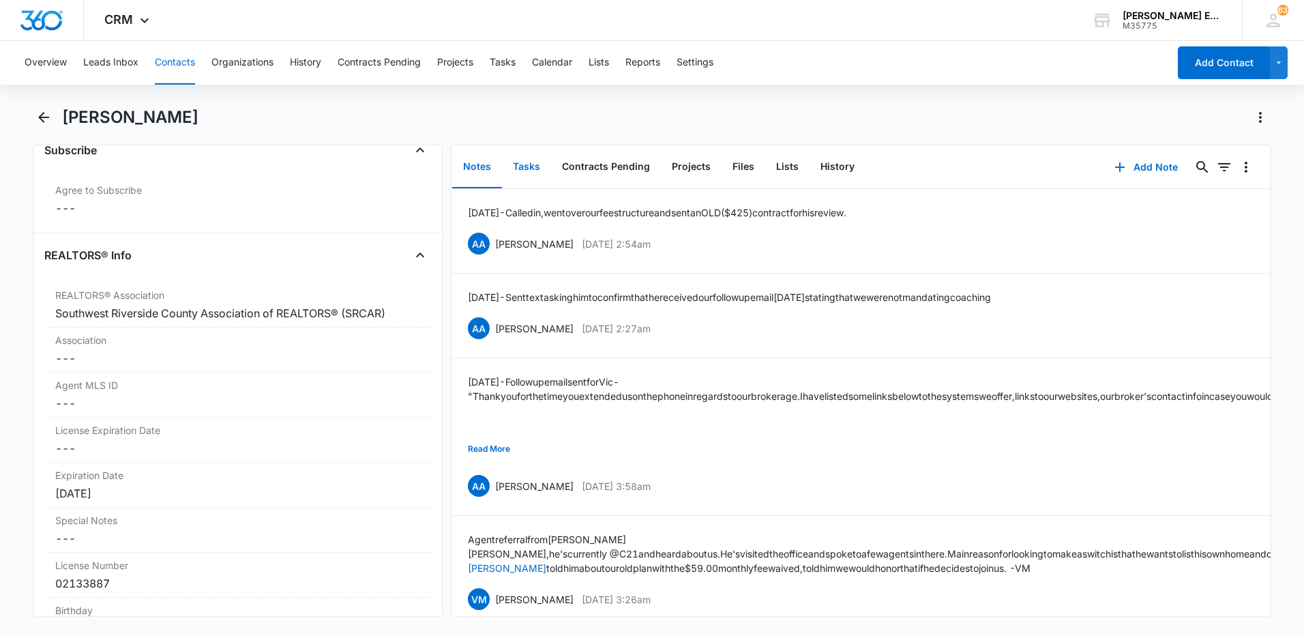
click at [533, 160] on button "Tasks" at bounding box center [526, 167] width 49 height 42
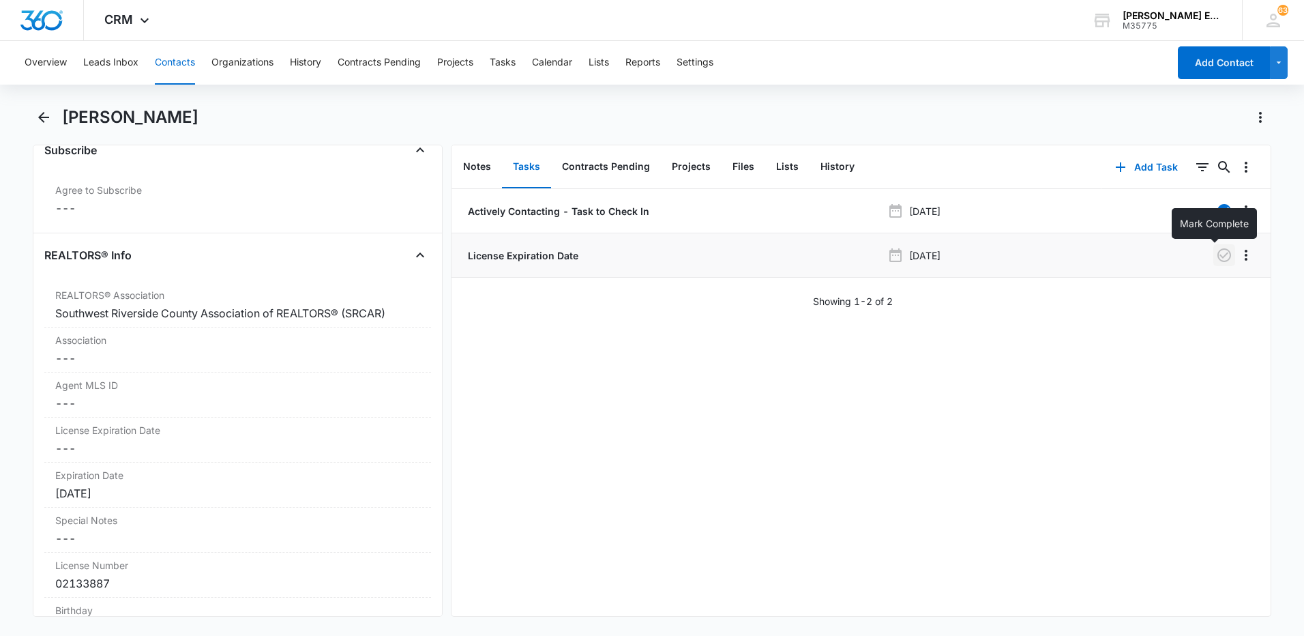
click at [1217, 254] on icon "button" at bounding box center [1224, 255] width 14 height 14
click at [42, 121] on icon "Back" at bounding box center [43, 117] width 16 height 16
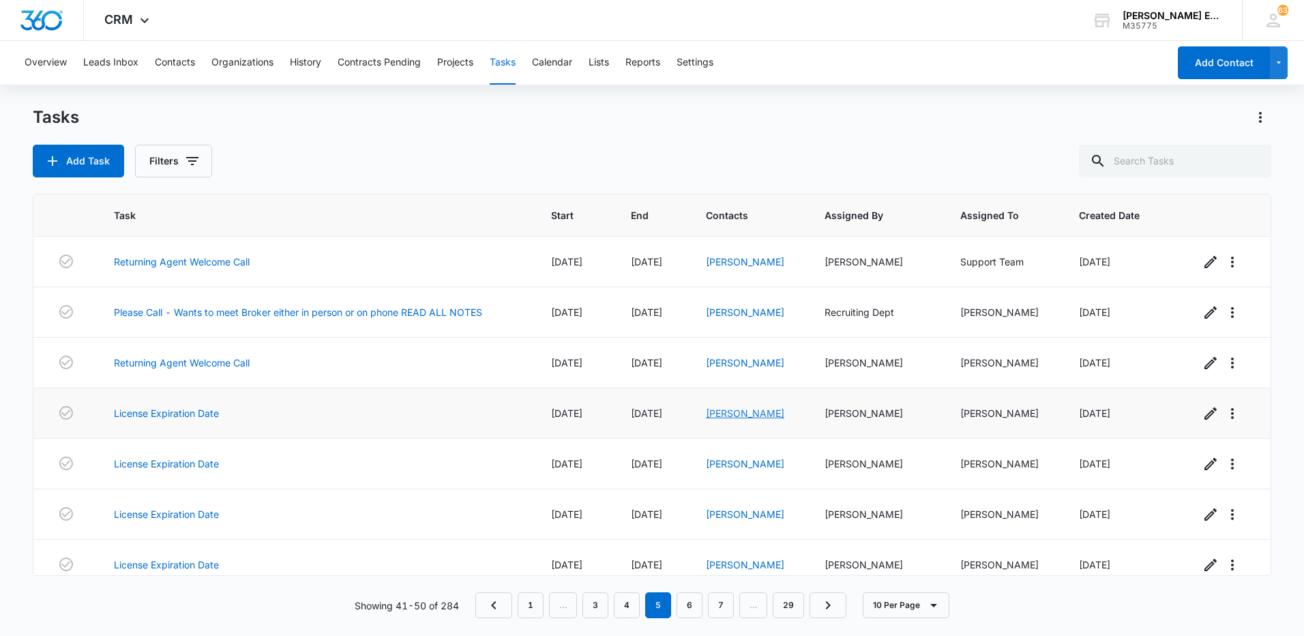
click at [739, 414] on link "[PERSON_NAME]" at bounding box center [745, 413] width 78 height 12
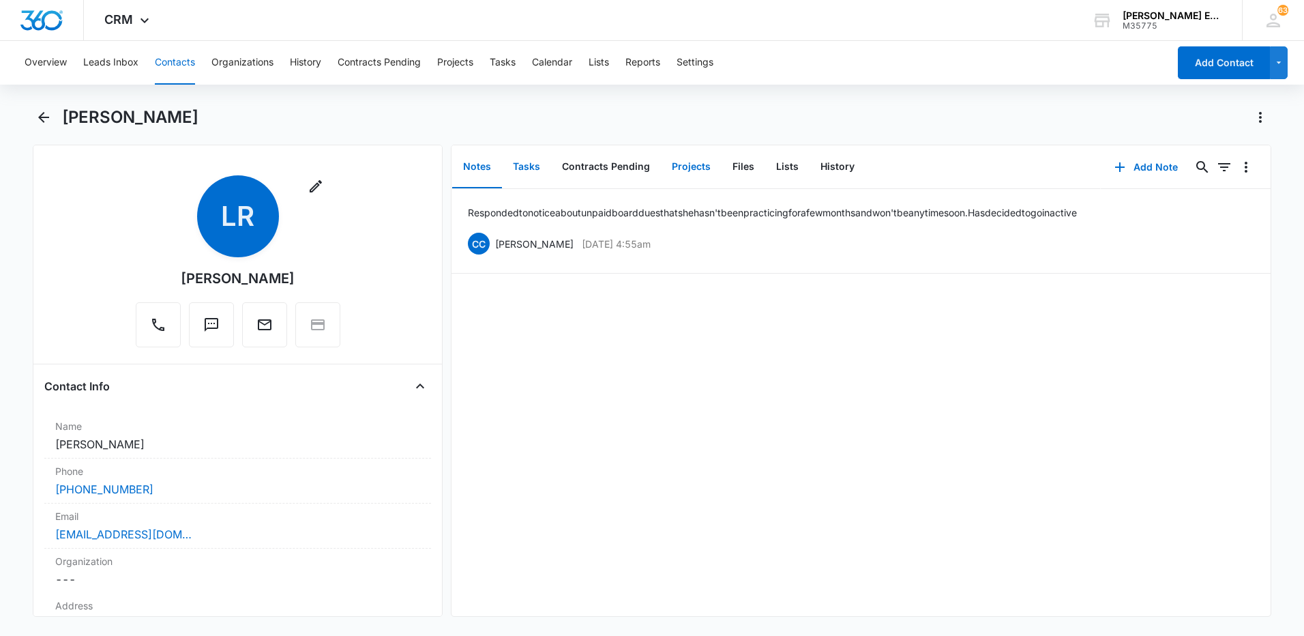
drag, startPoint x: 532, startPoint y: 170, endPoint x: 686, endPoint y: 157, distance: 154.7
click at [534, 171] on button "Tasks" at bounding box center [526, 167] width 49 height 42
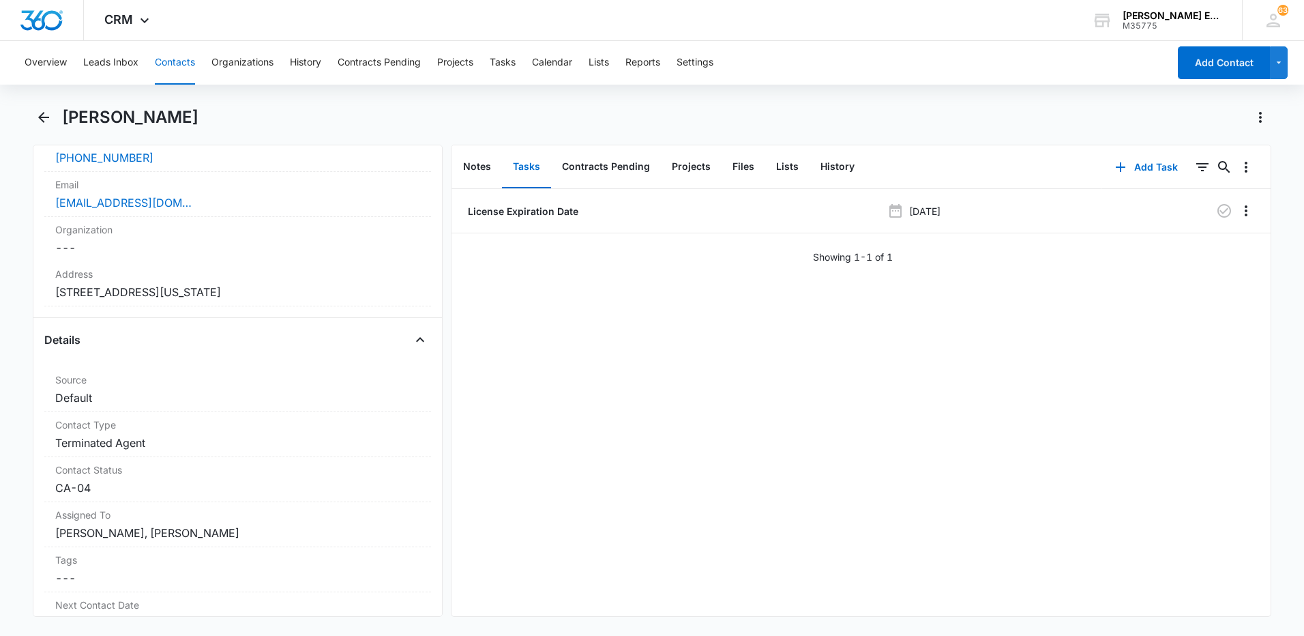
scroll to position [341, 0]
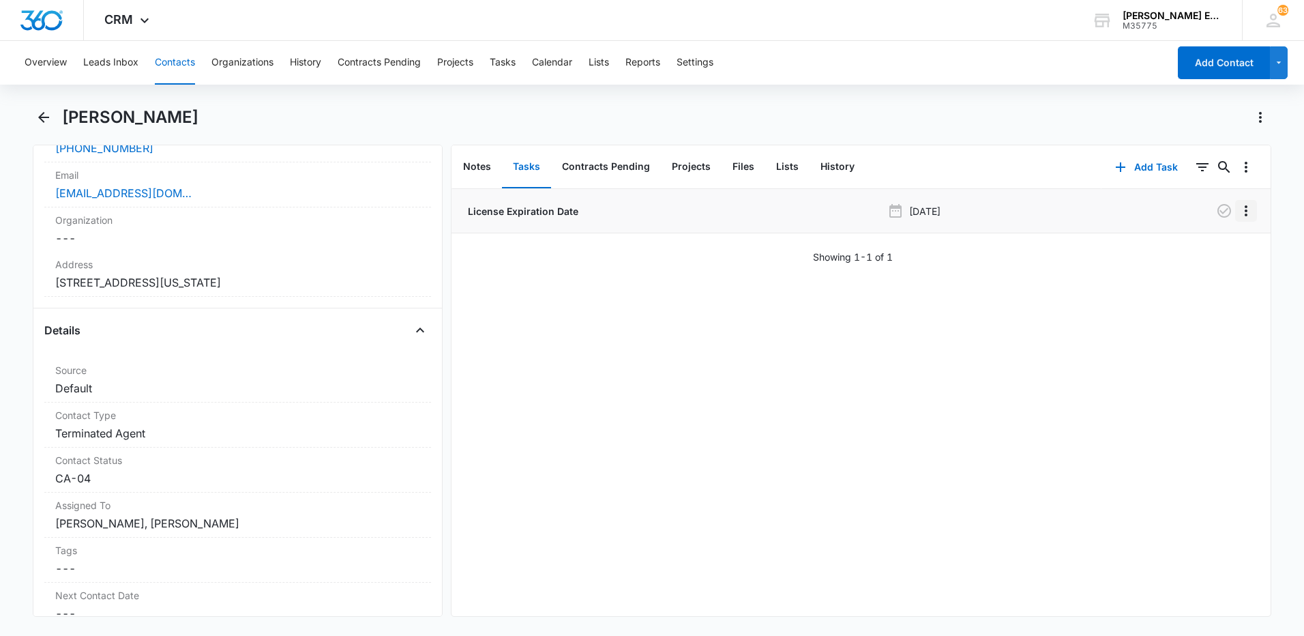
click at [1239, 209] on icon "Overflow Menu" at bounding box center [1246, 211] width 16 height 16
click at [1209, 267] on div "Delete" at bounding box center [1199, 270] width 29 height 10
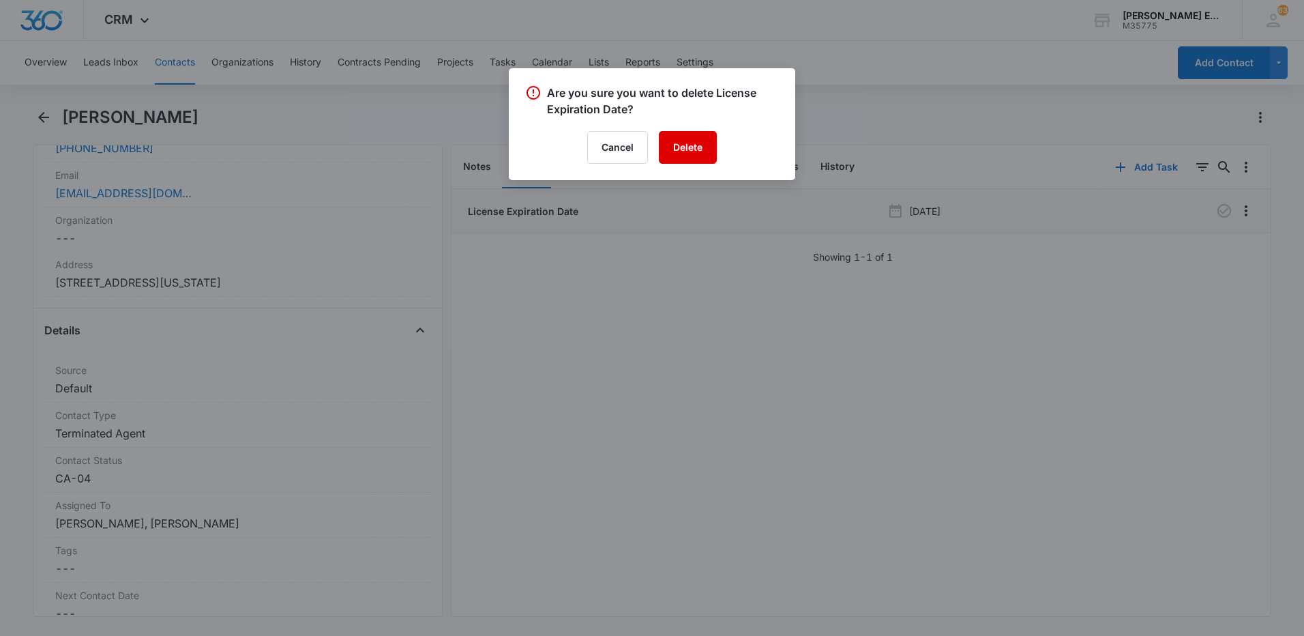
click at [686, 143] on button "Delete" at bounding box center [688, 147] width 58 height 33
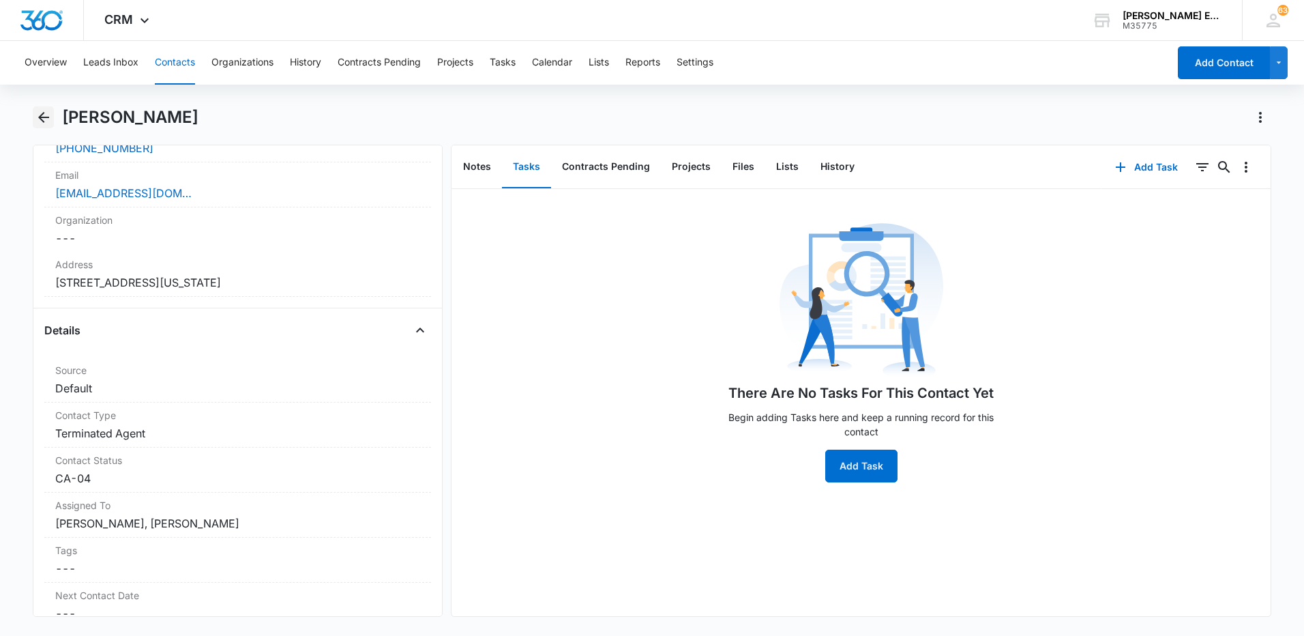
click at [37, 118] on icon "Back" at bounding box center [43, 117] width 16 height 16
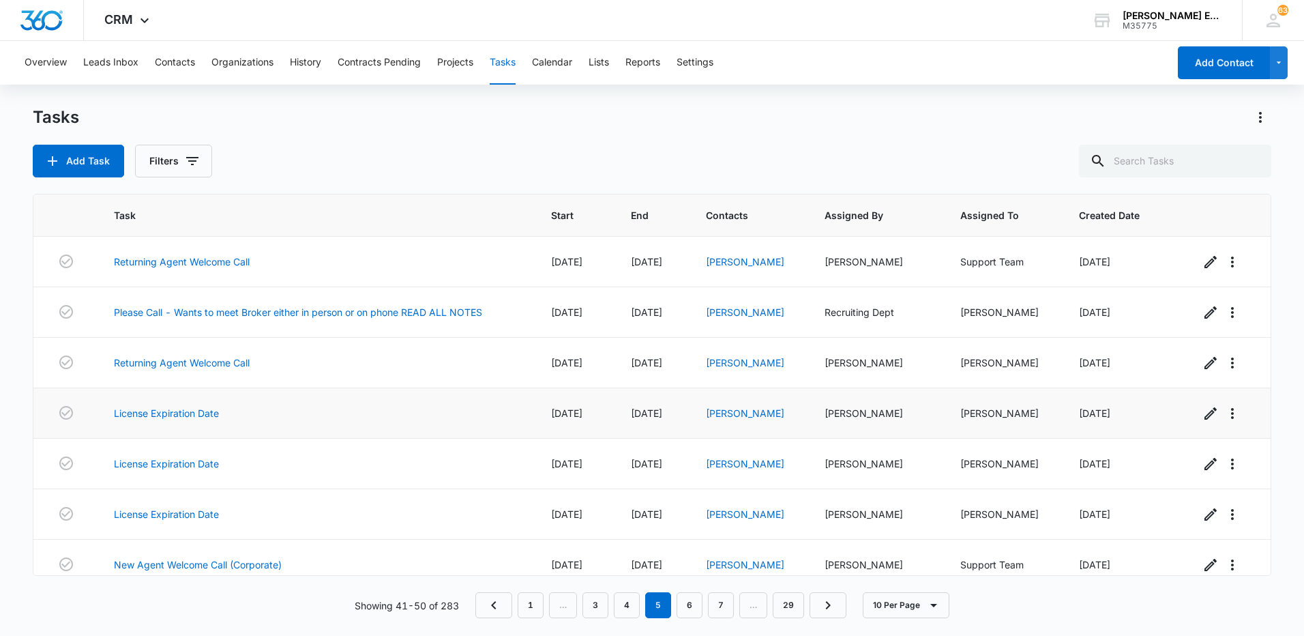
click at [745, 419] on div "[PERSON_NAME]" at bounding box center [749, 413] width 86 height 14
click at [749, 414] on link "[PERSON_NAME]" at bounding box center [745, 413] width 78 height 12
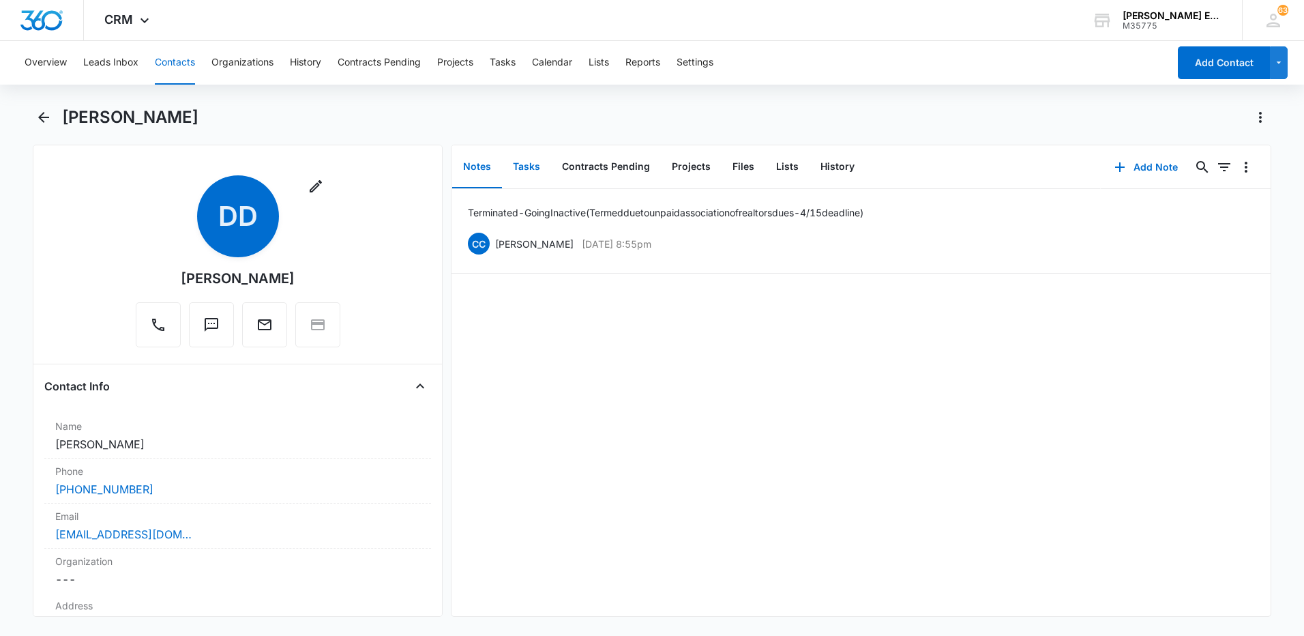
click at [526, 167] on button "Tasks" at bounding box center [526, 167] width 49 height 42
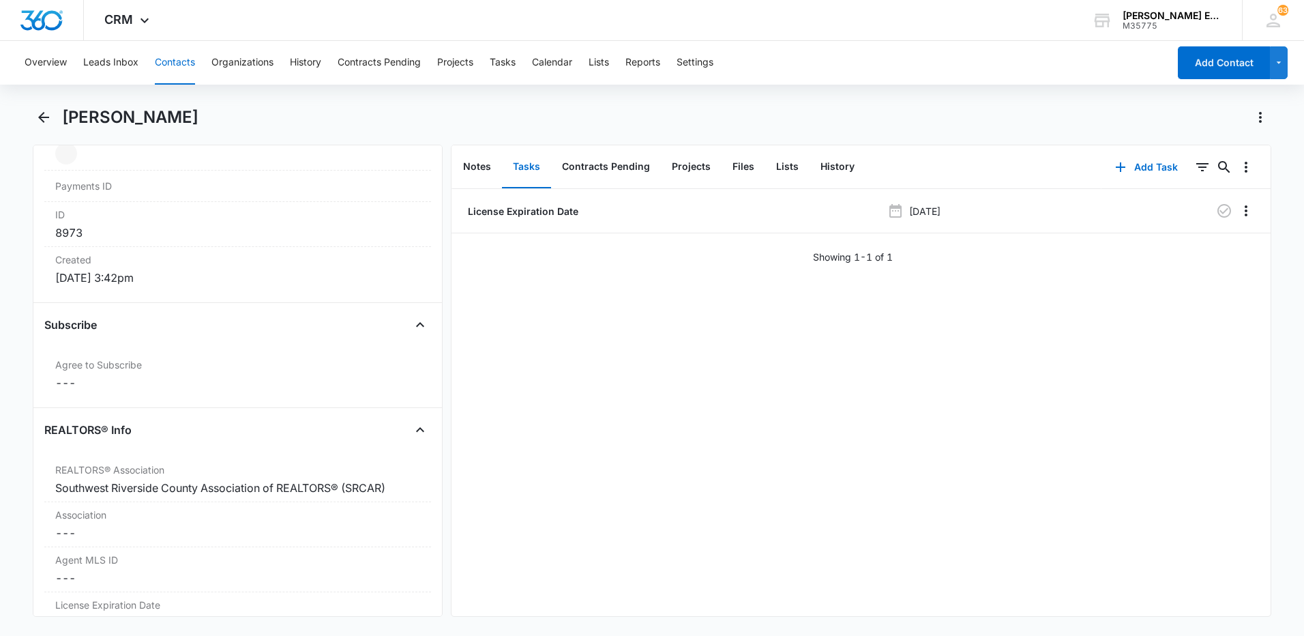
scroll to position [887, 0]
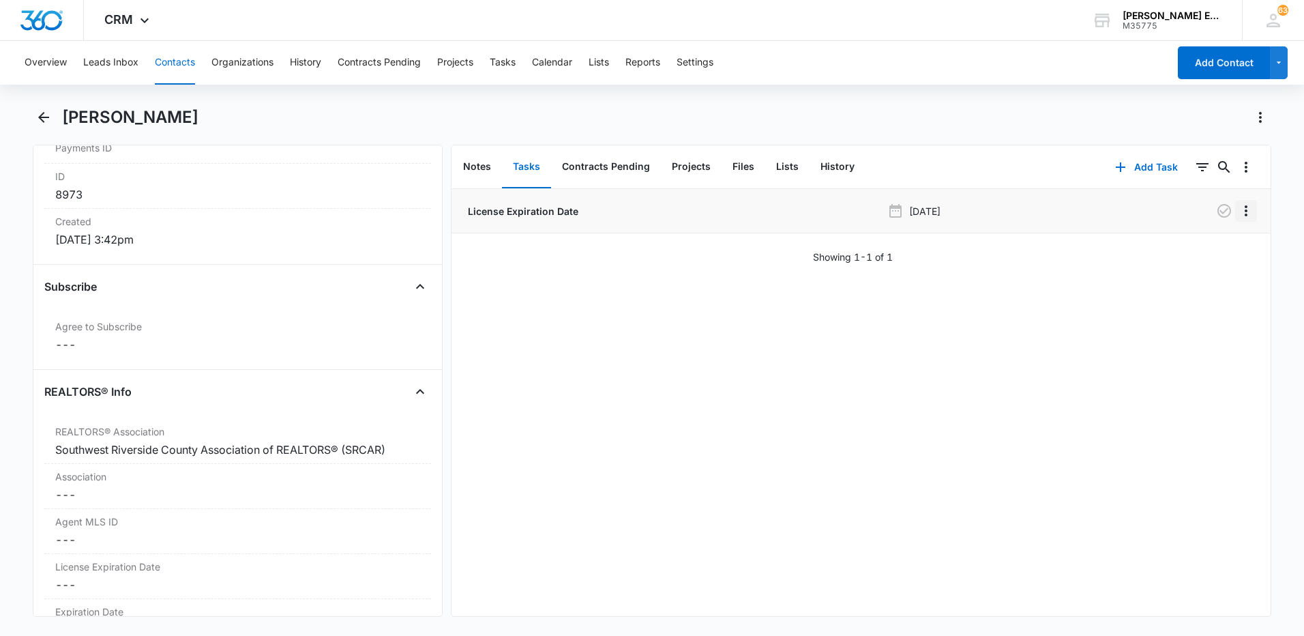
click at [1238, 209] on icon "Overflow Menu" at bounding box center [1246, 211] width 16 height 16
click at [1217, 267] on button "Delete" at bounding box center [1207, 269] width 78 height 20
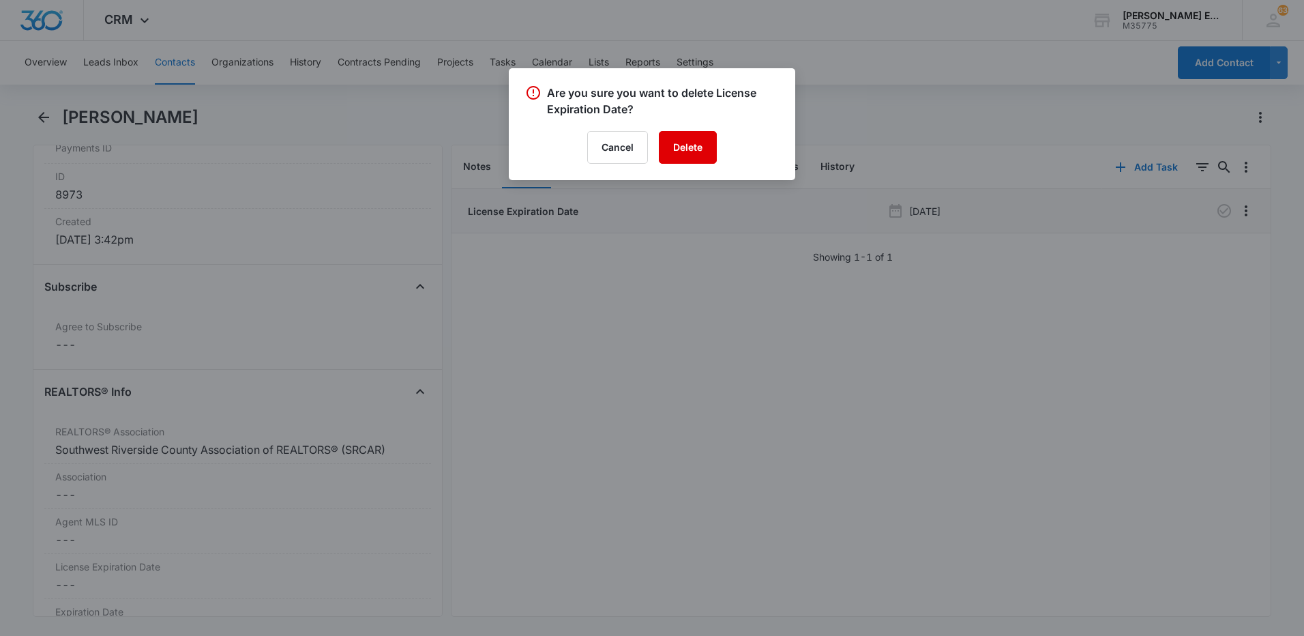
click at [689, 147] on button "Delete" at bounding box center [688, 147] width 58 height 33
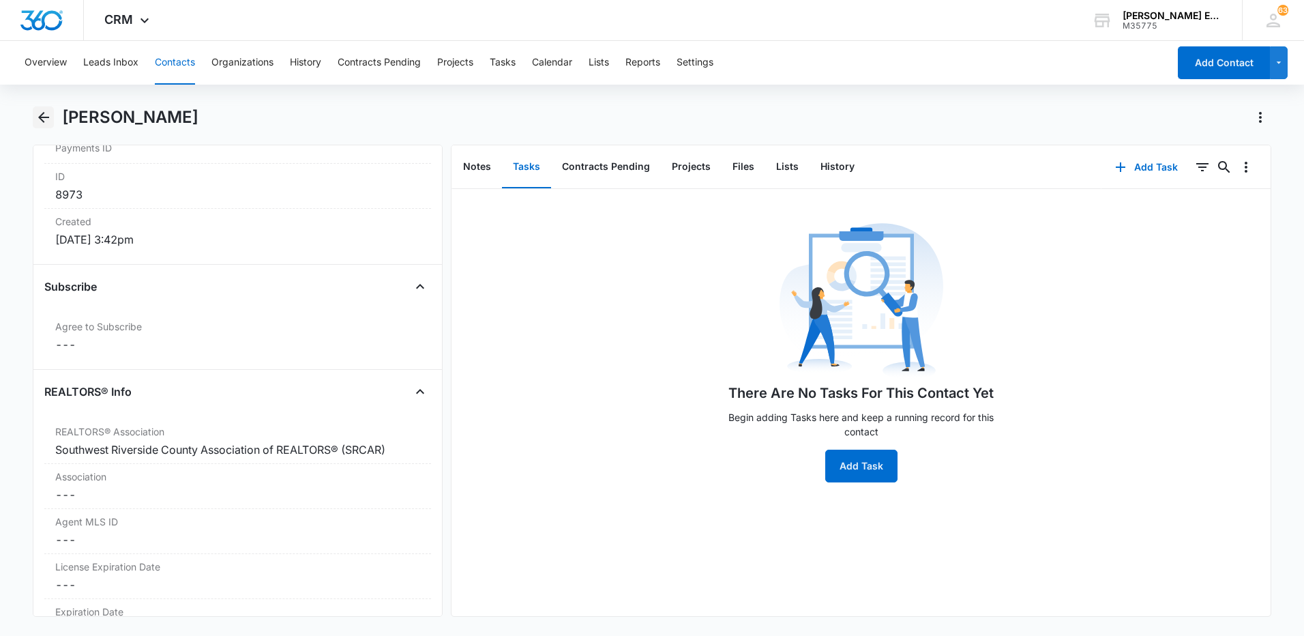
click at [43, 121] on icon "Back" at bounding box center [43, 117] width 11 height 11
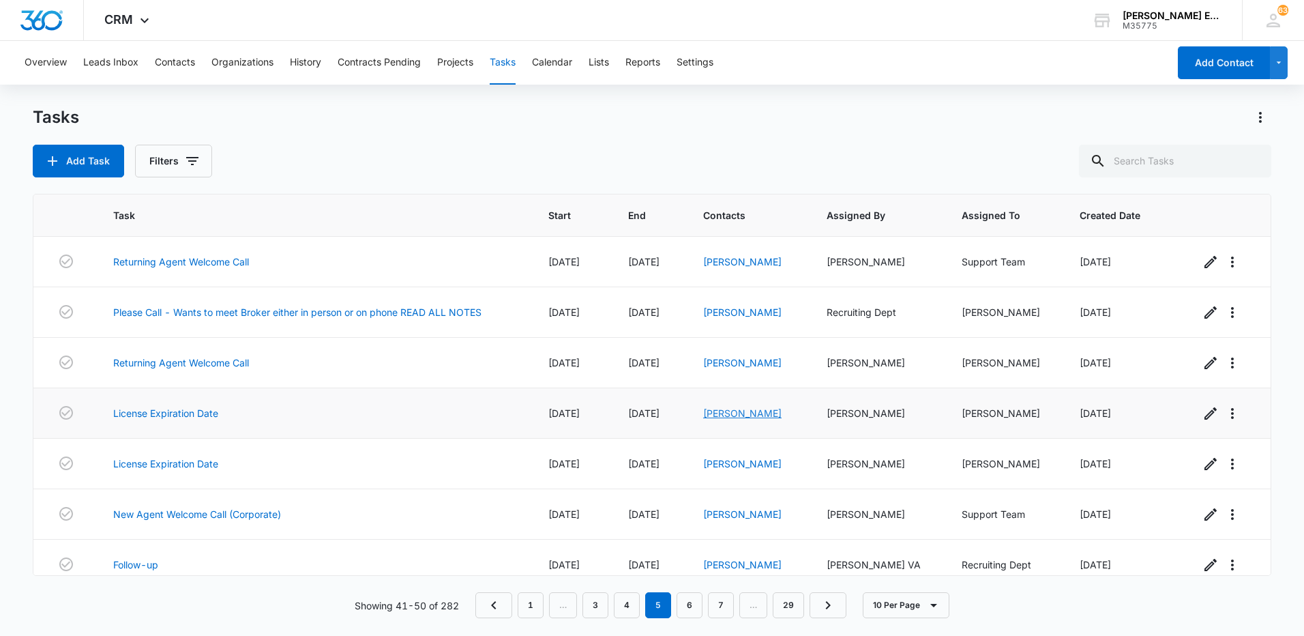
click at [741, 411] on link "[PERSON_NAME]" at bounding box center [742, 413] width 78 height 12
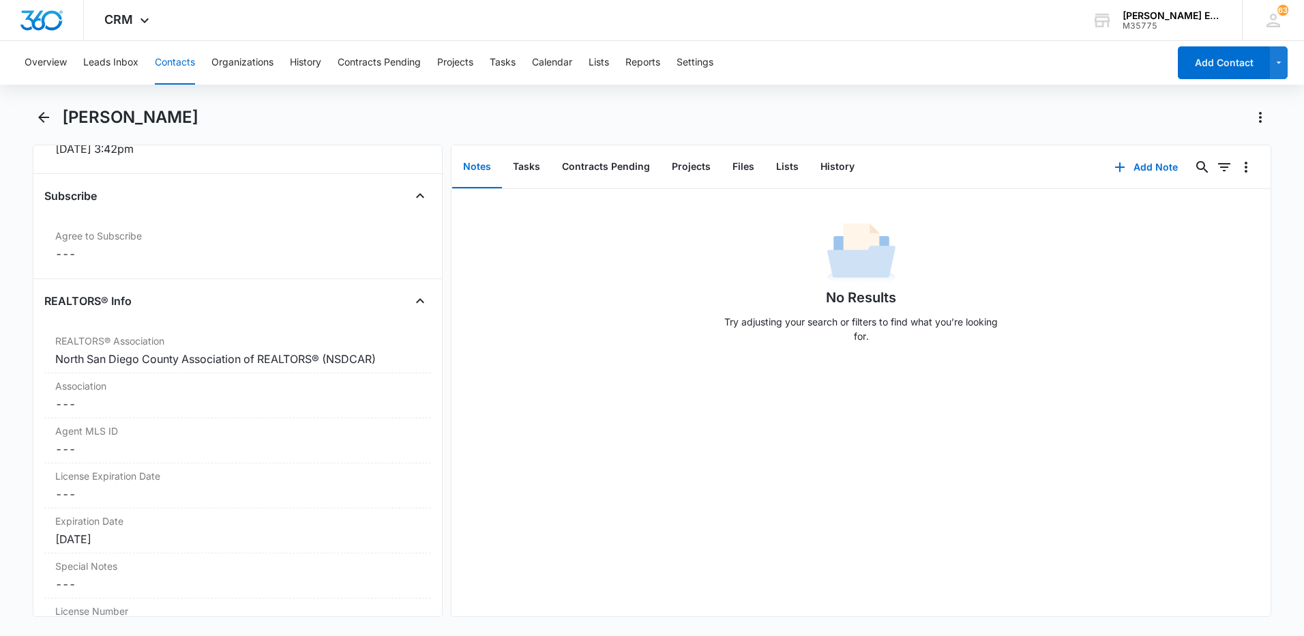
scroll to position [1023, 0]
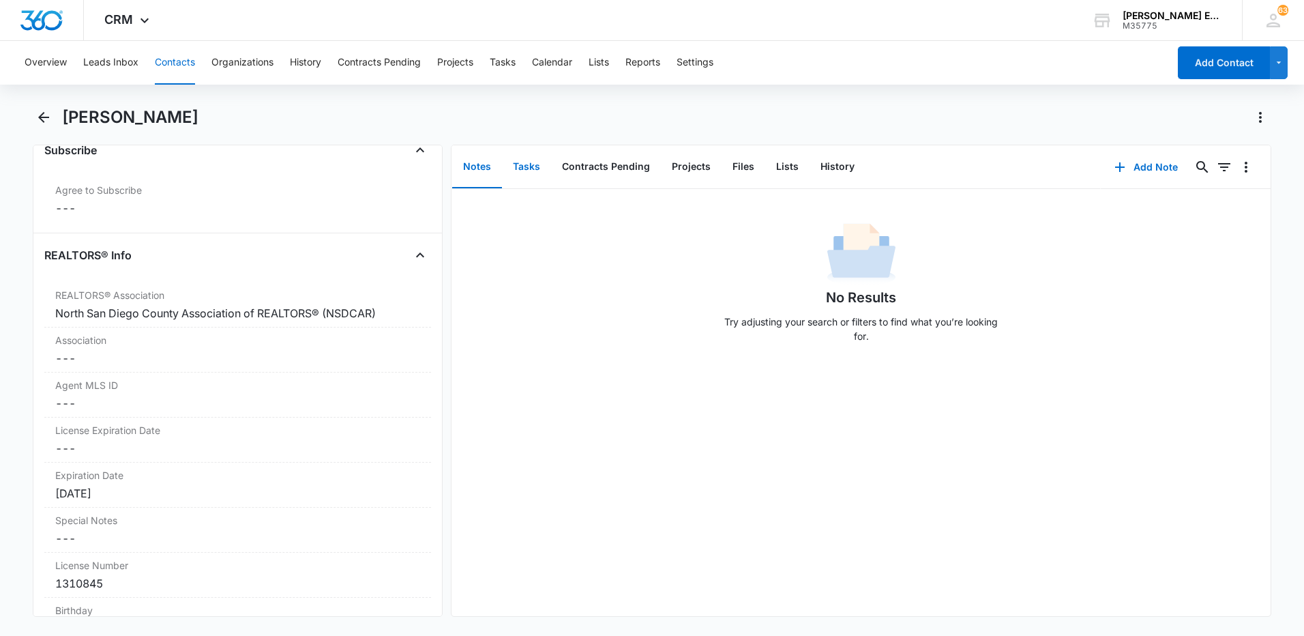
click at [511, 166] on button "Tasks" at bounding box center [526, 167] width 49 height 42
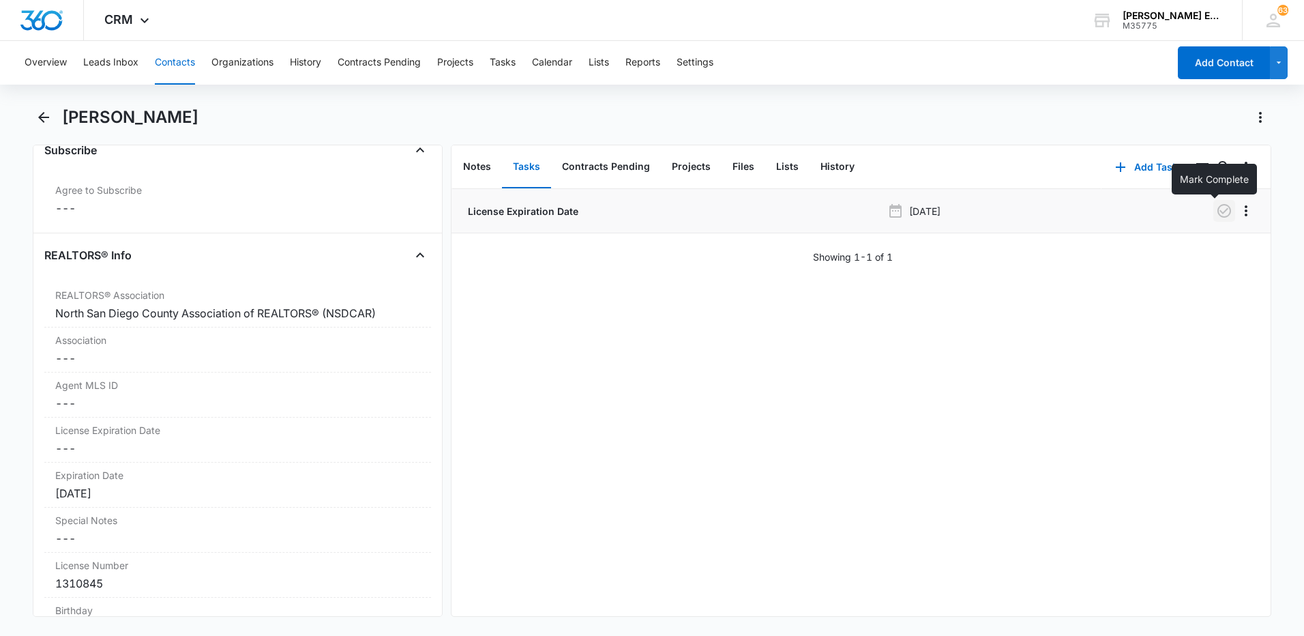
click at [1216, 210] on icon "button" at bounding box center [1224, 211] width 16 height 16
click at [42, 117] on icon "Back" at bounding box center [43, 117] width 11 height 11
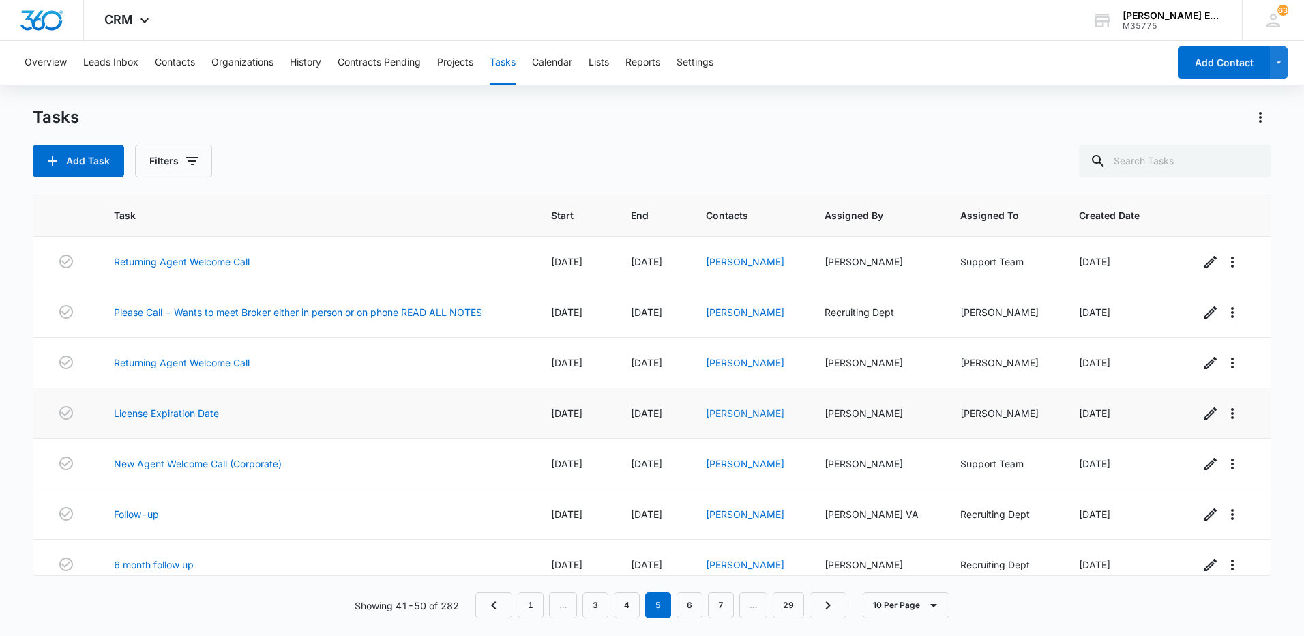
click at [741, 415] on link "[PERSON_NAME]" at bounding box center [745, 413] width 78 height 12
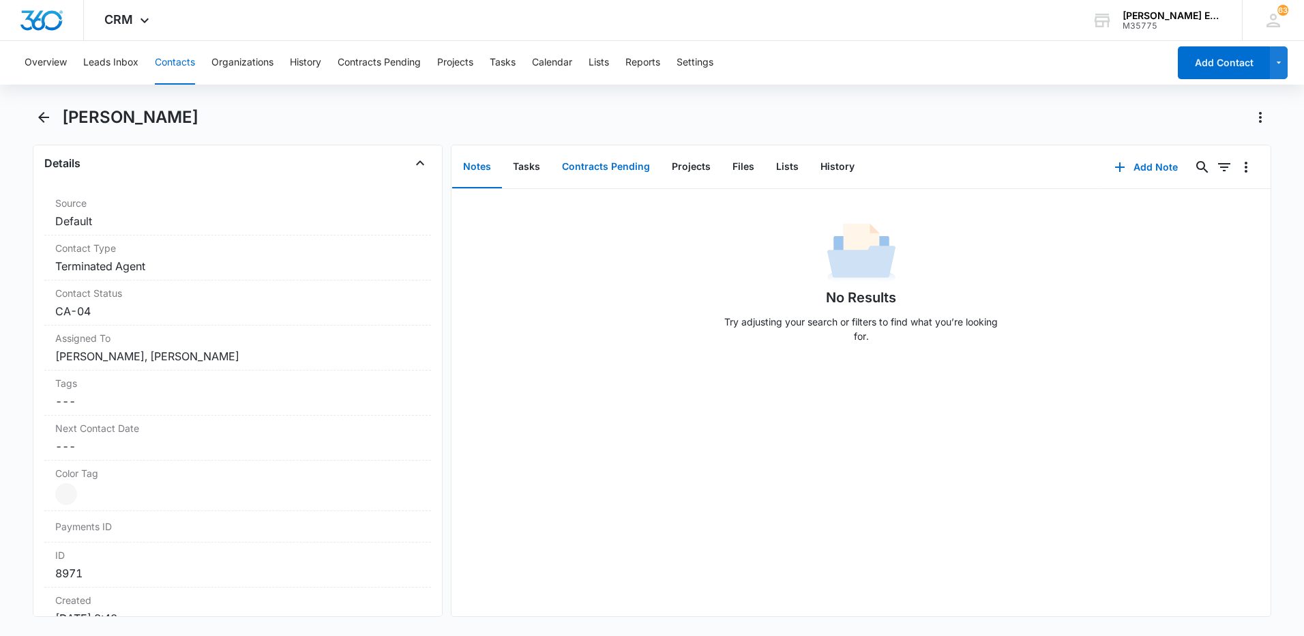
scroll to position [477, 0]
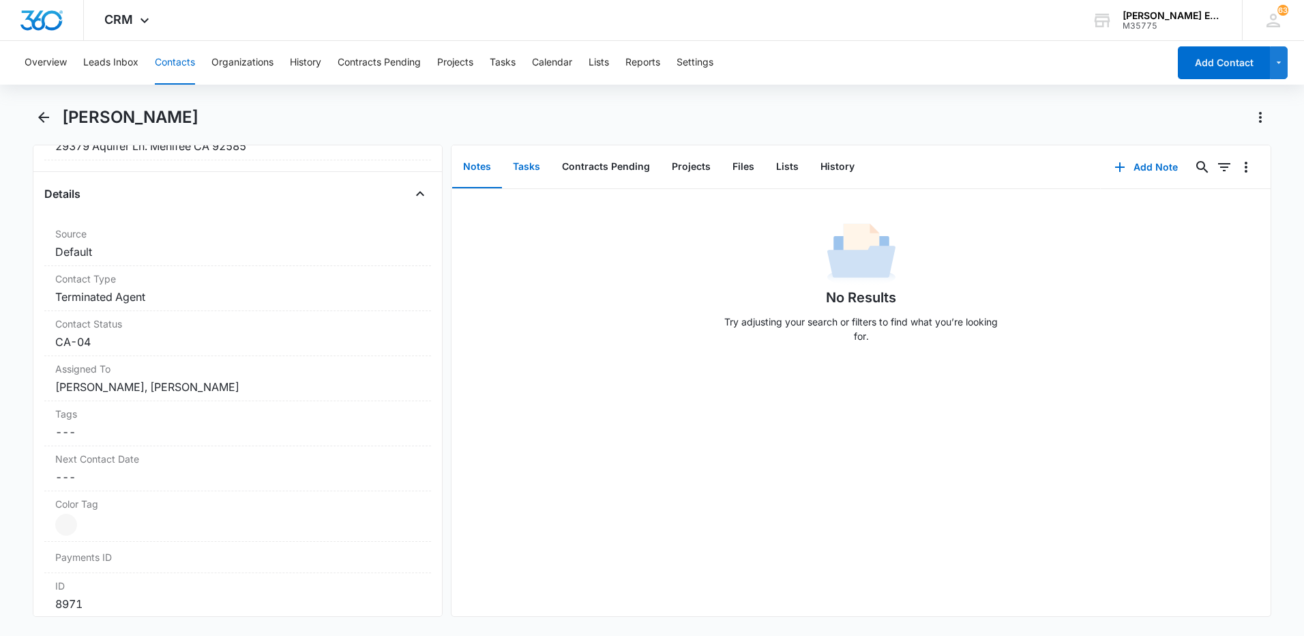
click at [520, 168] on button "Tasks" at bounding box center [526, 167] width 49 height 42
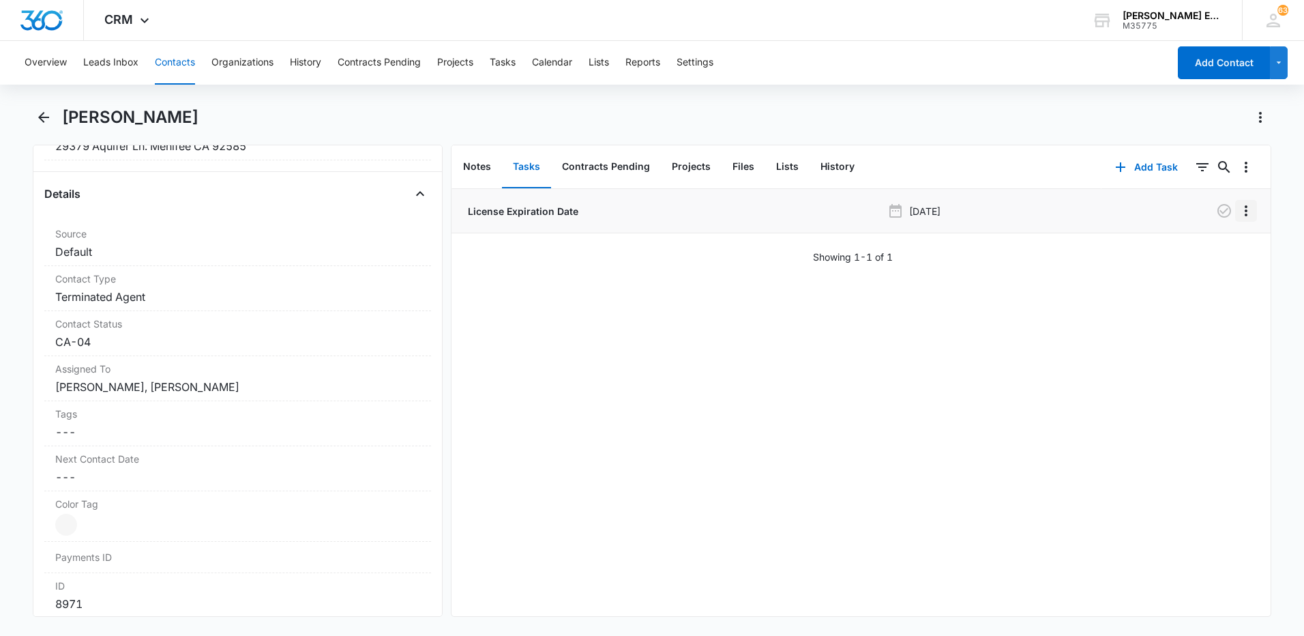
click at [1238, 212] on icon "Overflow Menu" at bounding box center [1246, 211] width 16 height 16
click at [1190, 268] on div "Delete" at bounding box center [1199, 270] width 29 height 10
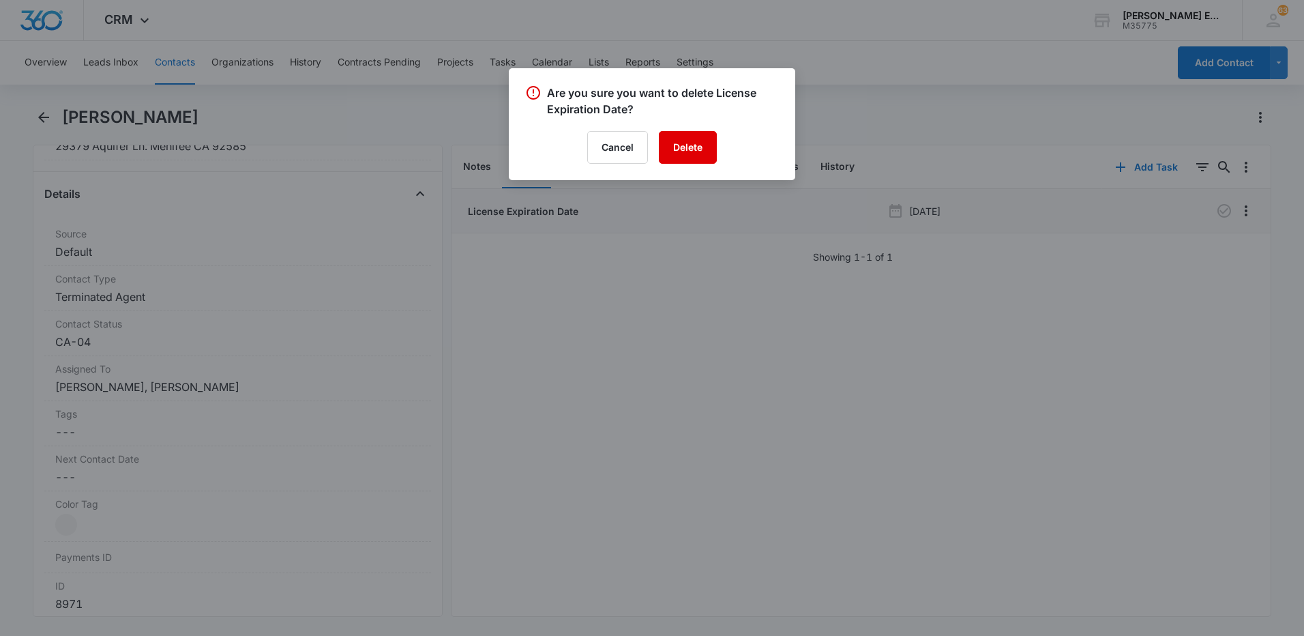
click at [664, 137] on button "Delete" at bounding box center [688, 147] width 58 height 33
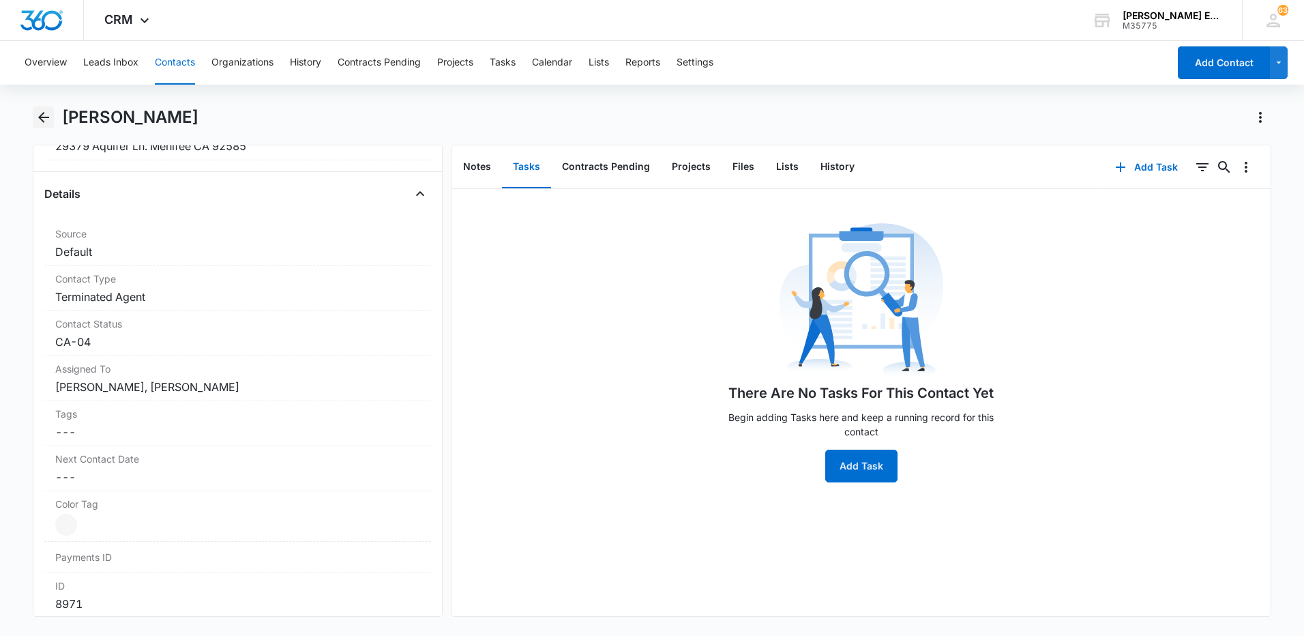
click at [33, 121] on button "Back" at bounding box center [43, 117] width 21 height 22
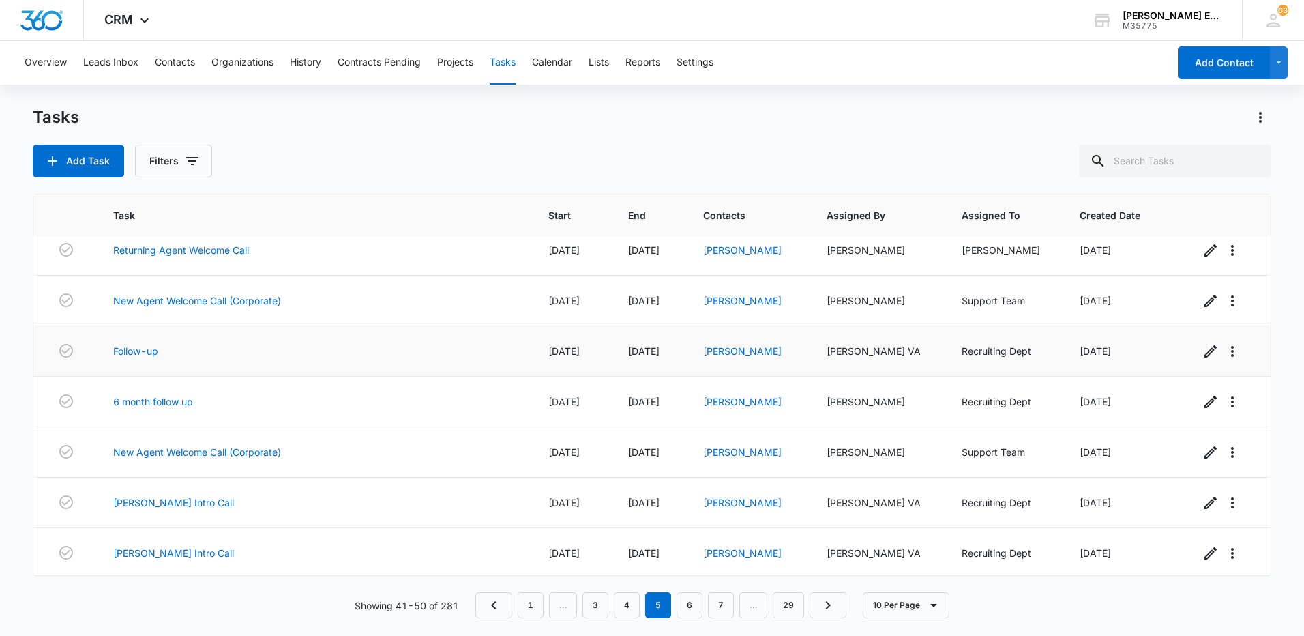
scroll to position [136, 0]
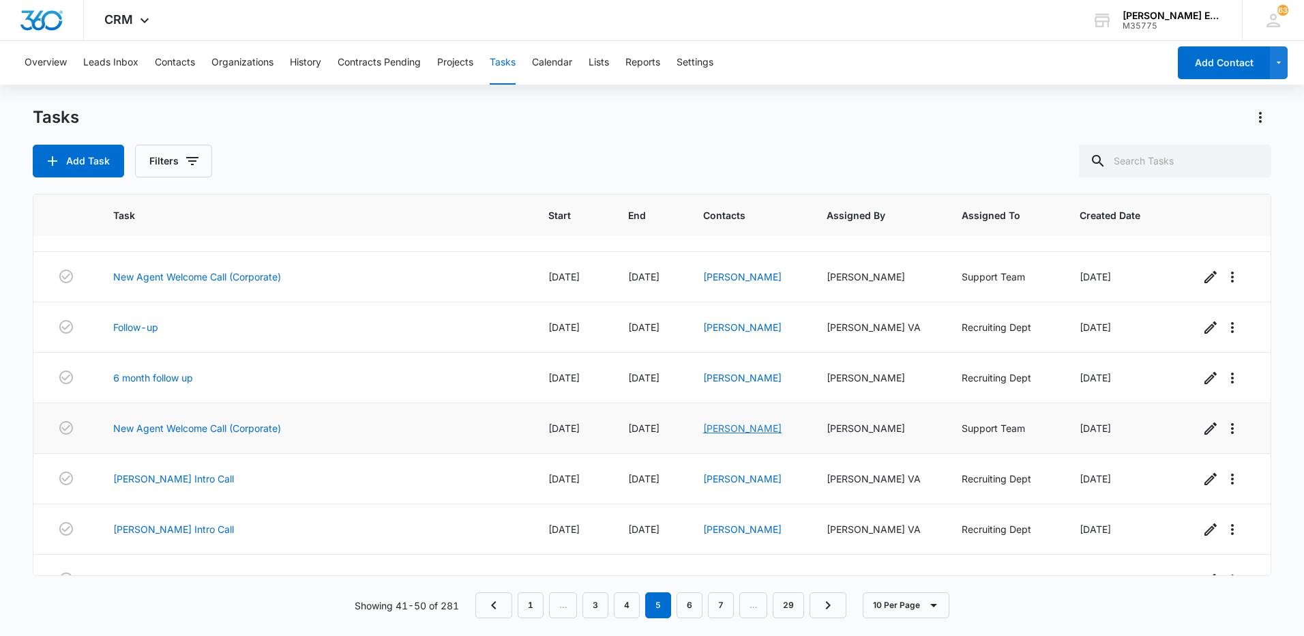
click at [747, 426] on link "[PERSON_NAME]" at bounding box center [742, 428] width 78 height 12
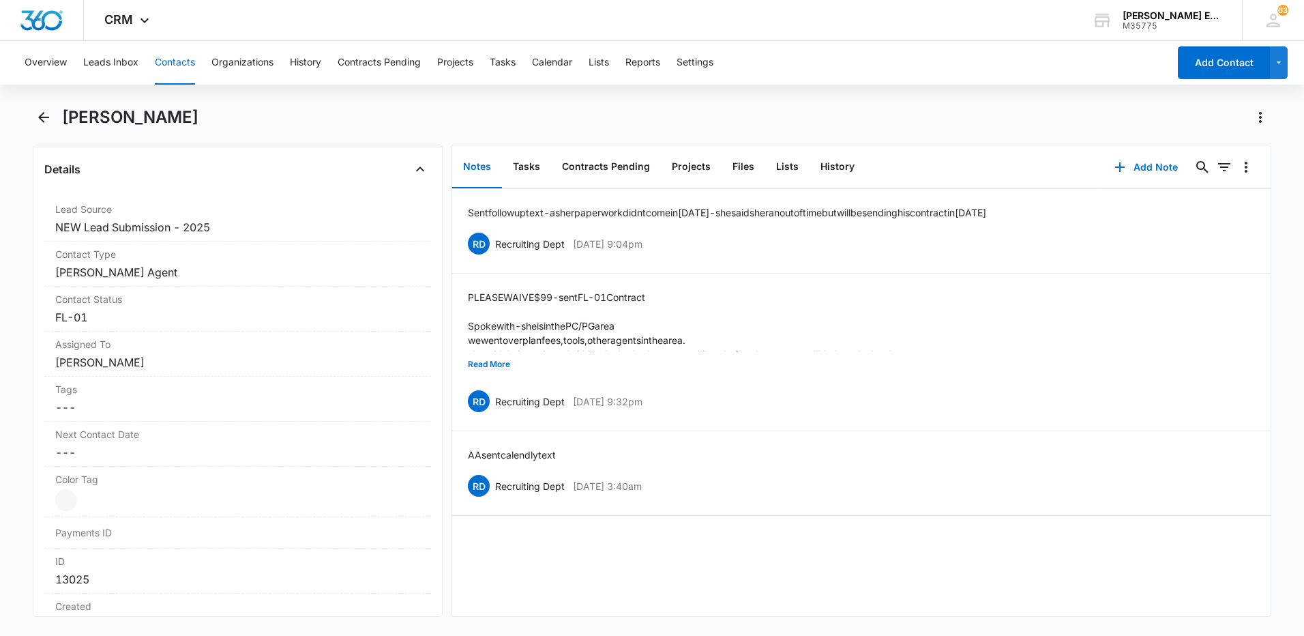
scroll to position [477, 0]
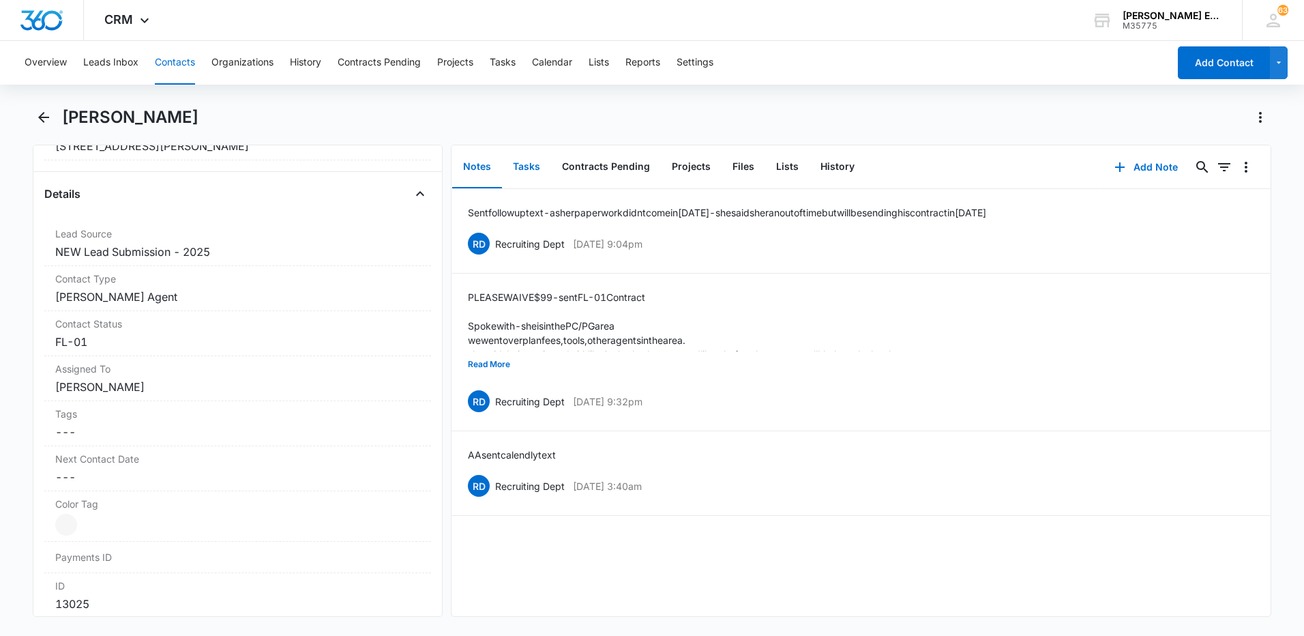
click at [531, 158] on button "Tasks" at bounding box center [526, 167] width 49 height 42
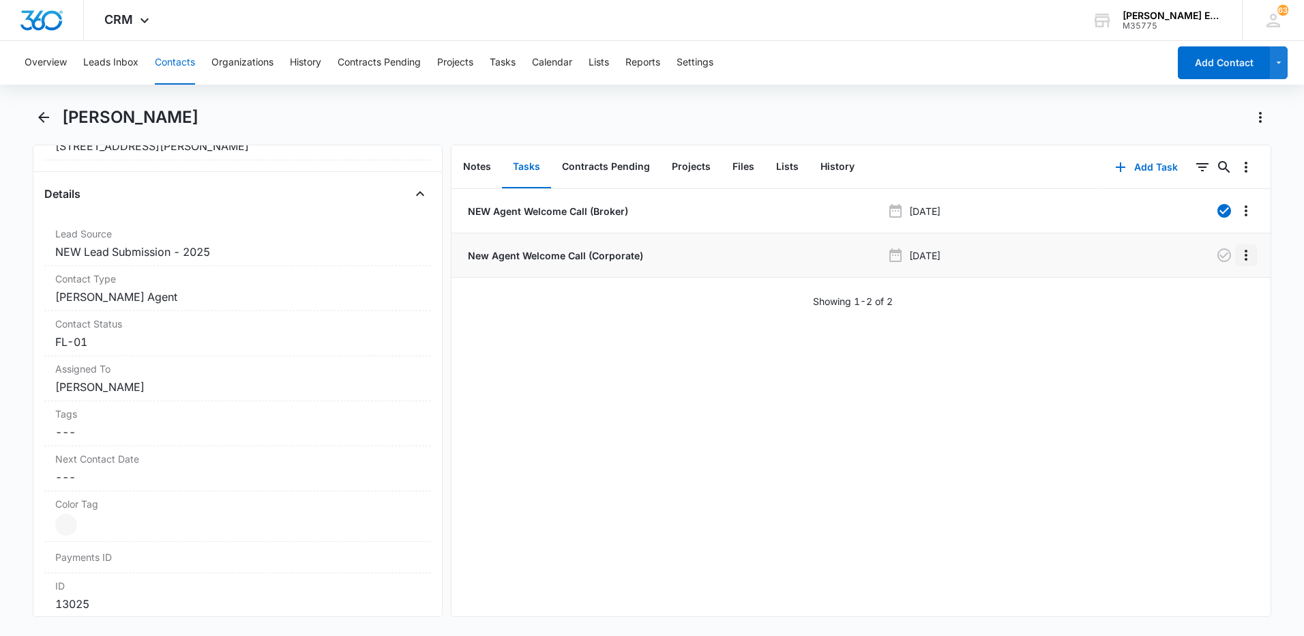
click at [1238, 255] on icon "Overflow Menu" at bounding box center [1246, 255] width 16 height 16
click at [1214, 317] on button "Delete" at bounding box center [1207, 313] width 78 height 20
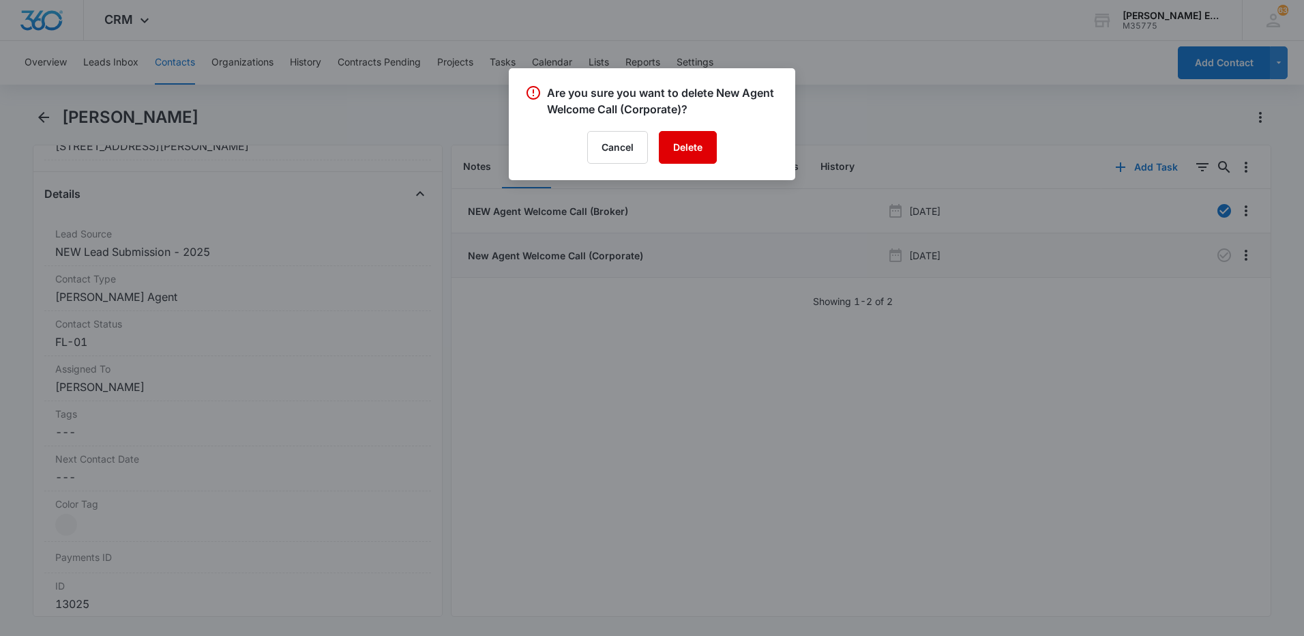
click at [687, 140] on button "Delete" at bounding box center [688, 147] width 58 height 33
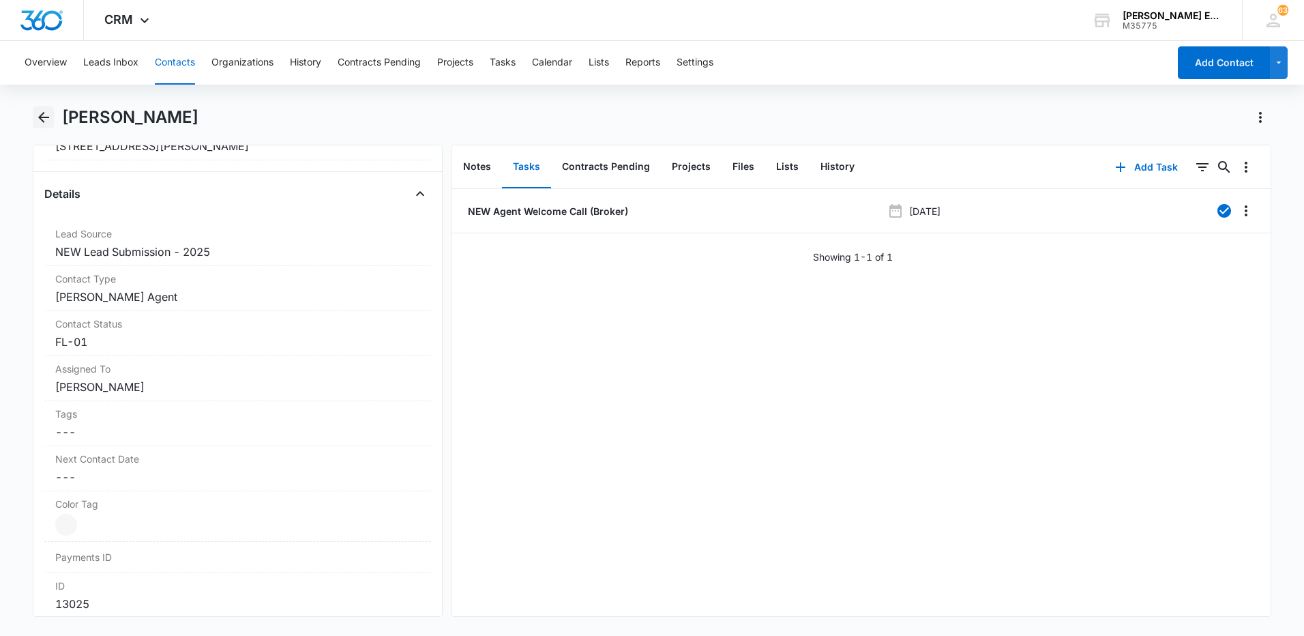
click at [33, 116] on button "Back" at bounding box center [43, 117] width 21 height 22
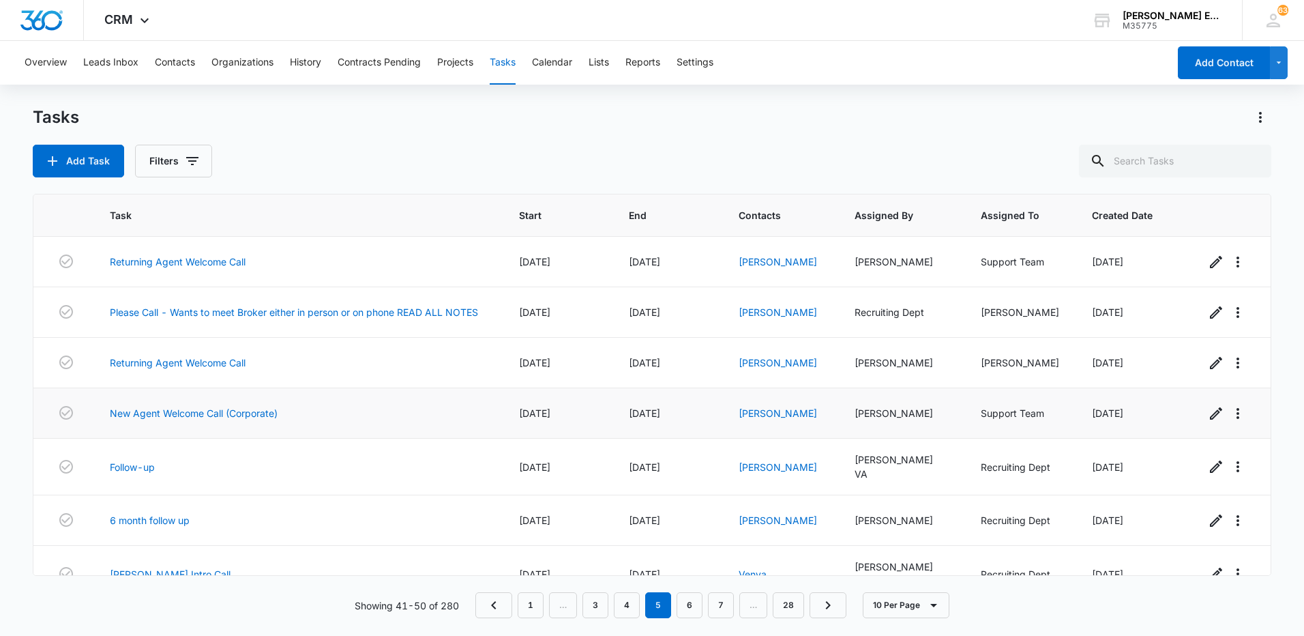
click at [784, 420] on td "[PERSON_NAME]" at bounding box center [780, 413] width 116 height 50
click at [785, 417] on link "[PERSON_NAME]" at bounding box center [778, 413] width 78 height 12
